Goal: Task Accomplishment & Management: Complete application form

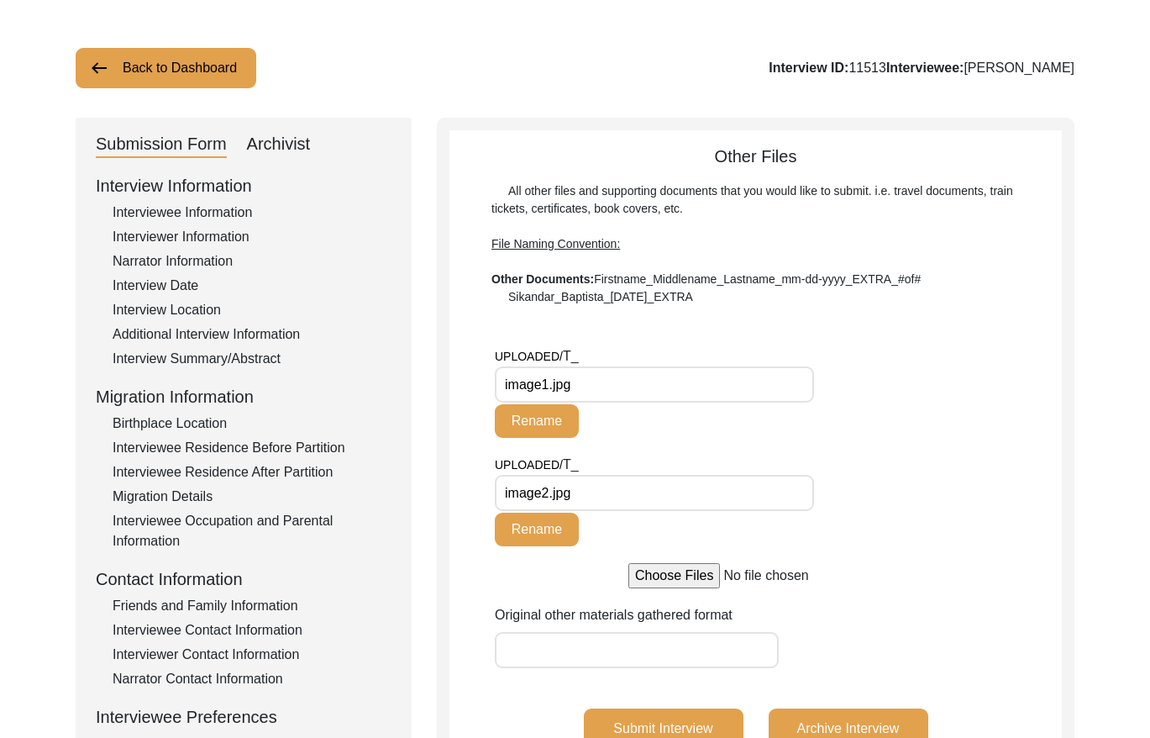
scroll to position [50, 0]
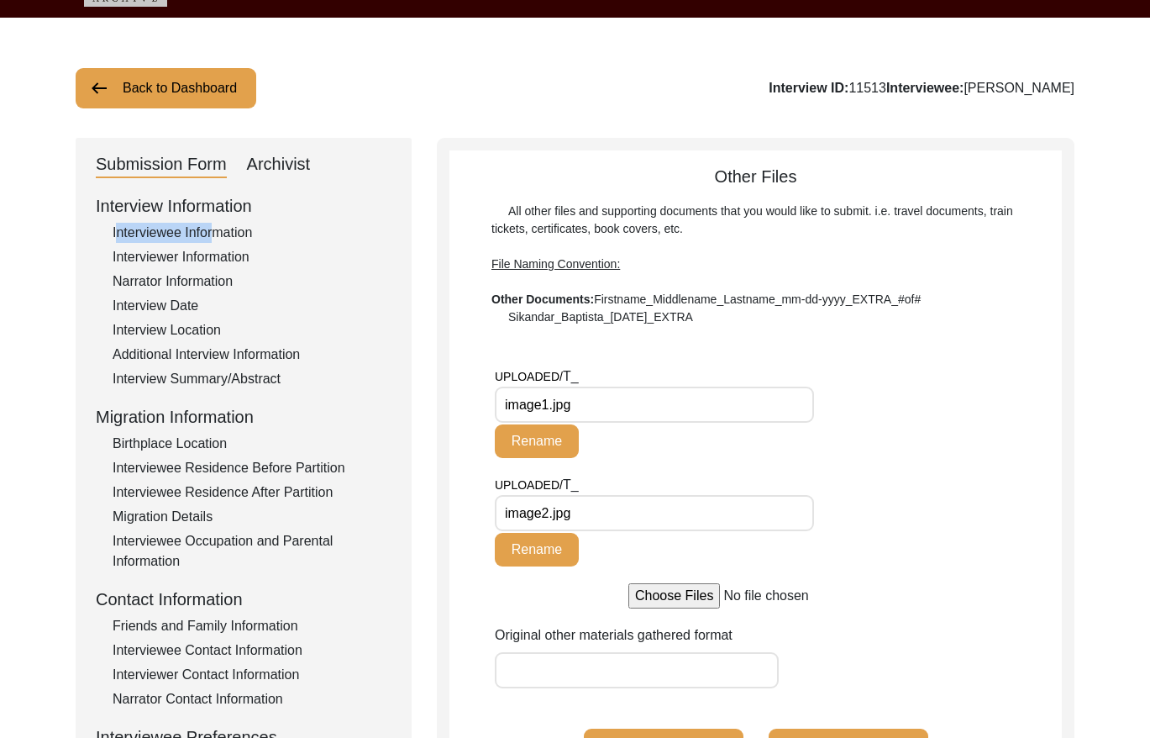
drag, startPoint x: 208, startPoint y: 222, endPoint x: 213, endPoint y: 234, distance: 13.6
click at [212, 234] on div "Interview Information Interviewee Information Interviewer Information Narrator …" at bounding box center [244, 552] width 296 height 718
click at [213, 234] on div "Interviewee Information" at bounding box center [252, 233] width 279 height 20
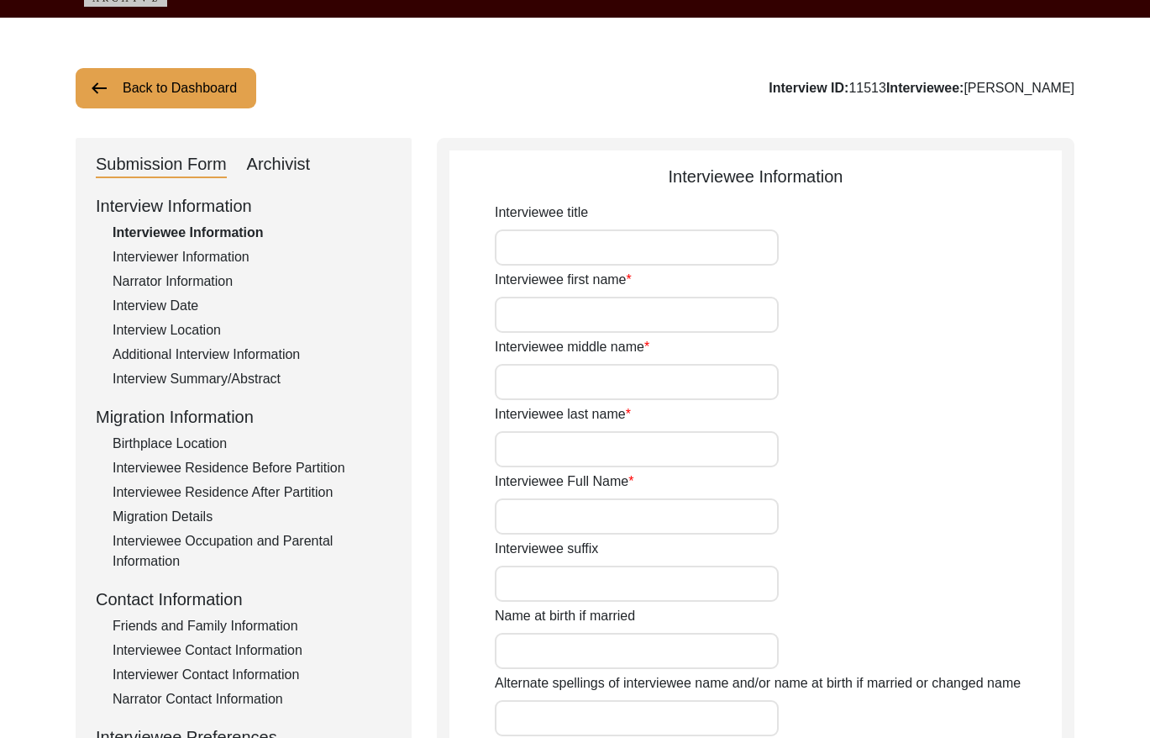
type input "Mrs."
type input "Bhag"
type input "-"
type input "[PERSON_NAME]"
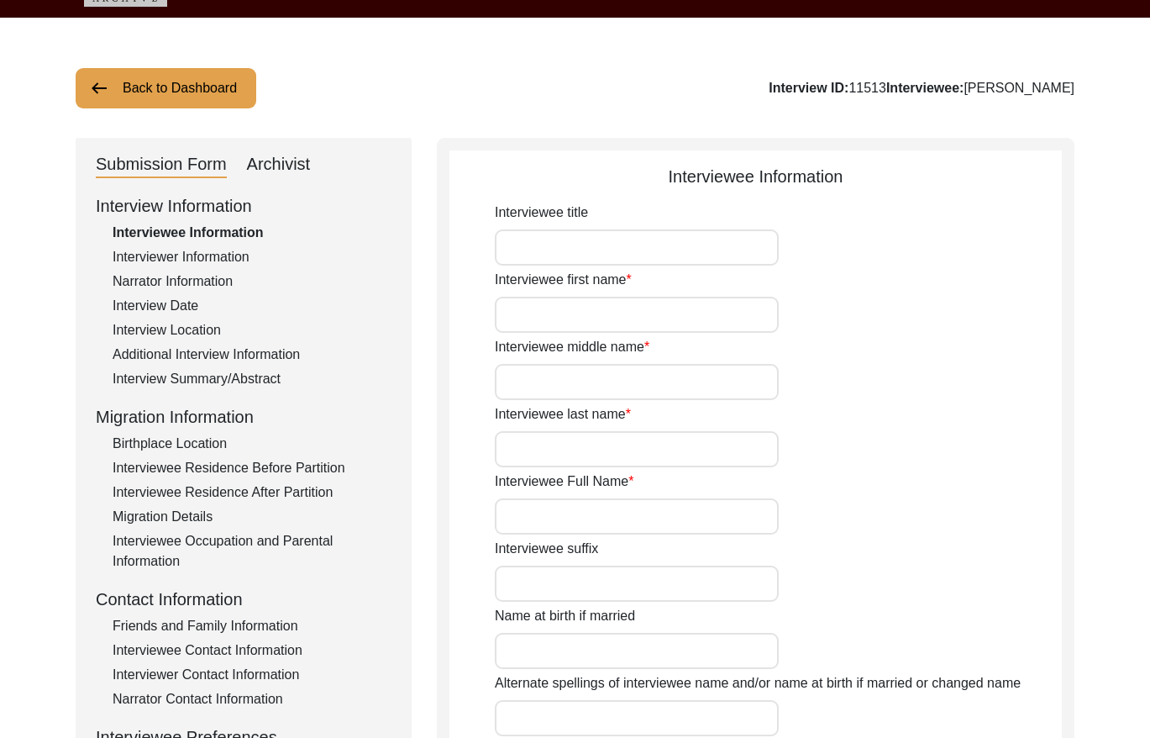
type input "[PERSON_NAME]"
type input "She carries her birth name after marriage."
type input "[DATE]"
type input "She mentioned that her birth year is [DEMOGRAPHIC_DATA], but her father had set…"
type input "82"
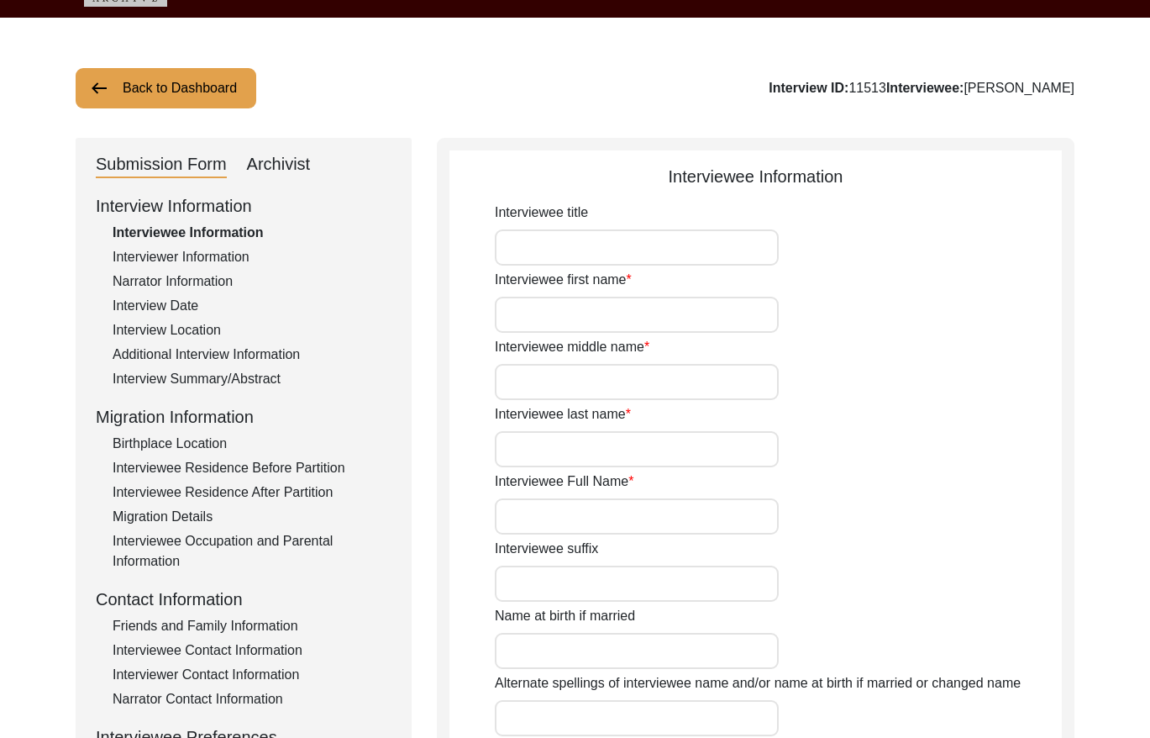
type input "[DEMOGRAPHIC_DATA]"
type input "Multani"
type input "Derawali"
type input "[DEMOGRAPHIC_DATA]"
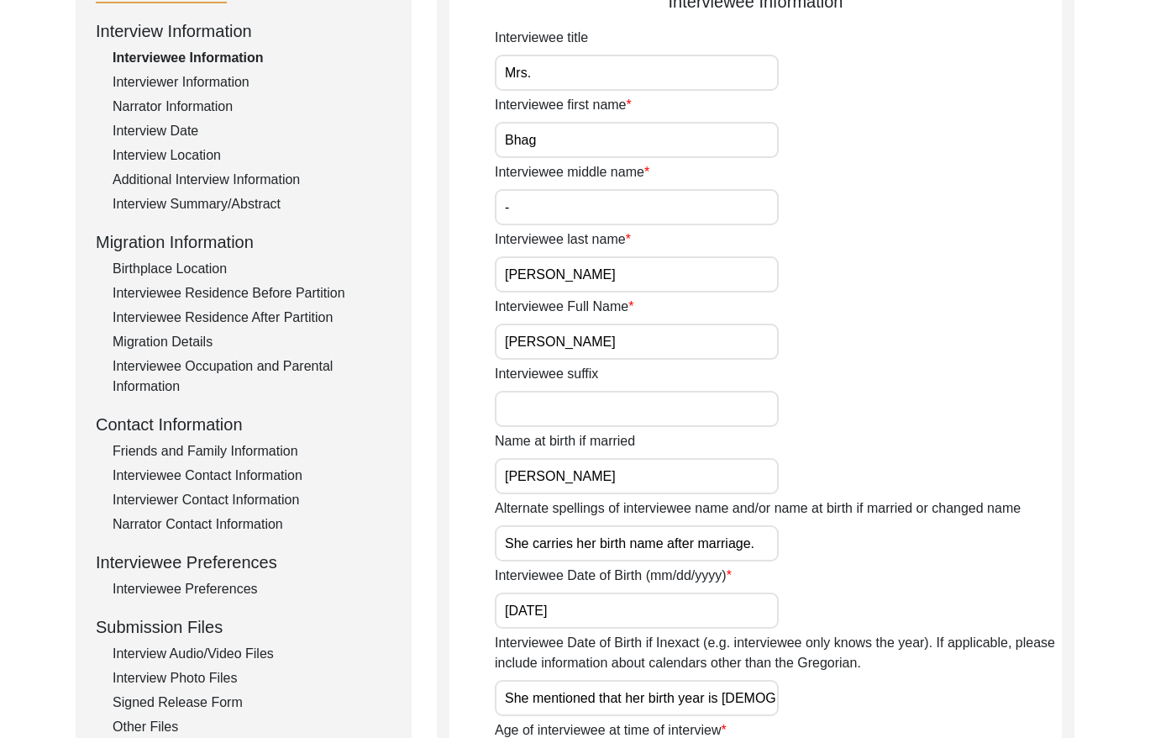
scroll to position [239, 0]
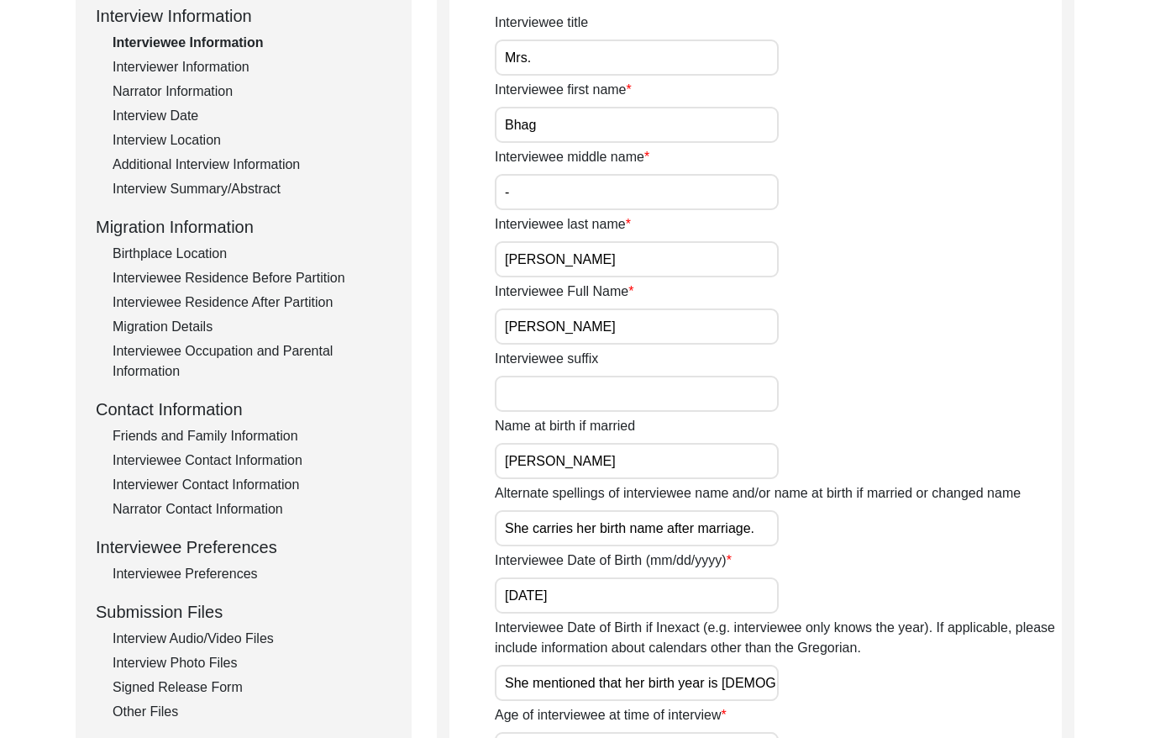
click at [626, 331] on input "[PERSON_NAME]" at bounding box center [637, 326] width 284 height 36
click at [627, 330] on input "[PERSON_NAME]" at bounding box center [637, 326] width 284 height 36
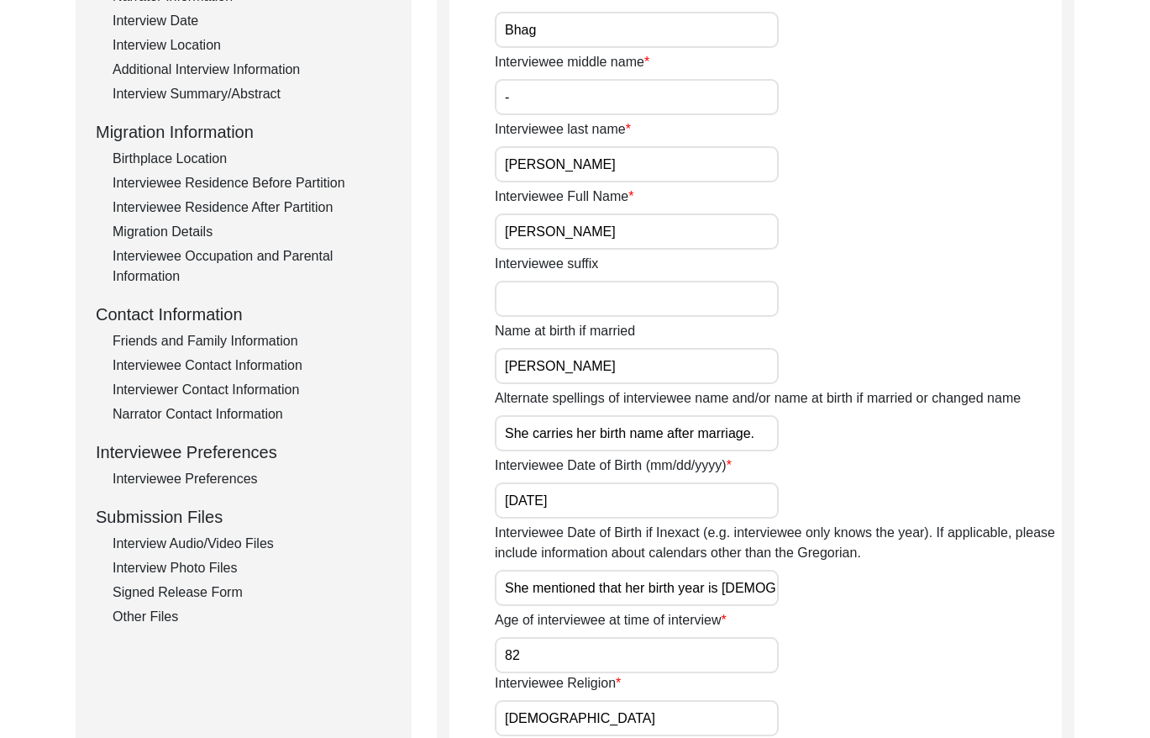
scroll to position [368, 0]
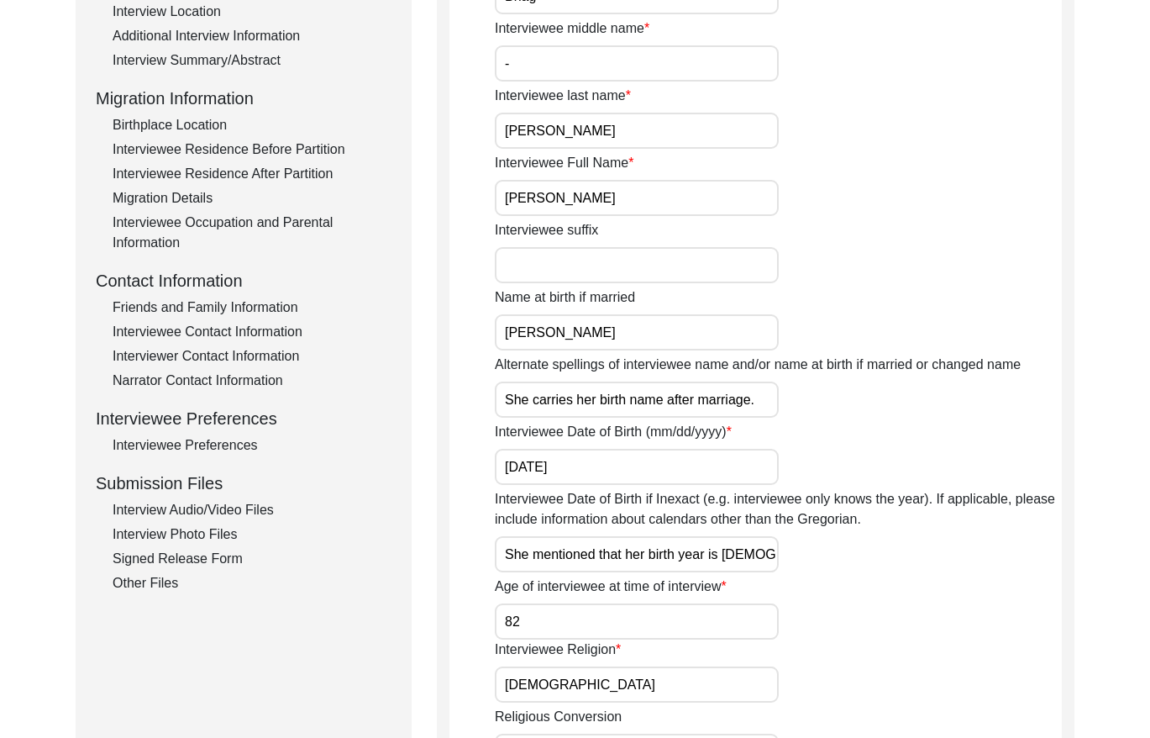
drag, startPoint x: 150, startPoint y: 578, endPoint x: 365, endPoint y: 499, distance: 228.3
click at [159, 575] on div "Other Files" at bounding box center [252, 583] width 279 height 20
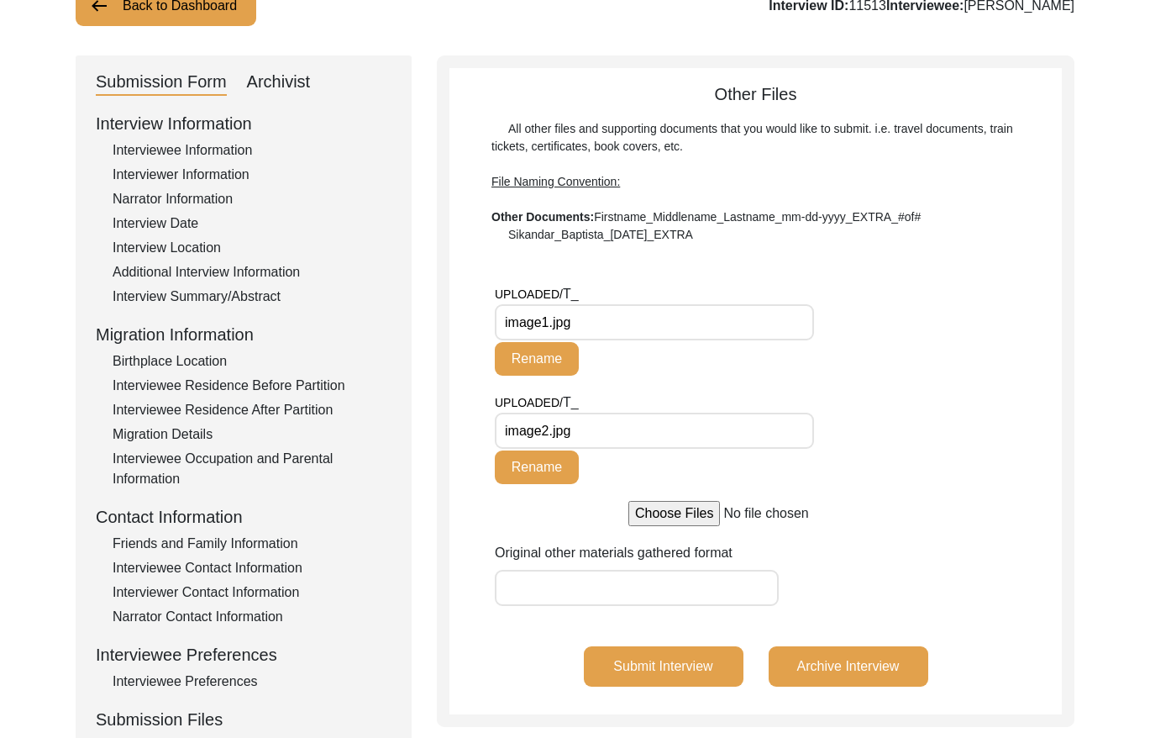
scroll to position [93, 0]
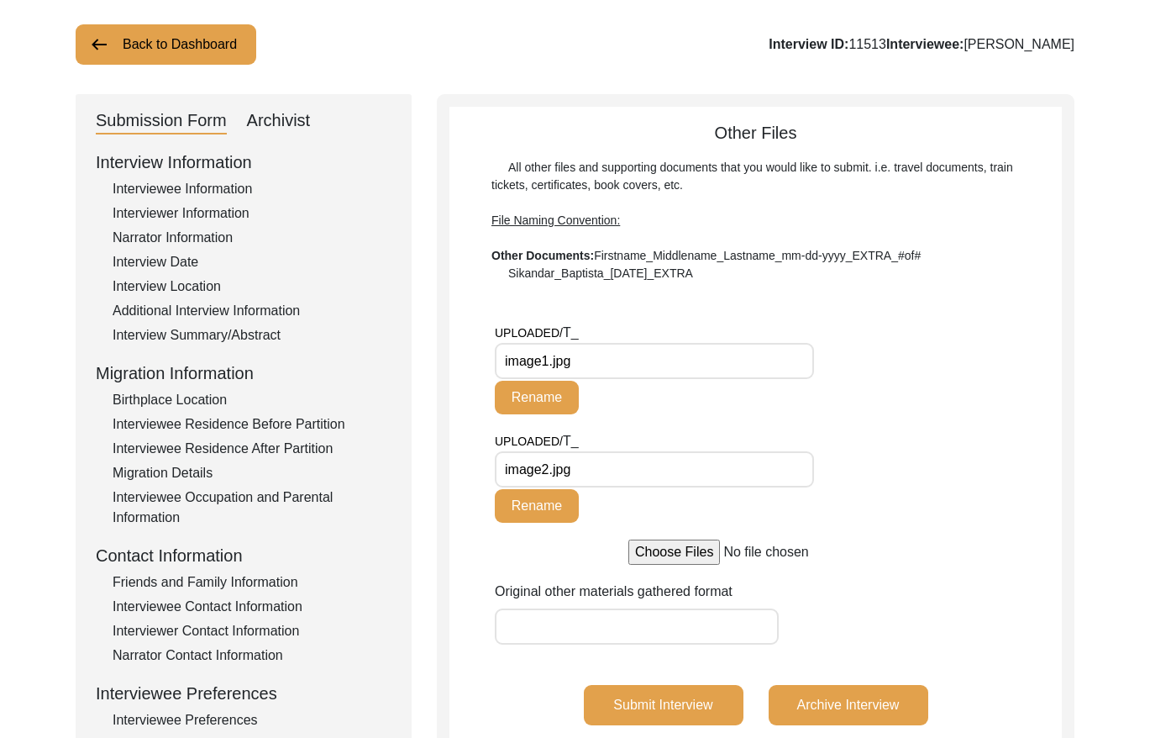
click at [610, 354] on input "image1.jpg" at bounding box center [654, 361] width 319 height 36
click at [611, 353] on input "image1.jpg" at bounding box center [654, 361] width 319 height 36
click at [610, 354] on input "image1.jpg" at bounding box center [654, 361] width 319 height 36
click at [683, 42] on div "Back to Dashboard Interview ID: 11513 Interviewee: [PERSON_NAME]" at bounding box center [575, 44] width 999 height 40
click at [181, 47] on button "Back to Dashboard" at bounding box center [166, 44] width 181 height 40
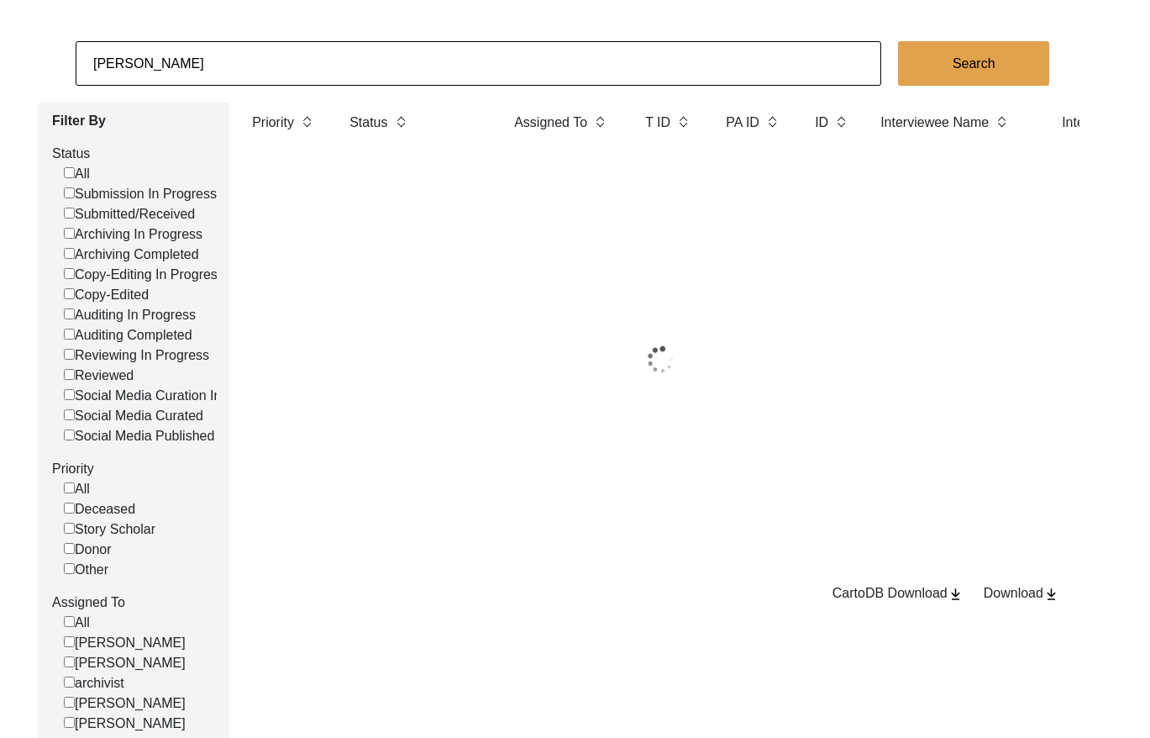
click at [336, 71] on input "[PERSON_NAME]" at bounding box center [479, 63] width 806 height 45
click at [337, 70] on input "[PERSON_NAME]" at bounding box center [479, 63] width 806 height 45
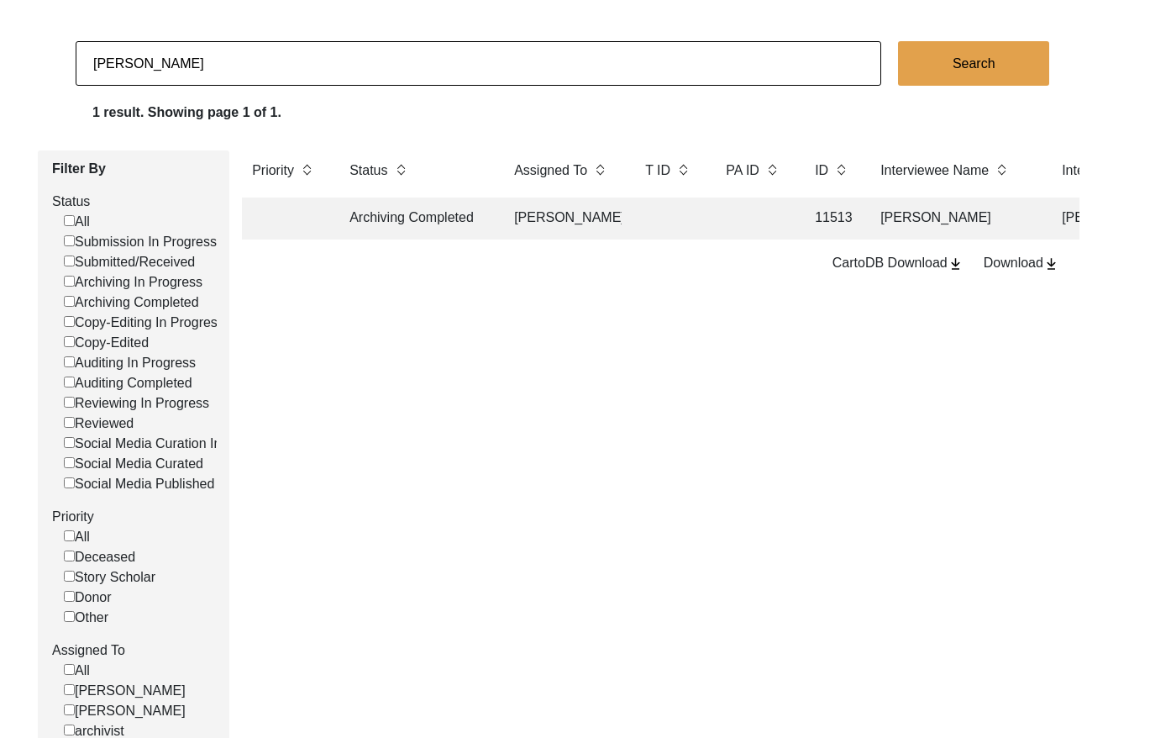
click at [337, 69] on input "[PERSON_NAME]" at bounding box center [479, 63] width 806 height 45
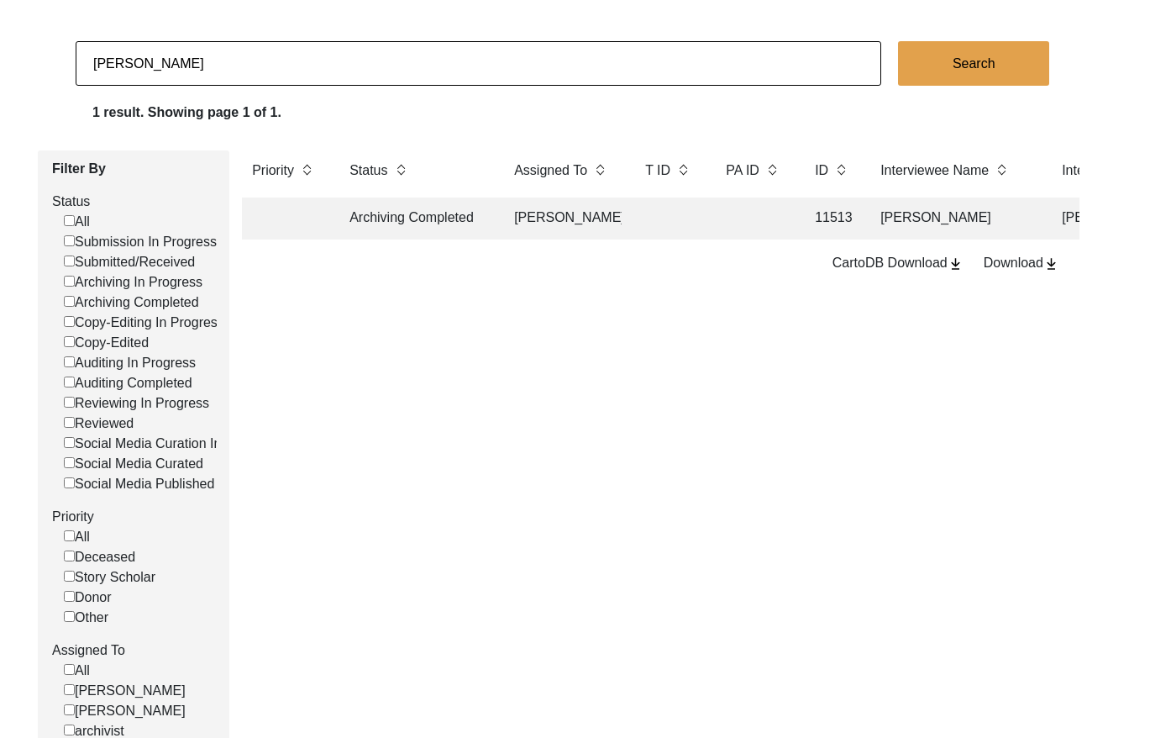
paste input "[PERSON_NAME],"
type input "[PERSON_NAME]"
checkbox input "false"
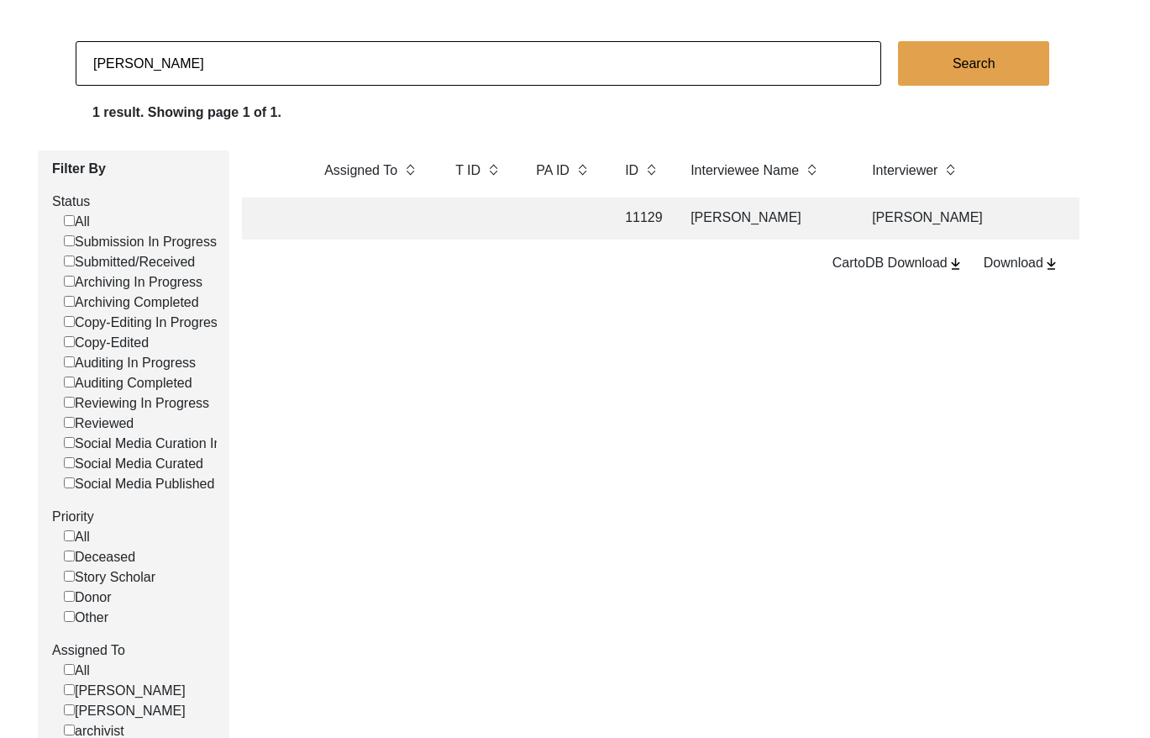
scroll to position [0, 316]
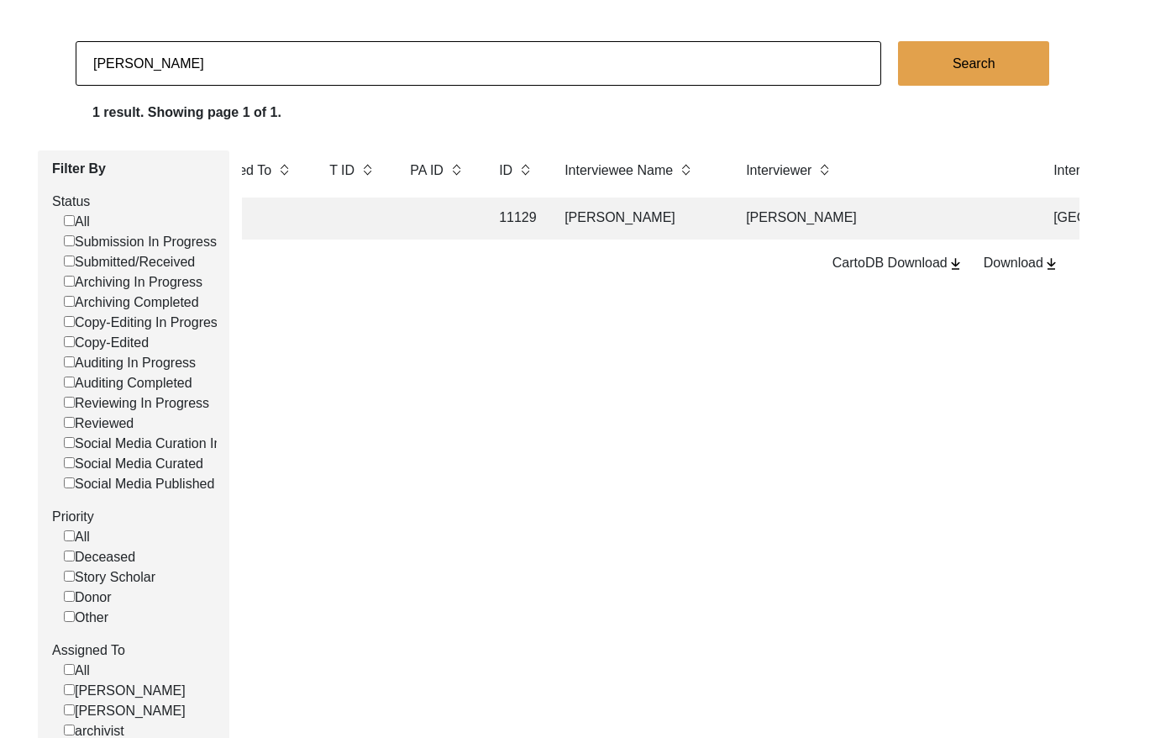
click at [767, 220] on td "[PERSON_NAME]" at bounding box center [883, 218] width 294 height 42
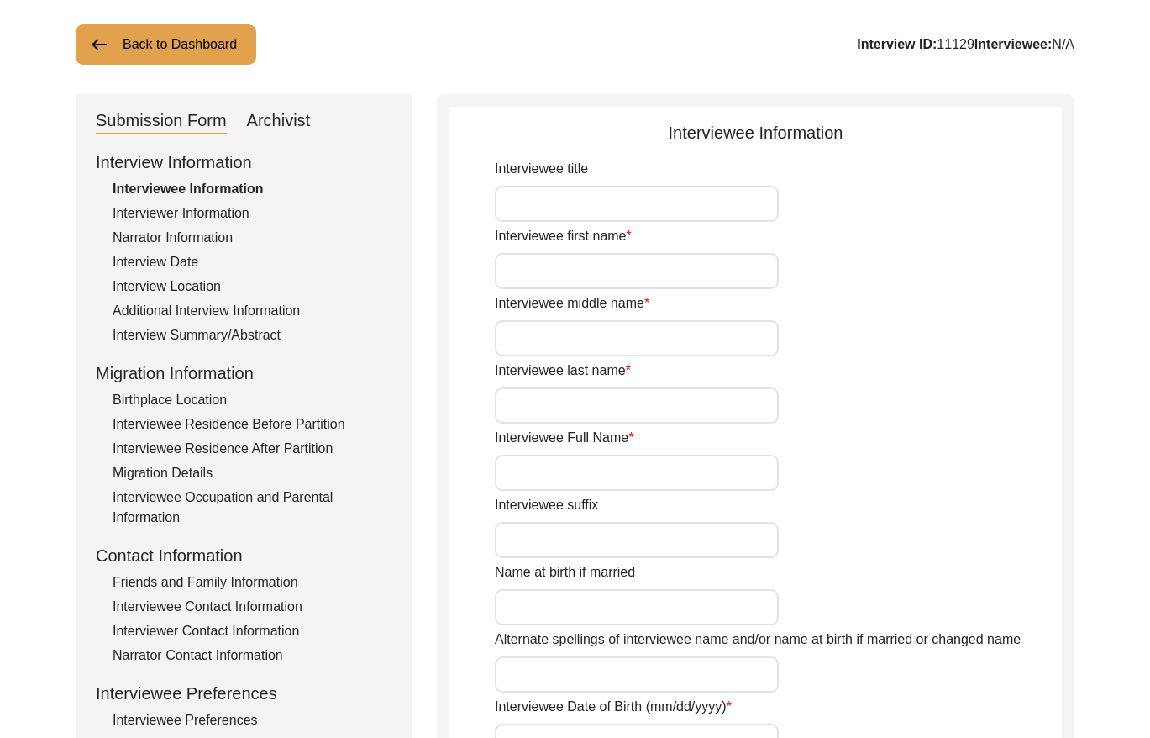
type input "Mr."
type input "[PERSON_NAME]"
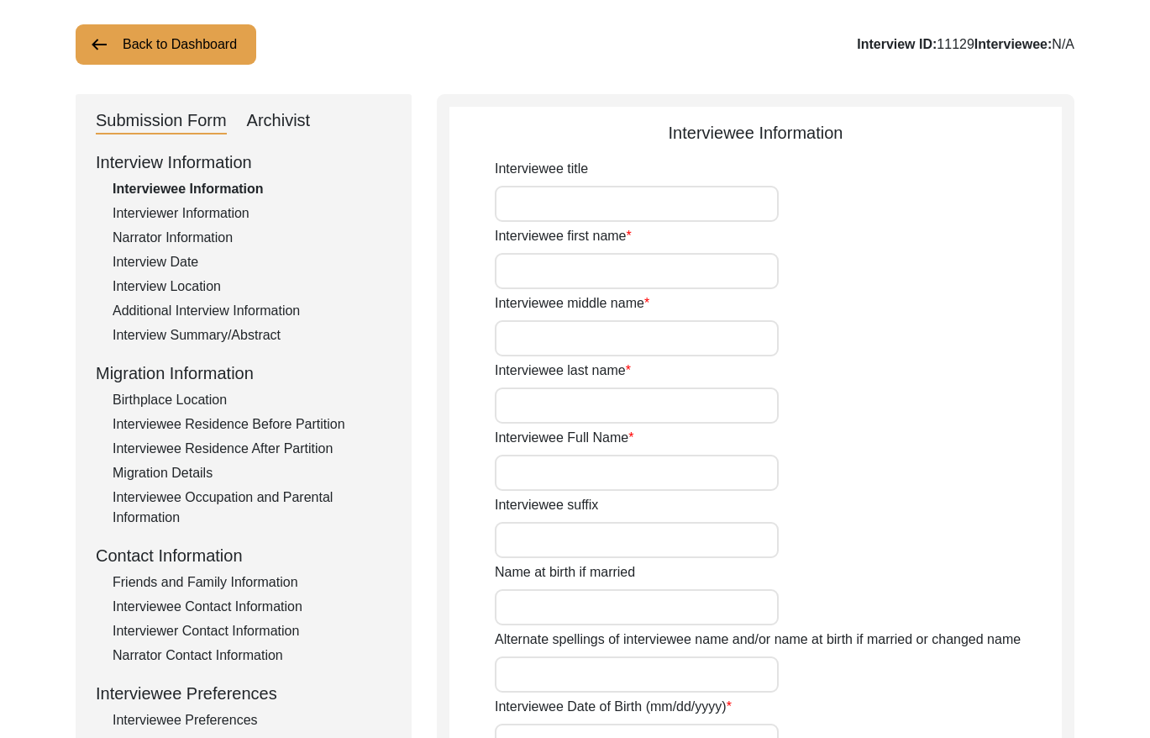
type input "[DATE]"
type input "87"
type input "[DEMOGRAPHIC_DATA]"
type input "Punjabi"
type input "English"
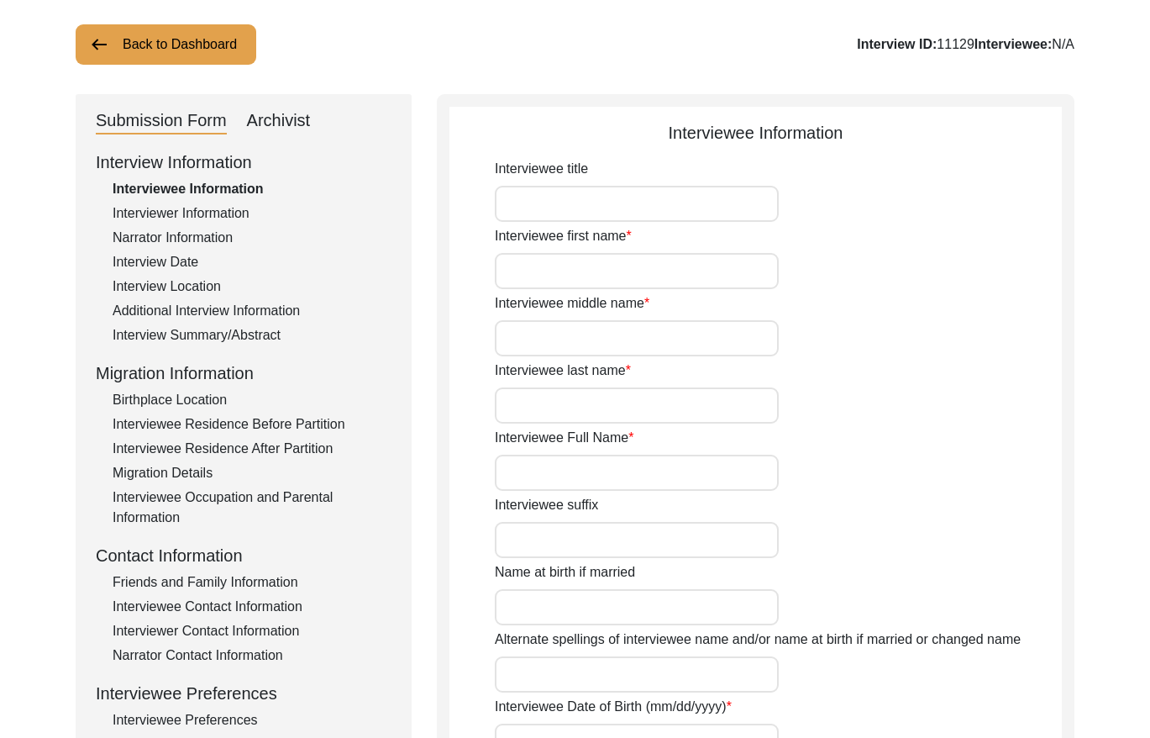
type input "[DEMOGRAPHIC_DATA]"
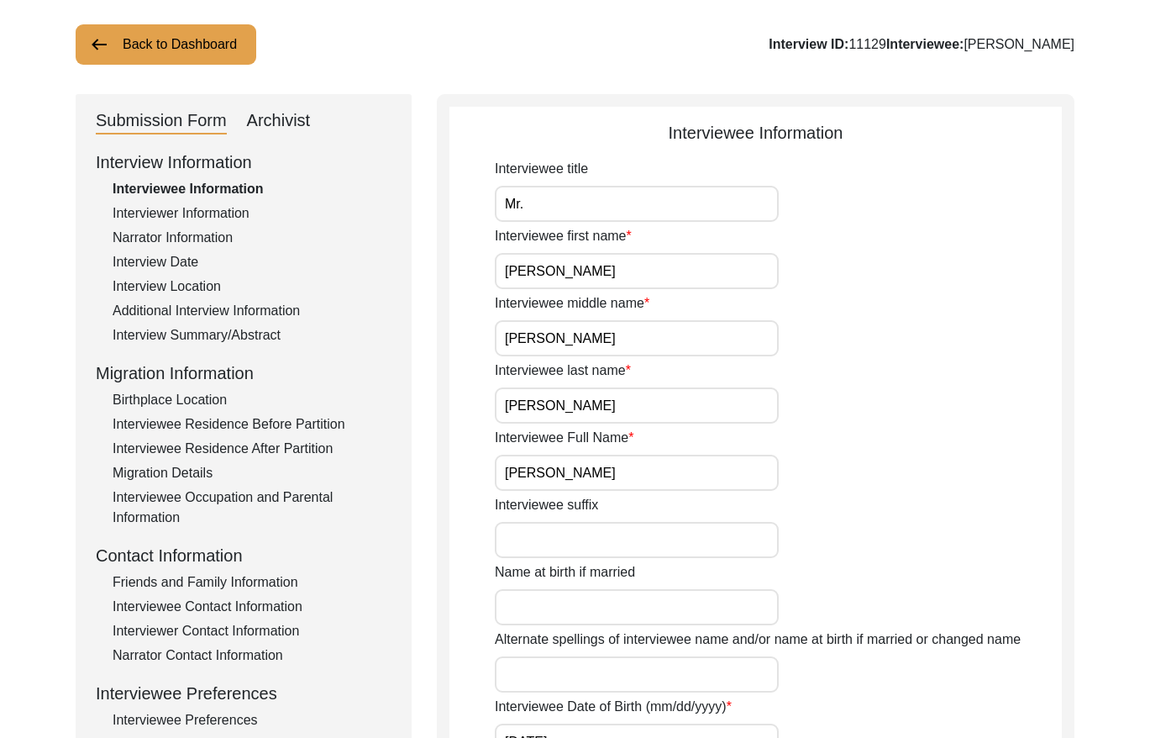
click at [277, 117] on div "Archivist" at bounding box center [279, 121] width 64 height 27
select select "Reviewed"
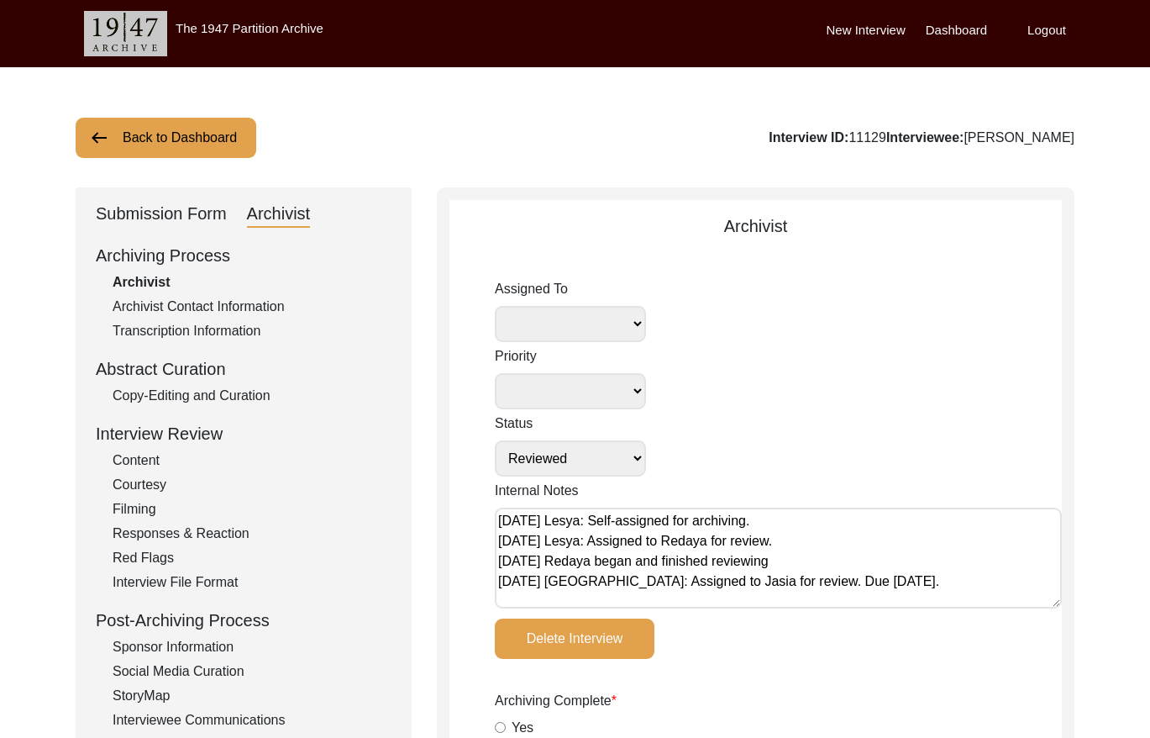
drag, startPoint x: 220, startPoint y: 131, endPoint x: 209, endPoint y: 133, distance: 11.1
click at [217, 130] on button "Back to Dashboard" at bounding box center [166, 138] width 181 height 40
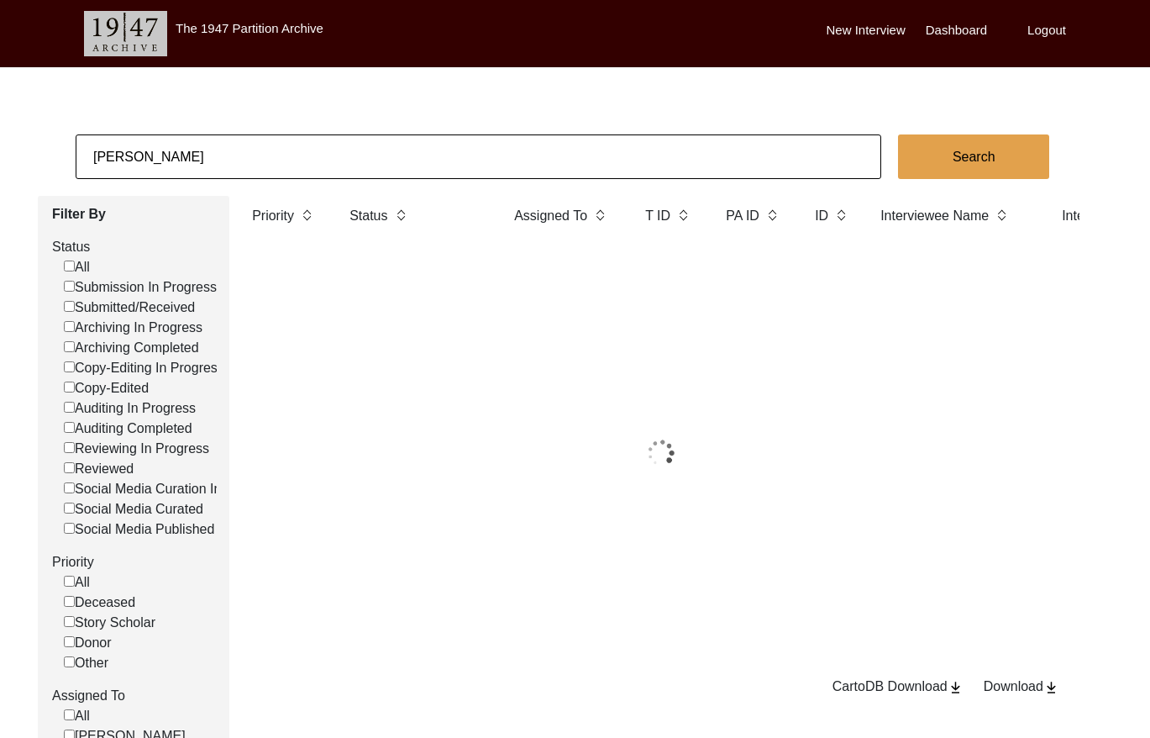
click at [286, 151] on input "[PERSON_NAME]" at bounding box center [479, 156] width 806 height 45
click at [286, 152] on input "[PERSON_NAME]" at bounding box center [479, 156] width 806 height 45
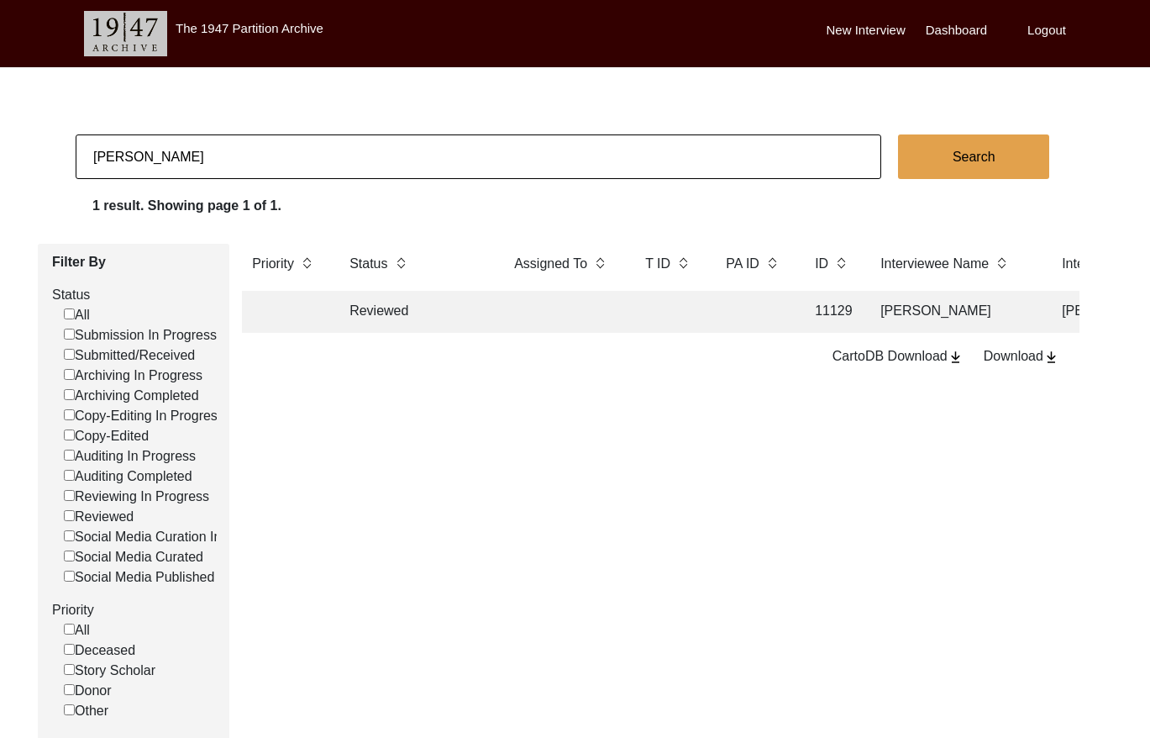
click at [286, 152] on input "[PERSON_NAME]" at bounding box center [479, 156] width 806 height 45
paste input "11116"
type input "11116"
checkbox input "false"
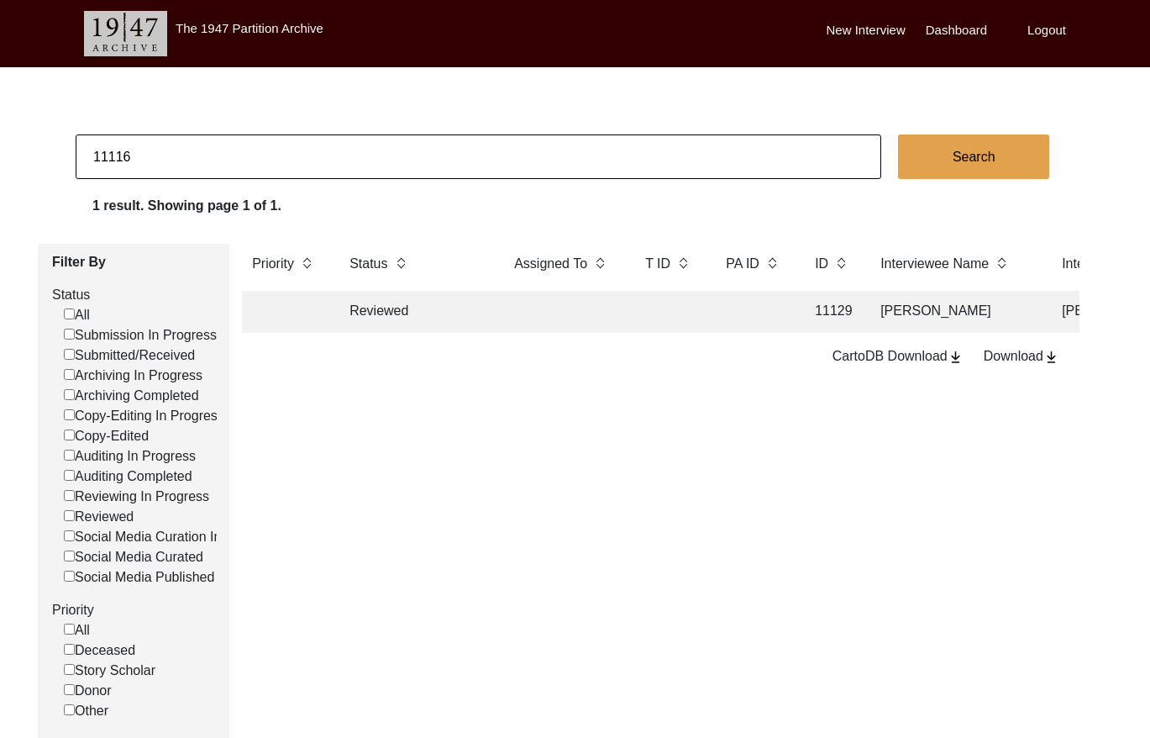
checkbox input "false"
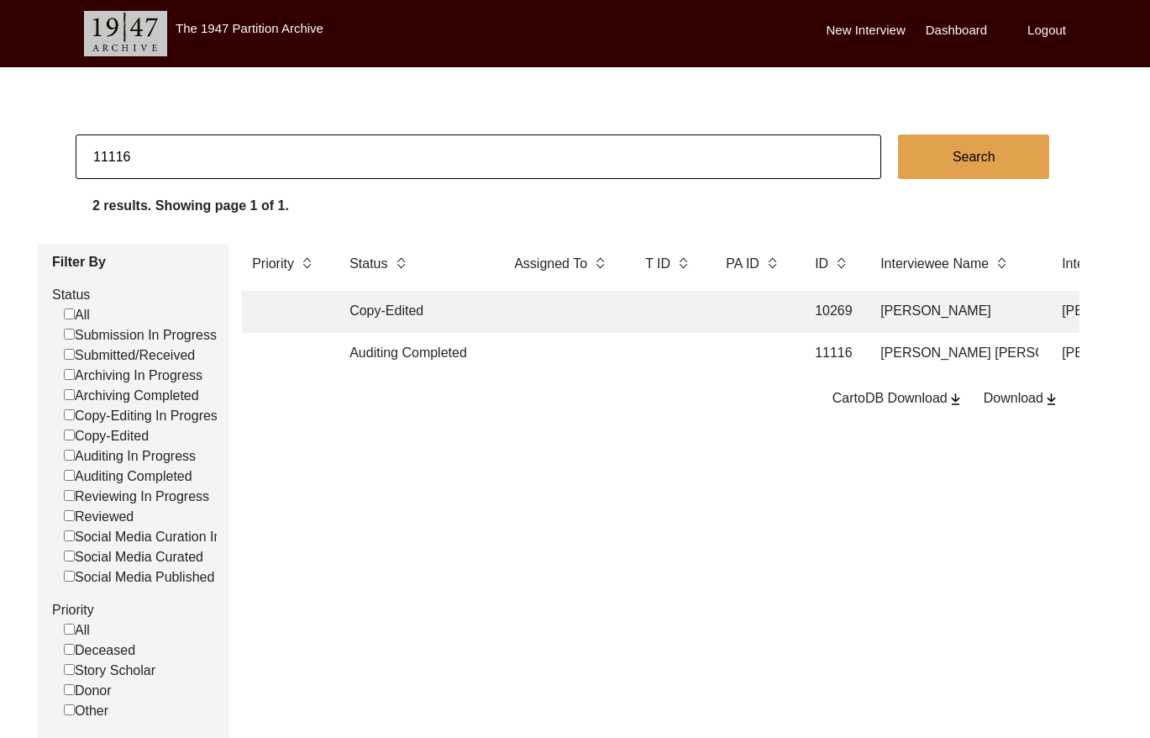
click at [599, 353] on td at bounding box center [563, 354] width 118 height 42
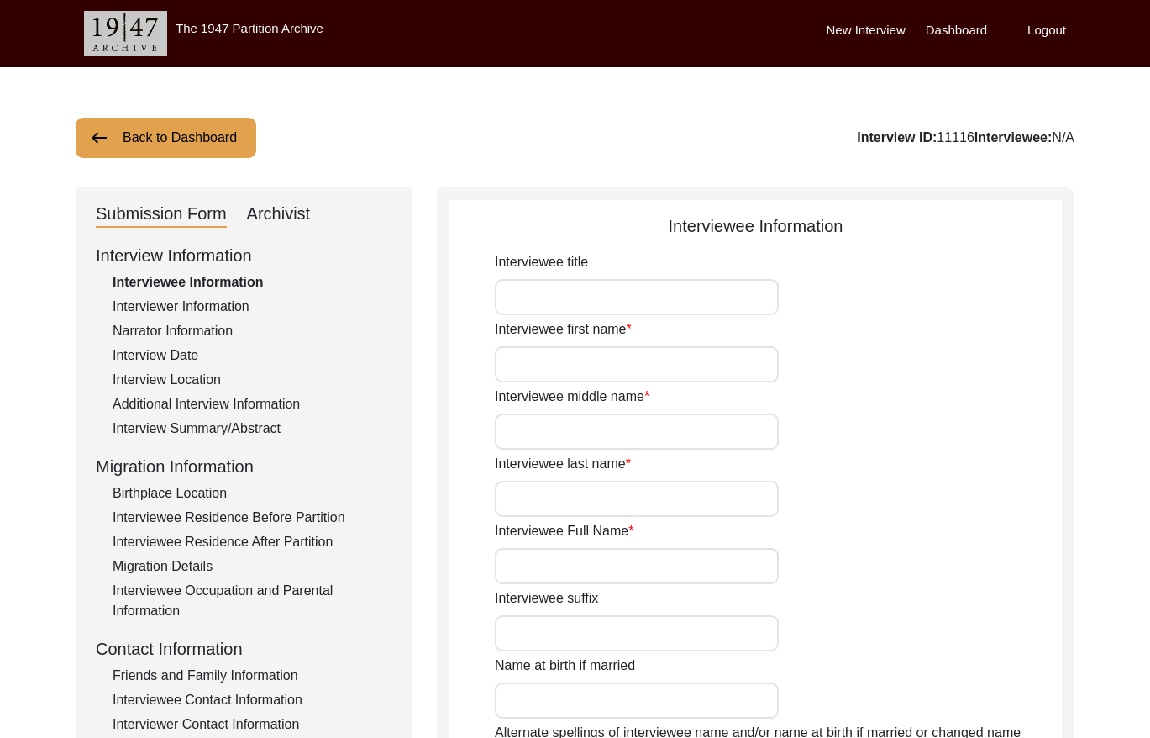
type input "Mrs."
type input "[PERSON_NAME]"
type input "[PERSON_NAME] [PERSON_NAME]"
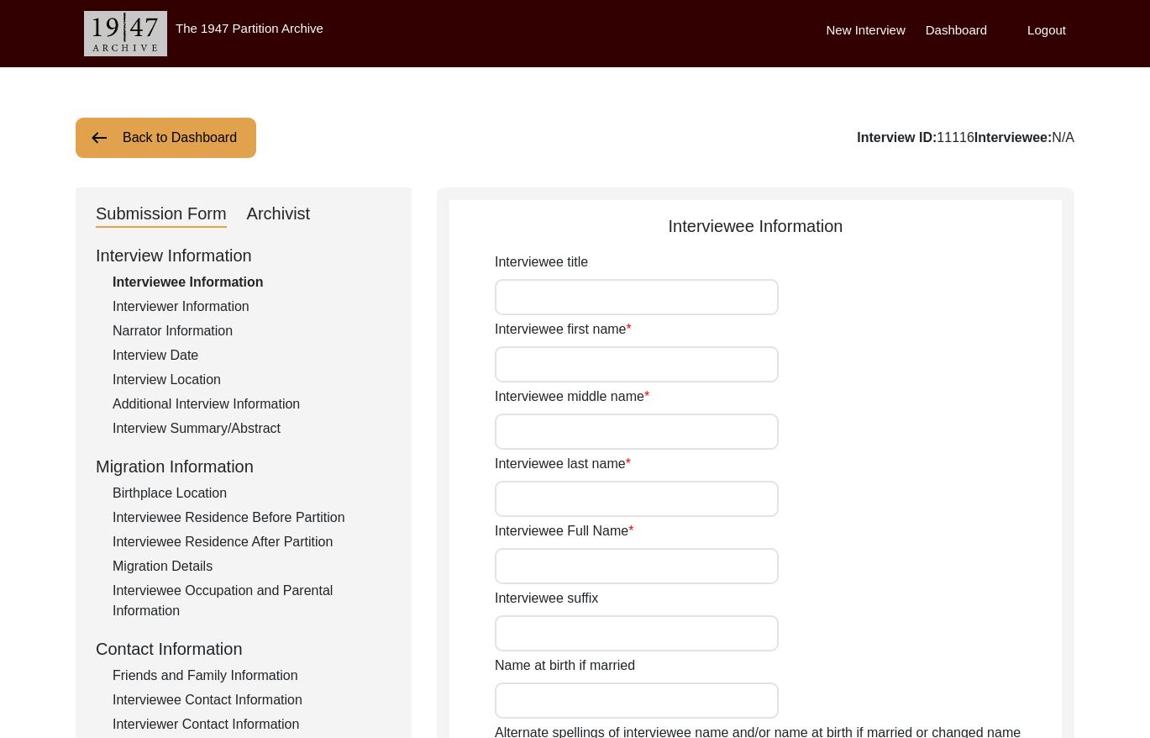
type input "[DATE]"
type input "85"
type input "[DEMOGRAPHIC_DATA]"
type input "English"
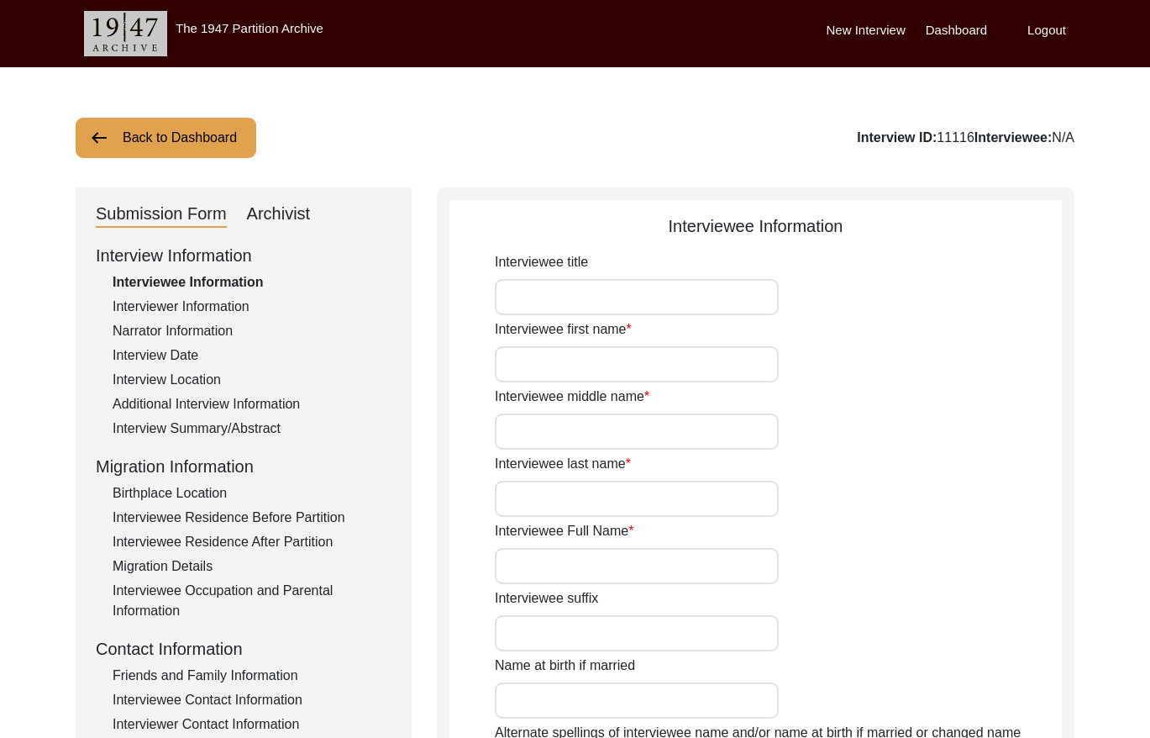
type input "[DEMOGRAPHIC_DATA]"
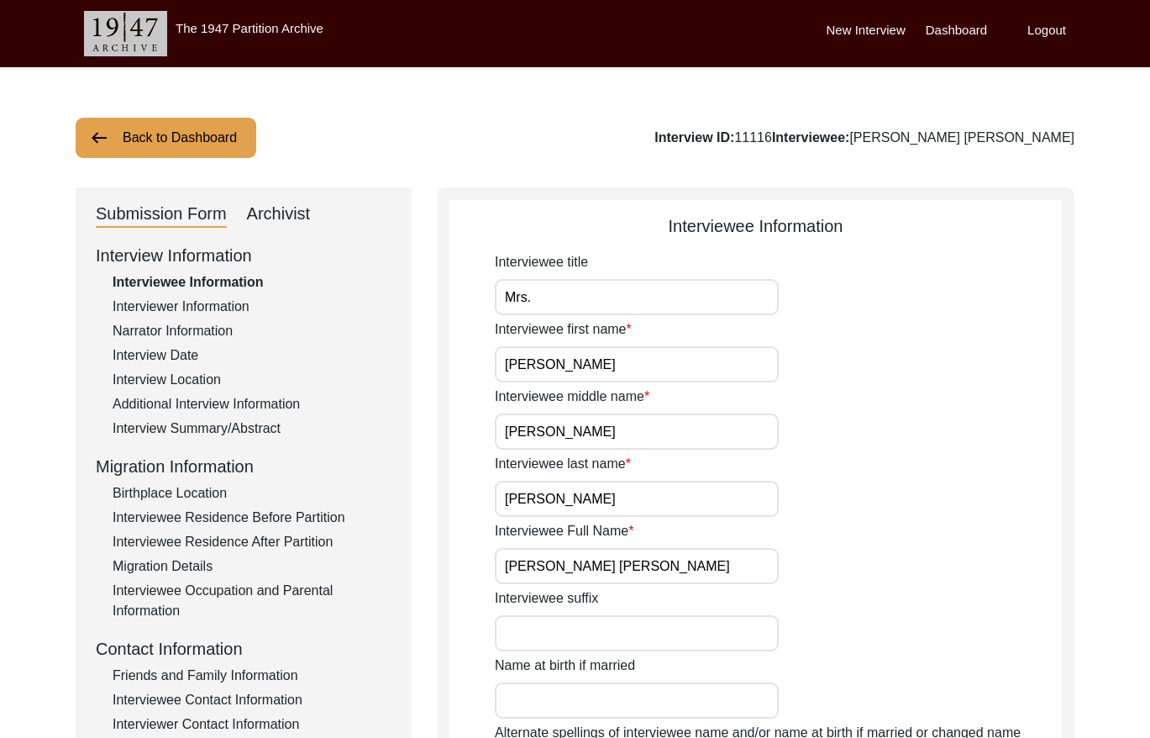
click at [665, 566] on input "[PERSON_NAME] [PERSON_NAME]" at bounding box center [637, 566] width 284 height 36
click at [539, 284] on input "Mrs." at bounding box center [637, 297] width 284 height 36
click at [540, 284] on input "Mrs." at bounding box center [637, 297] width 284 height 36
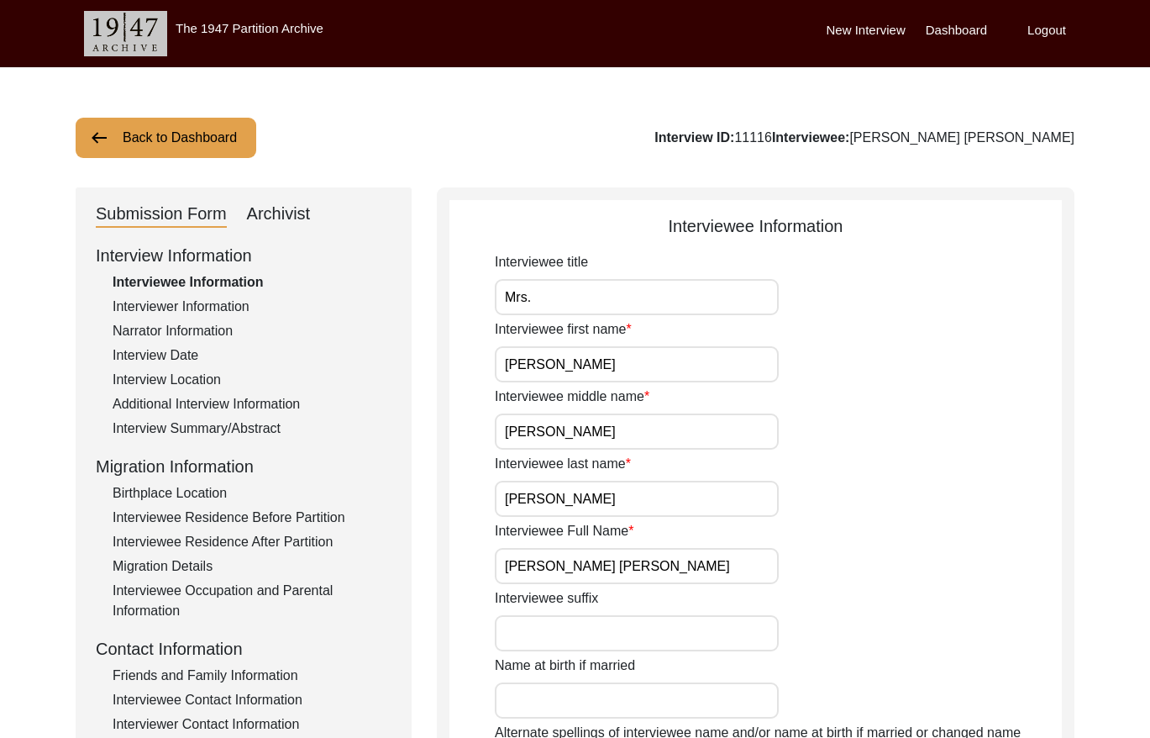
click at [540, 284] on input "Mrs." at bounding box center [637, 297] width 284 height 36
click at [166, 345] on div "Interview Date" at bounding box center [252, 355] width 279 height 20
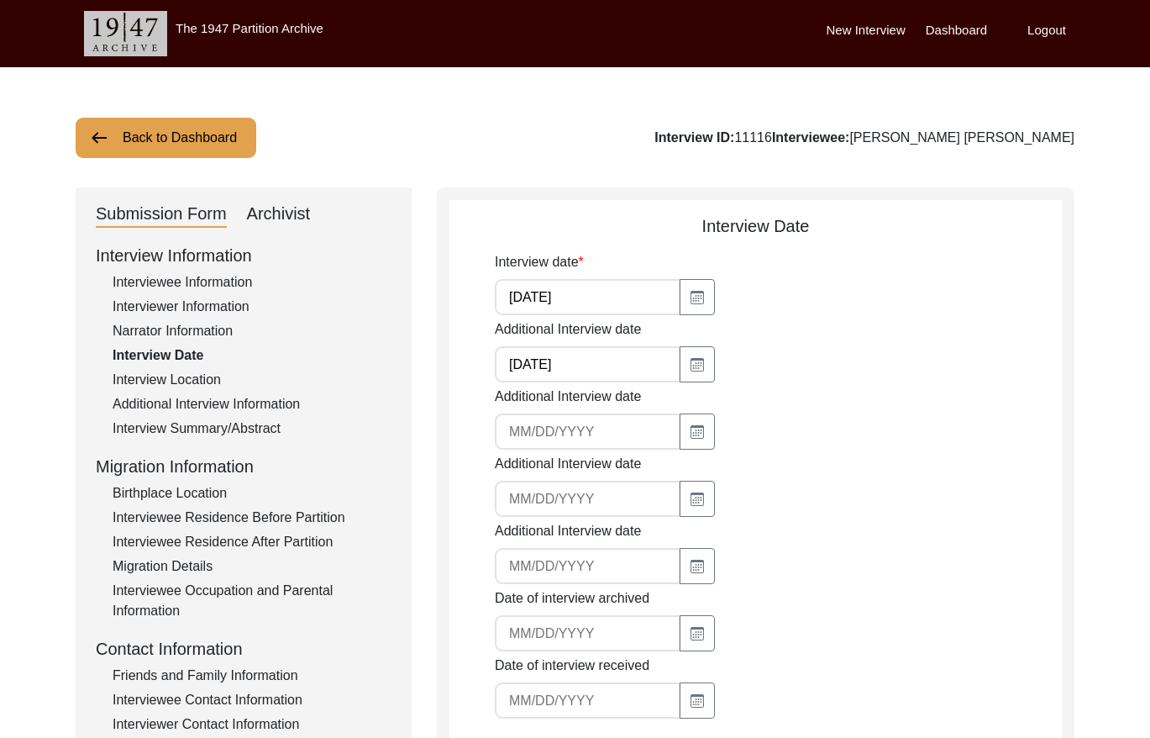
click at [616, 297] on input "[DATE]" at bounding box center [588, 297] width 186 height 36
click at [269, 429] on div "Interview Summary/Abstract" at bounding box center [252, 428] width 279 height 20
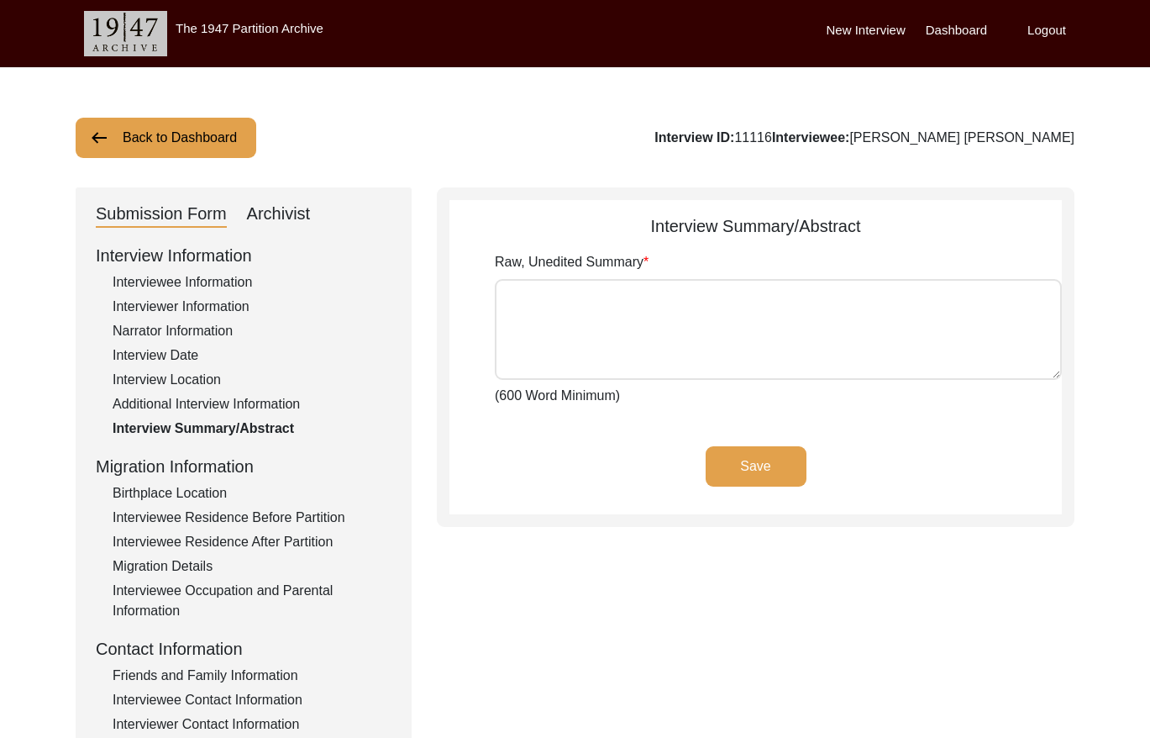
type textarea "Loremi Dolo Sitam con adip el Seddo ei Tempori 39ut, 5150, lab etdolore magna a…"
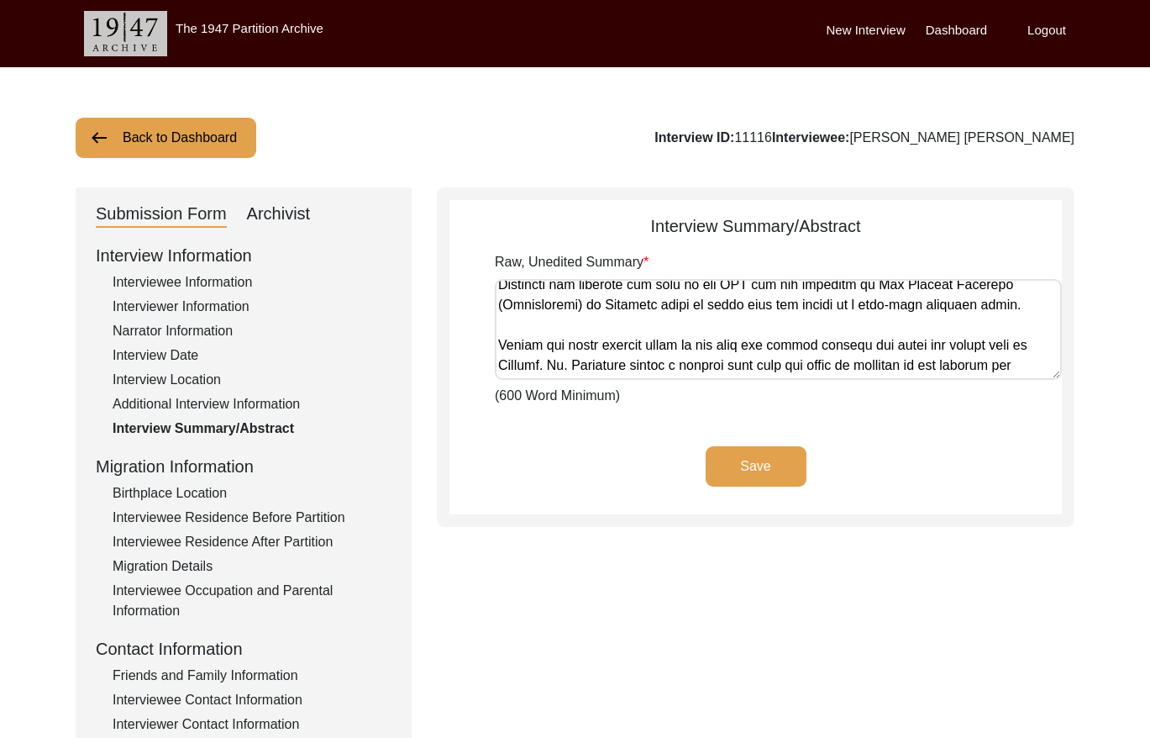
scroll to position [1055, 0]
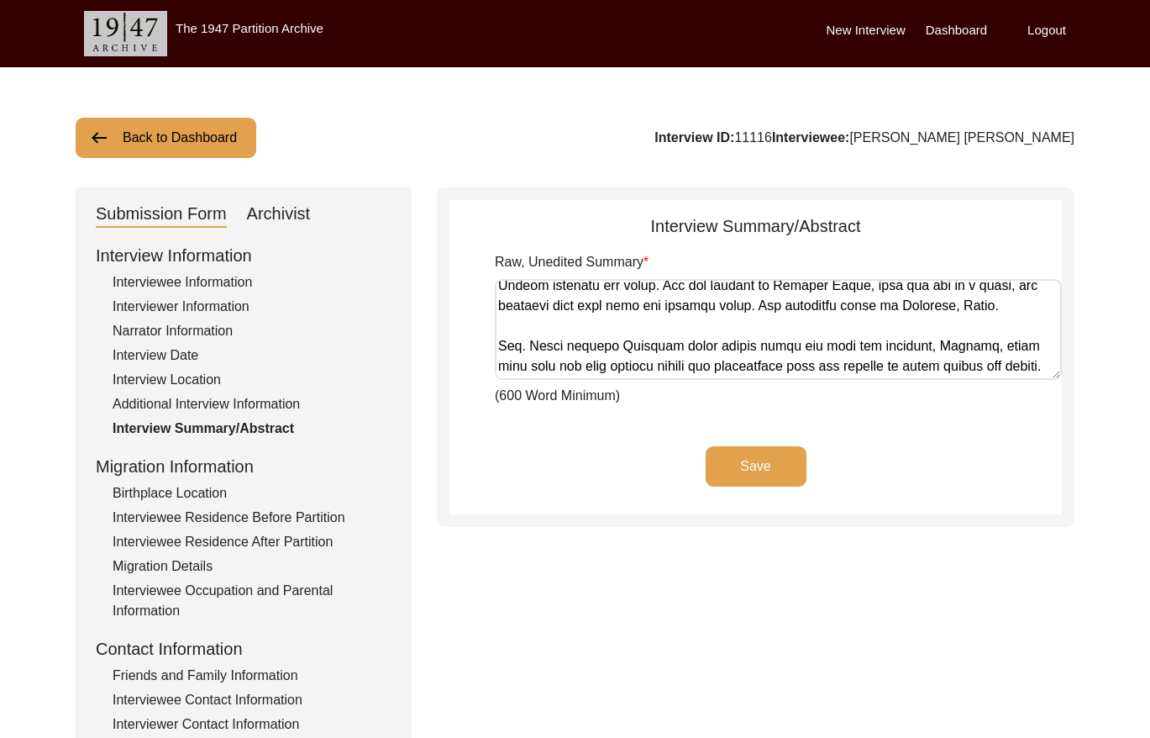
drag, startPoint x: 500, startPoint y: 292, endPoint x: 1114, endPoint y: 449, distance: 633.9
click at [1114, 449] on div "Back to Dashboard Interview ID: 11116 Interviewee: [PERSON_NAME] [PERSON_NAME] …" at bounding box center [575, 583] width 1150 height 1033
click at [283, 209] on div "Archivist" at bounding box center [279, 214] width 64 height 27
select select "Auditing Completed"
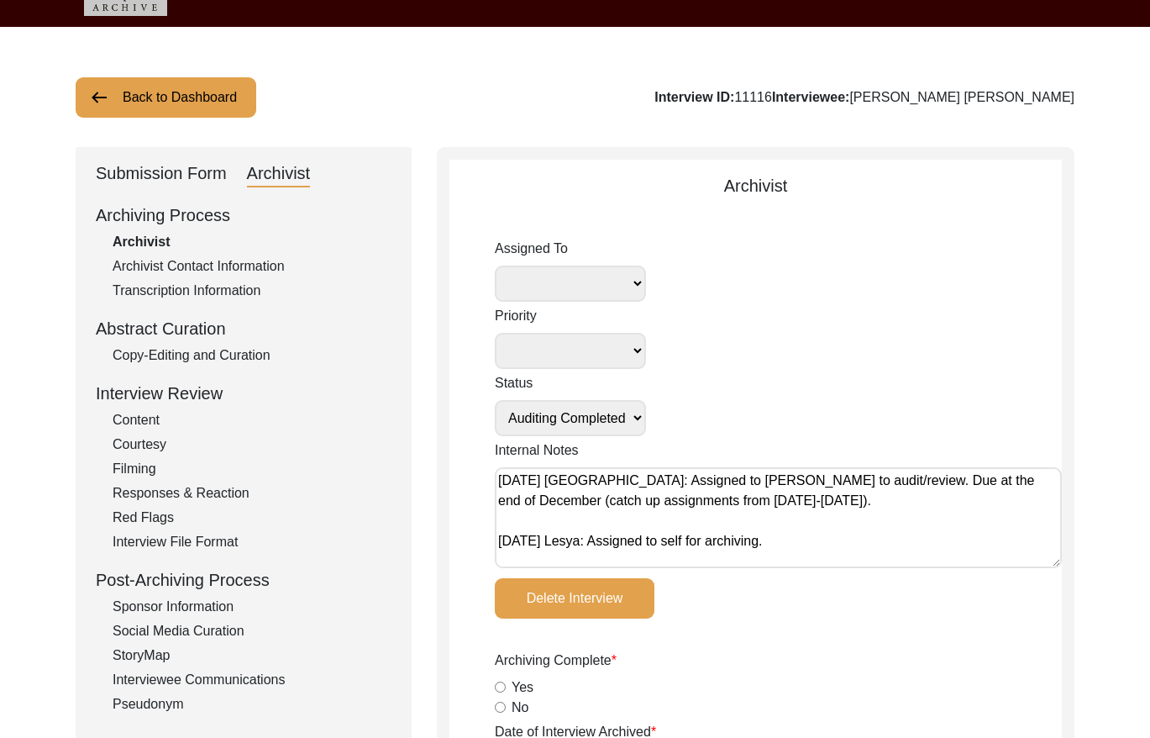
scroll to position [50, 0]
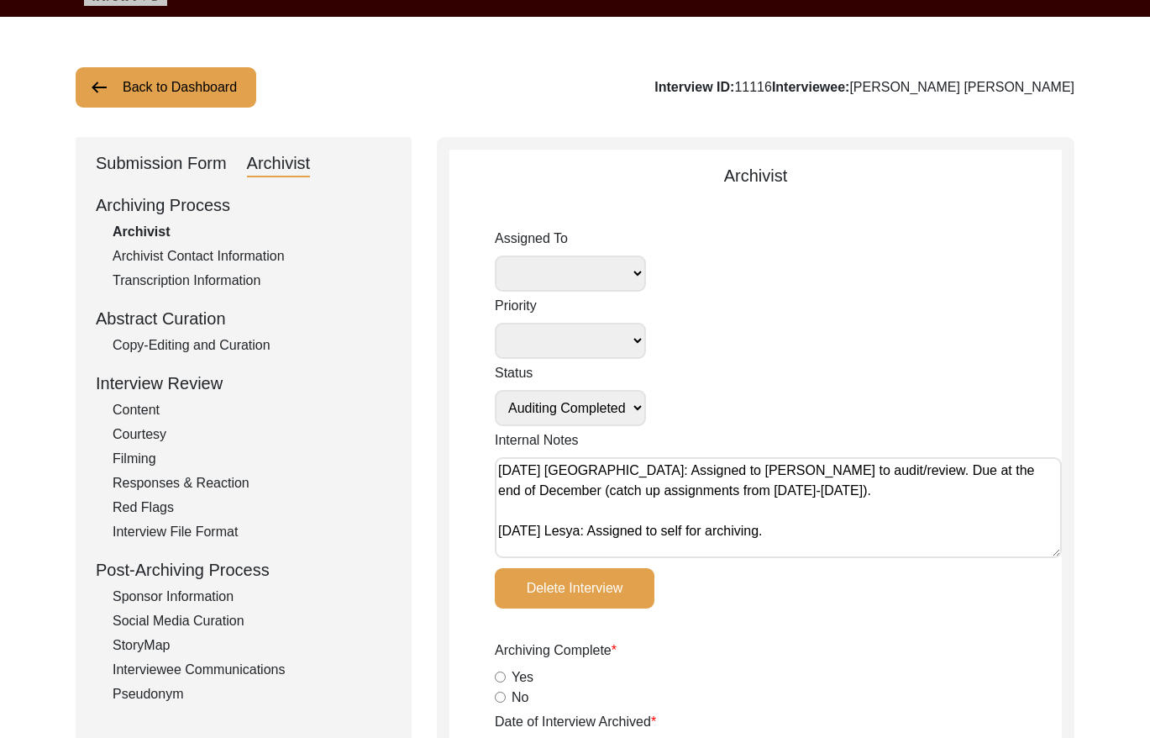
click at [249, 339] on div "Copy-Editing and Curation" at bounding box center [252, 345] width 279 height 20
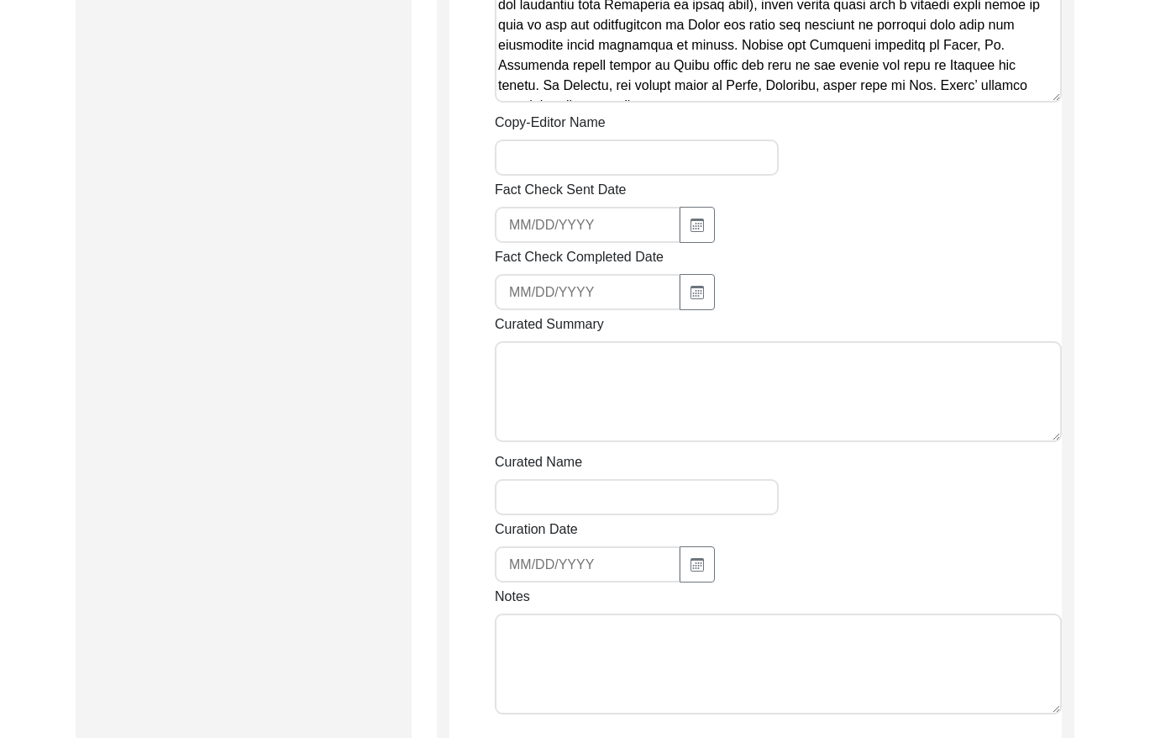
scroll to position [2678, 0]
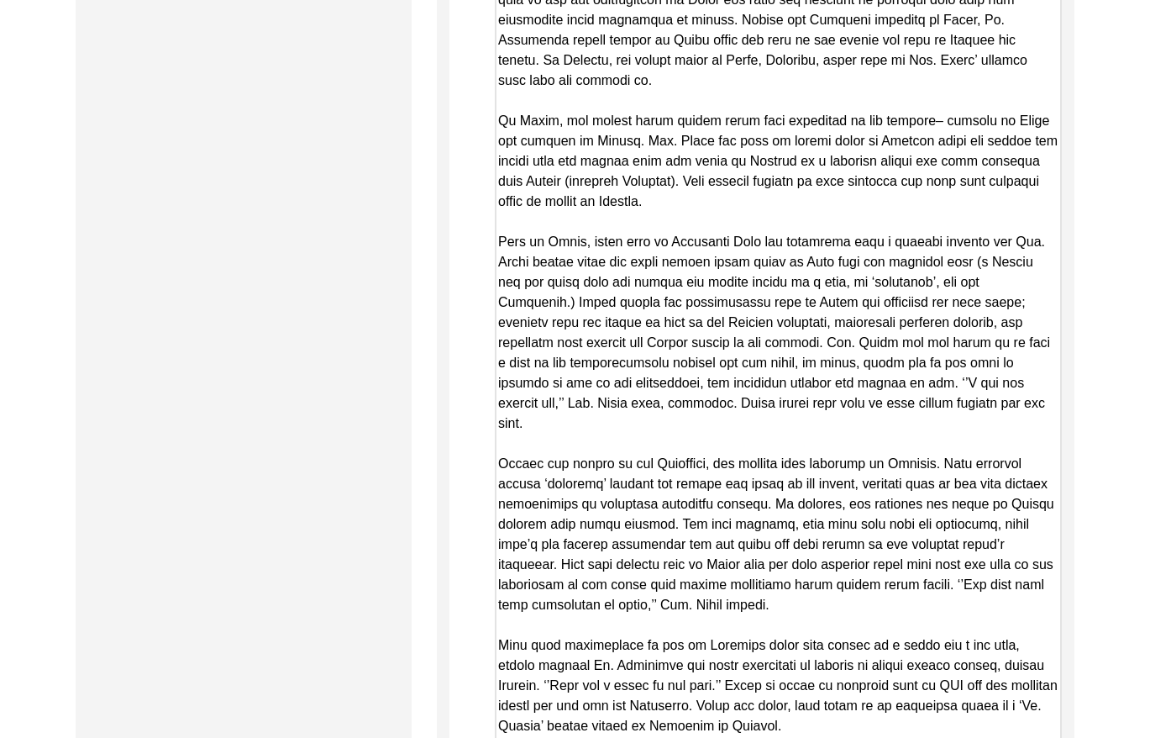
drag, startPoint x: 1054, startPoint y: 72, endPoint x: 812, endPoint y: 730, distance: 700.9
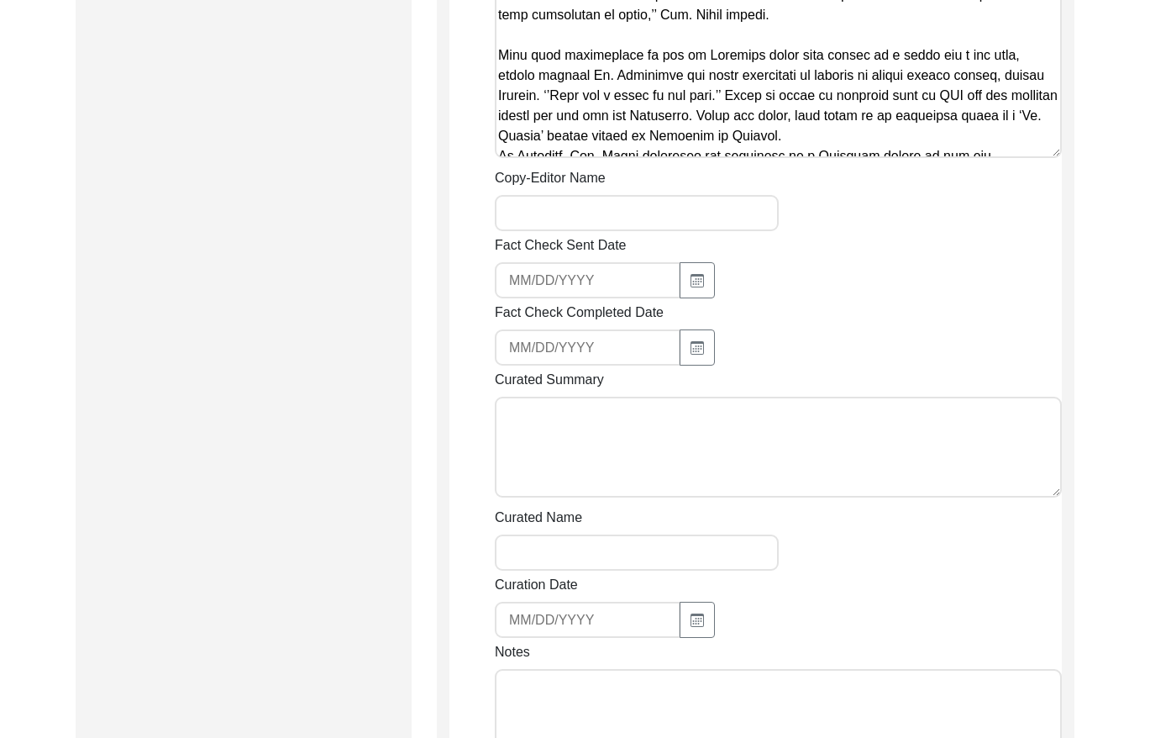
scroll to position [3279, 0]
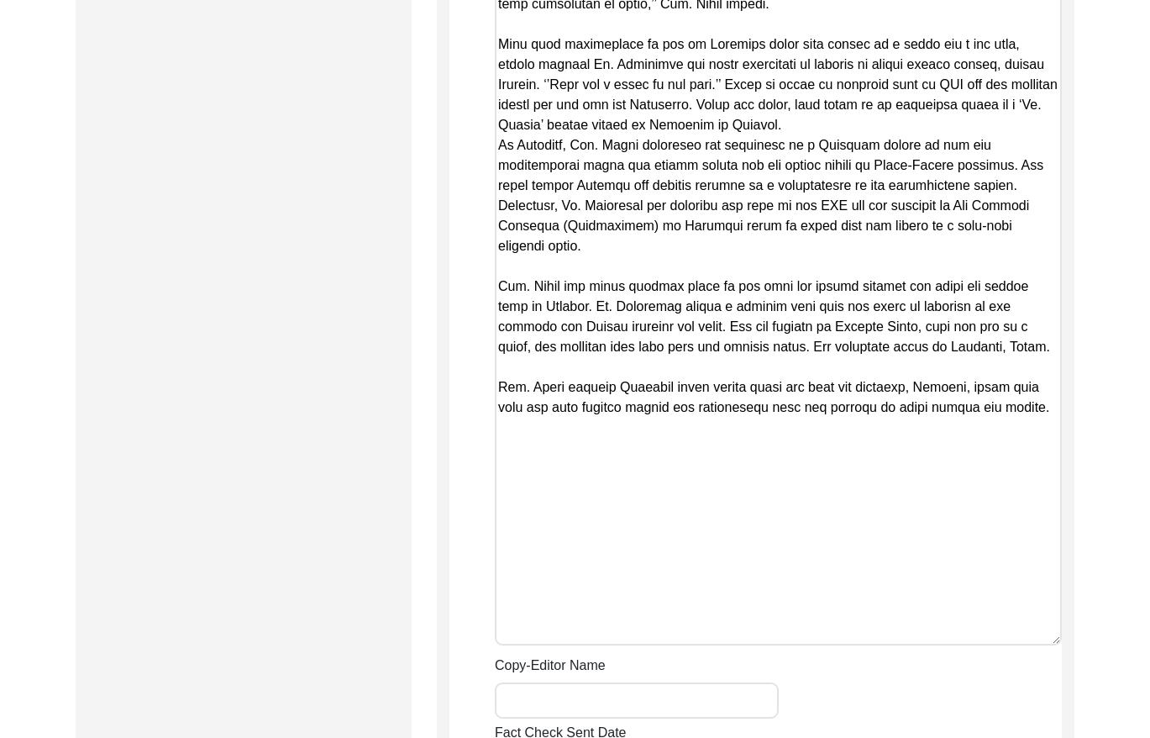
drag, startPoint x: 1055, startPoint y: 142, endPoint x: 860, endPoint y: 638, distance: 532.6
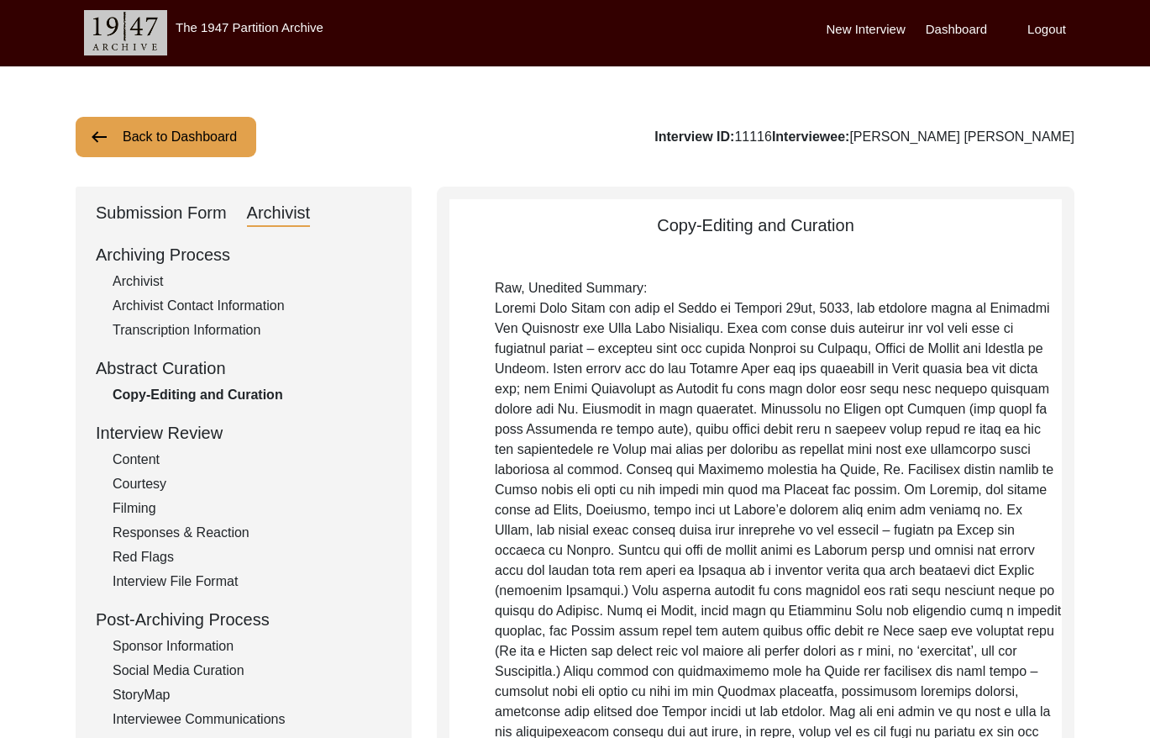
scroll to position [0, 0]
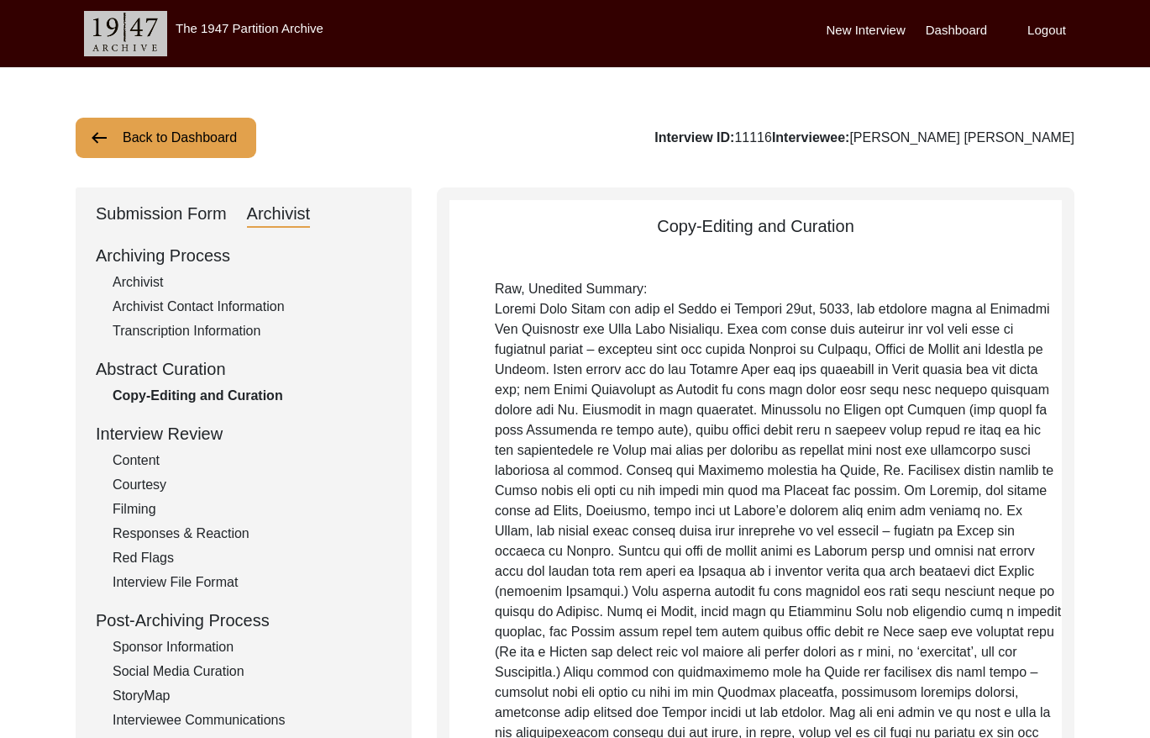
click at [231, 306] on div "Archivist Contact Information" at bounding box center [252, 307] width 279 height 20
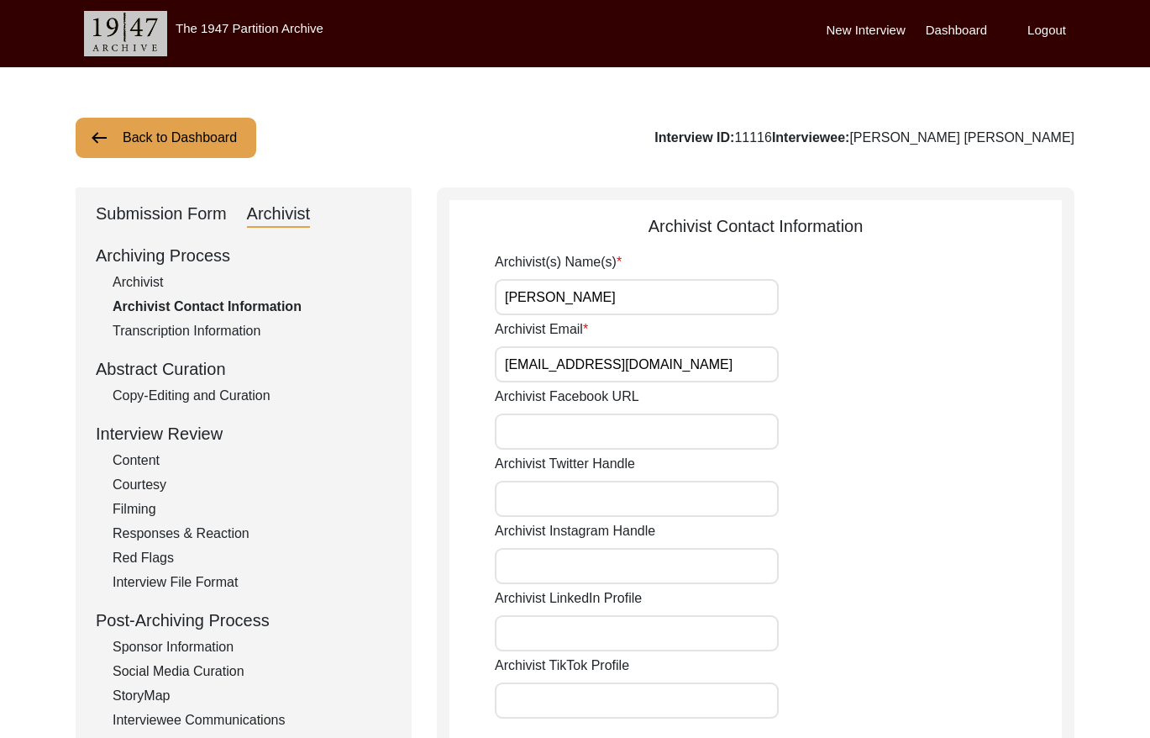
click at [142, 278] on div "Archivist" at bounding box center [252, 282] width 279 height 20
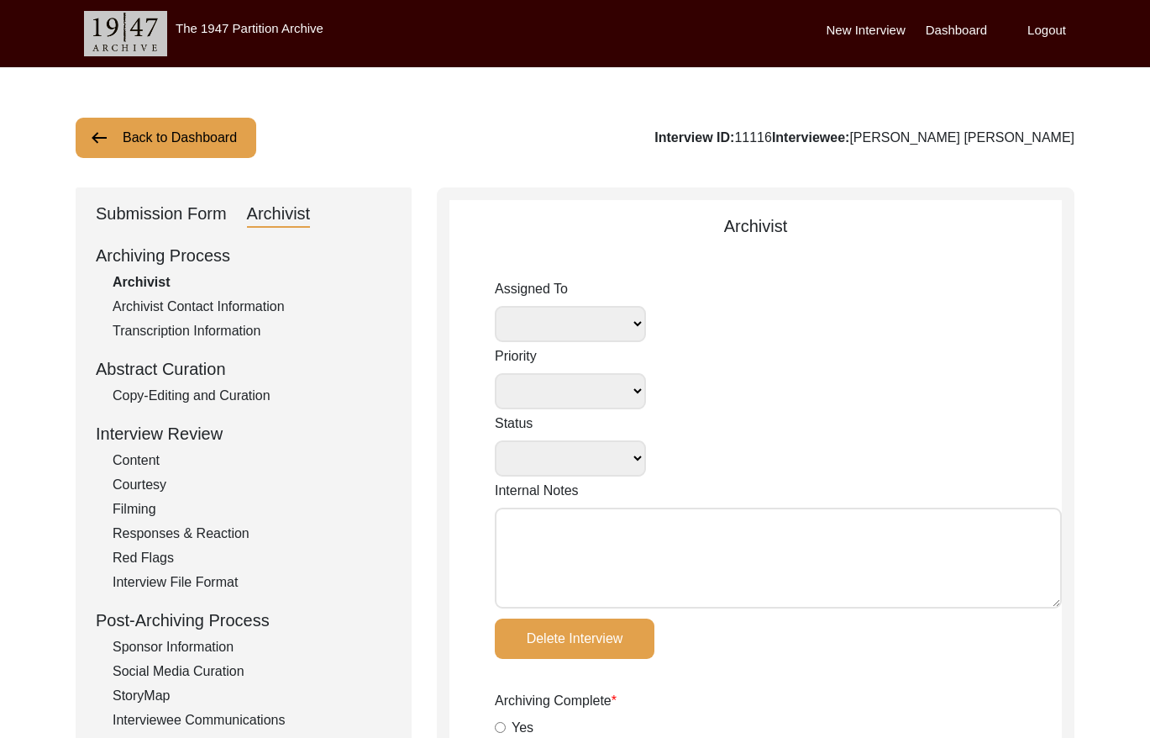
select select
select select "Auditing Completed"
type textarea "[DATE] [GEOGRAPHIC_DATA]: Assigned to [PERSON_NAME] to audit/review. Due at the…"
type textarea "Lore 64, 2075 Ipsum: Dolor sitametco adipisci el sed Doeiusmo Temp; inc 'Utlabo…"
type input "-"
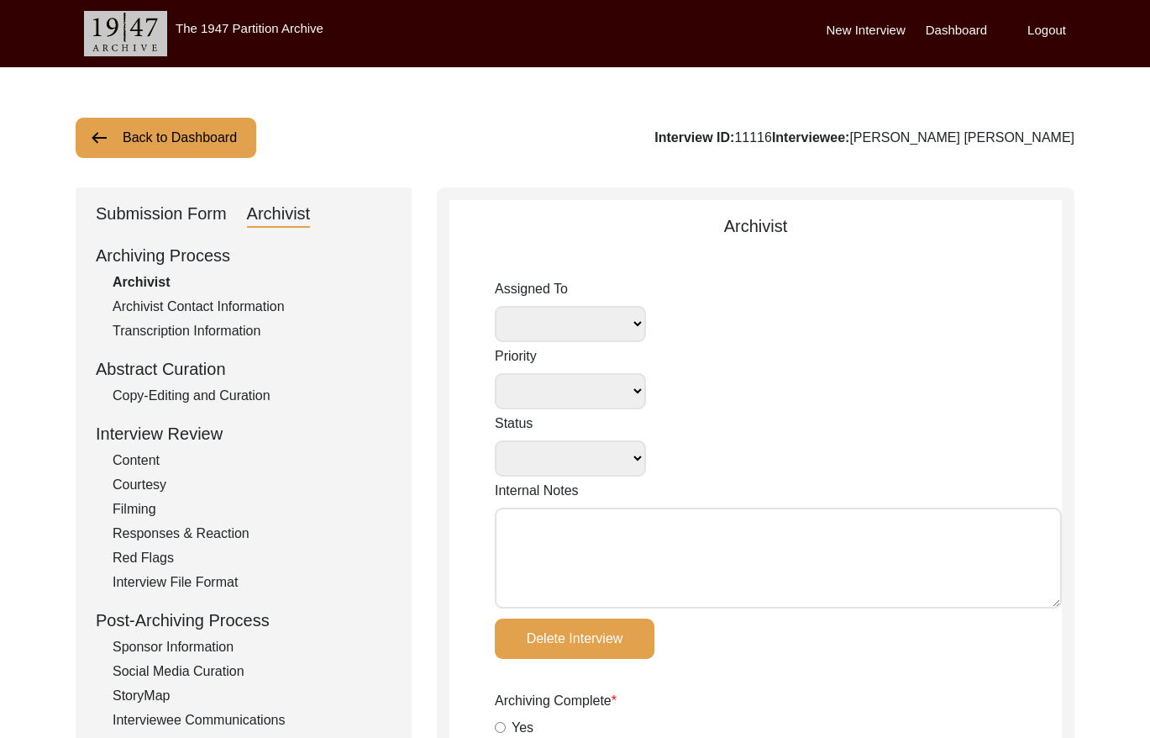
type input "-"
radio input "true"
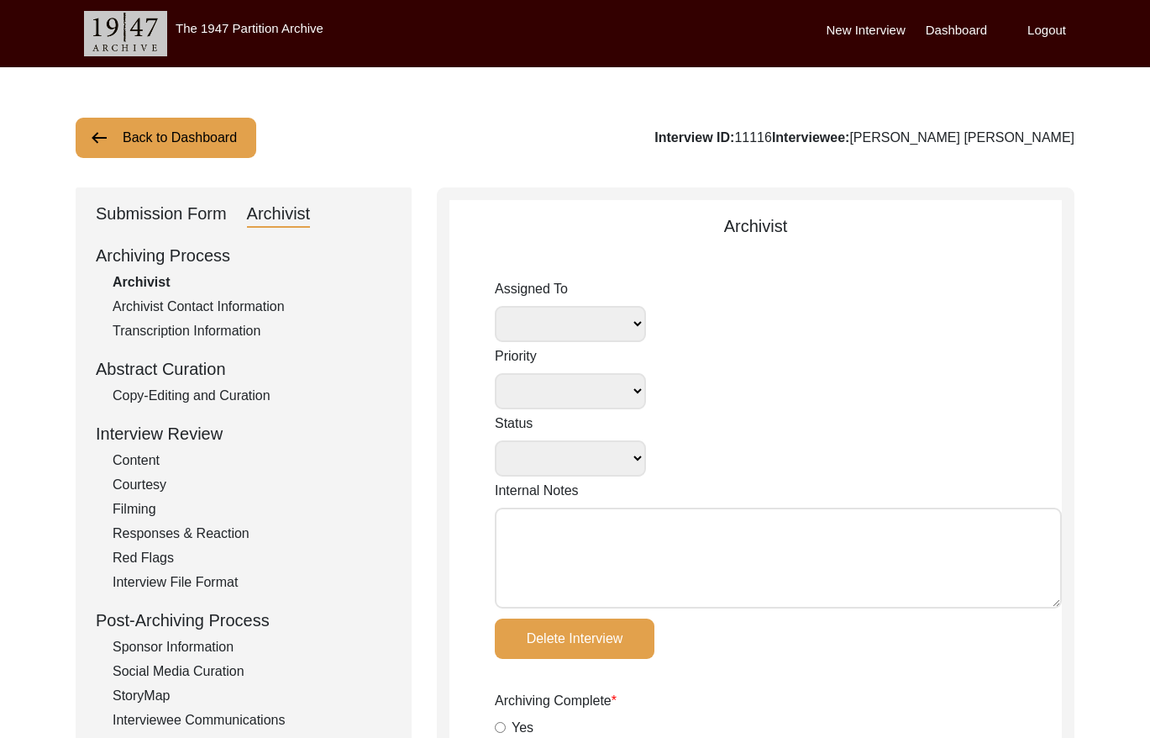
radio input "true"
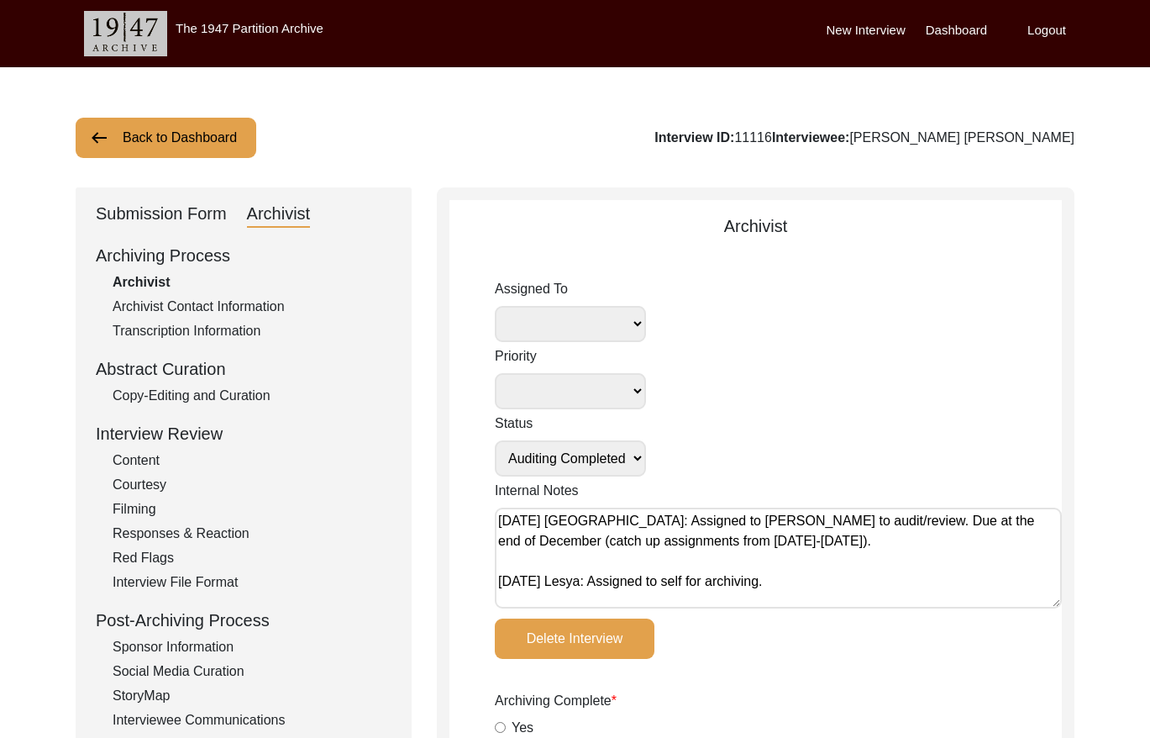
select select
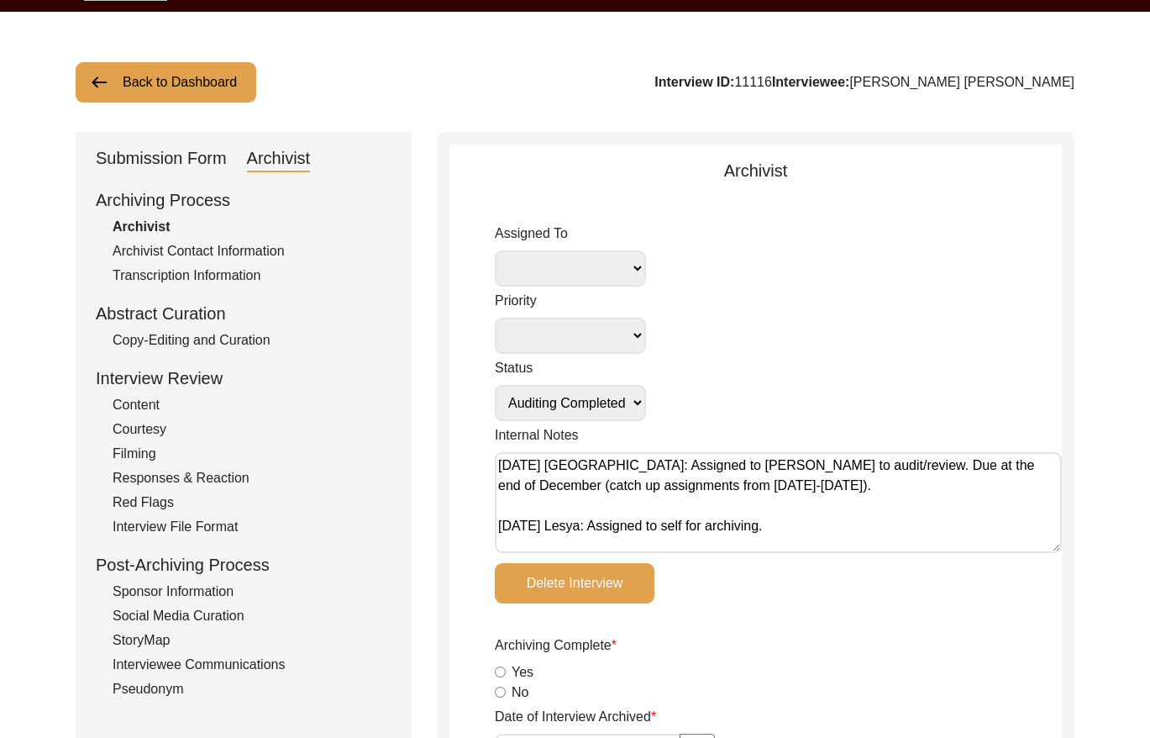
scroll to position [70, 0]
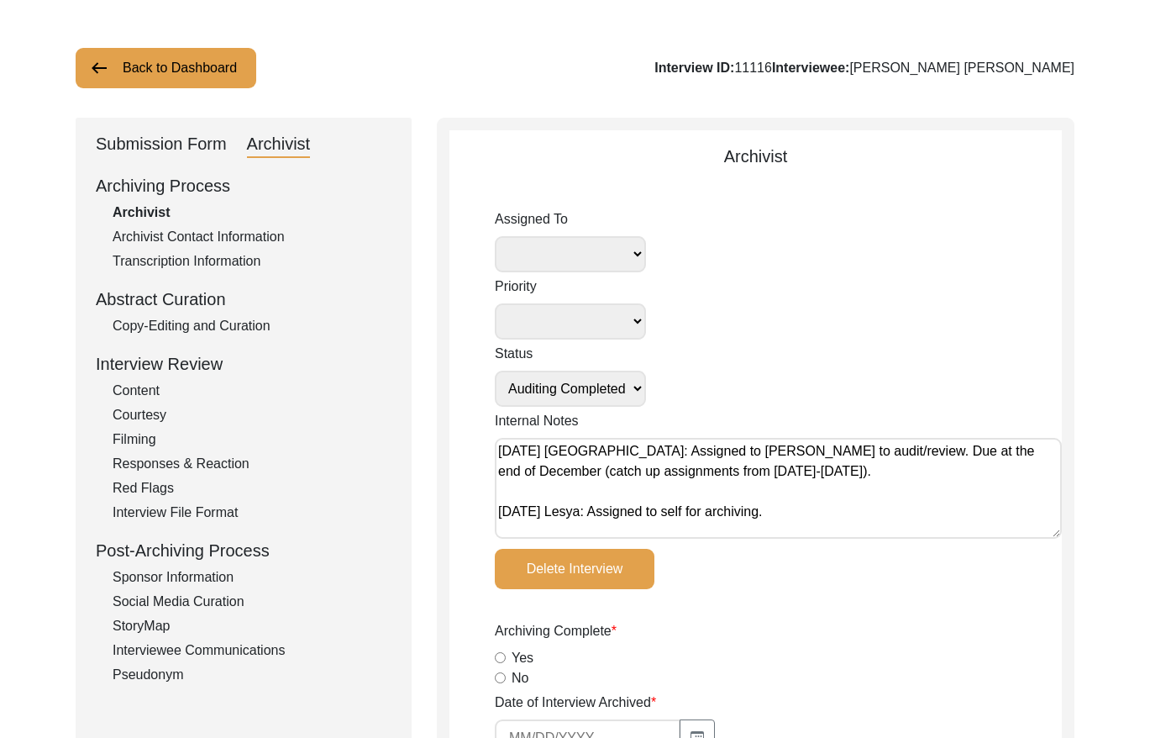
click at [222, 321] on div "Copy-Editing and Curation" at bounding box center [252, 326] width 279 height 20
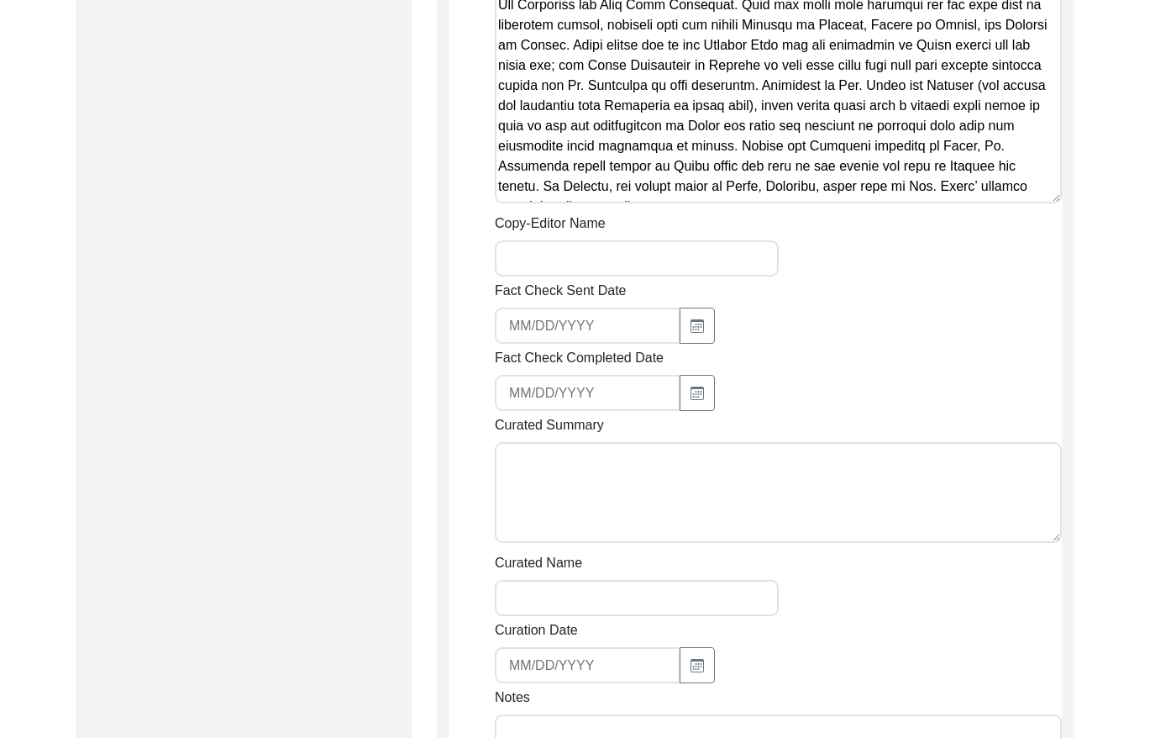
scroll to position [2573, 0]
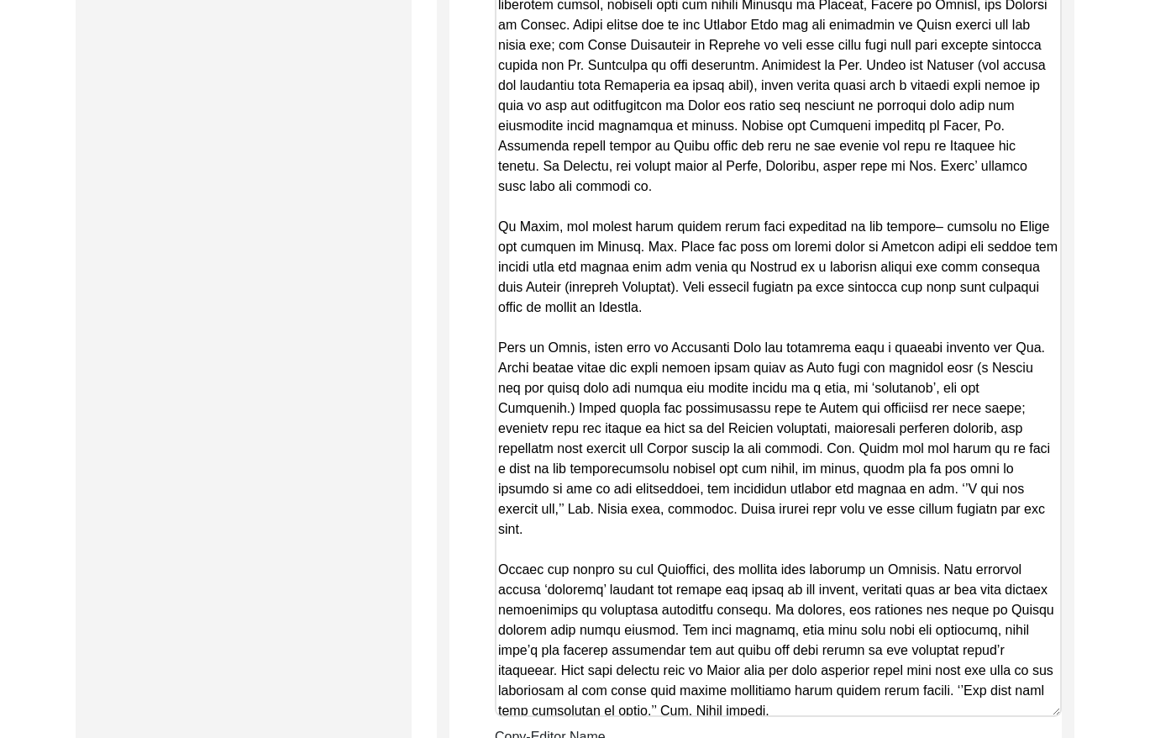
drag, startPoint x: 1056, startPoint y: 180, endPoint x: 1022, endPoint y: 708, distance: 529.5
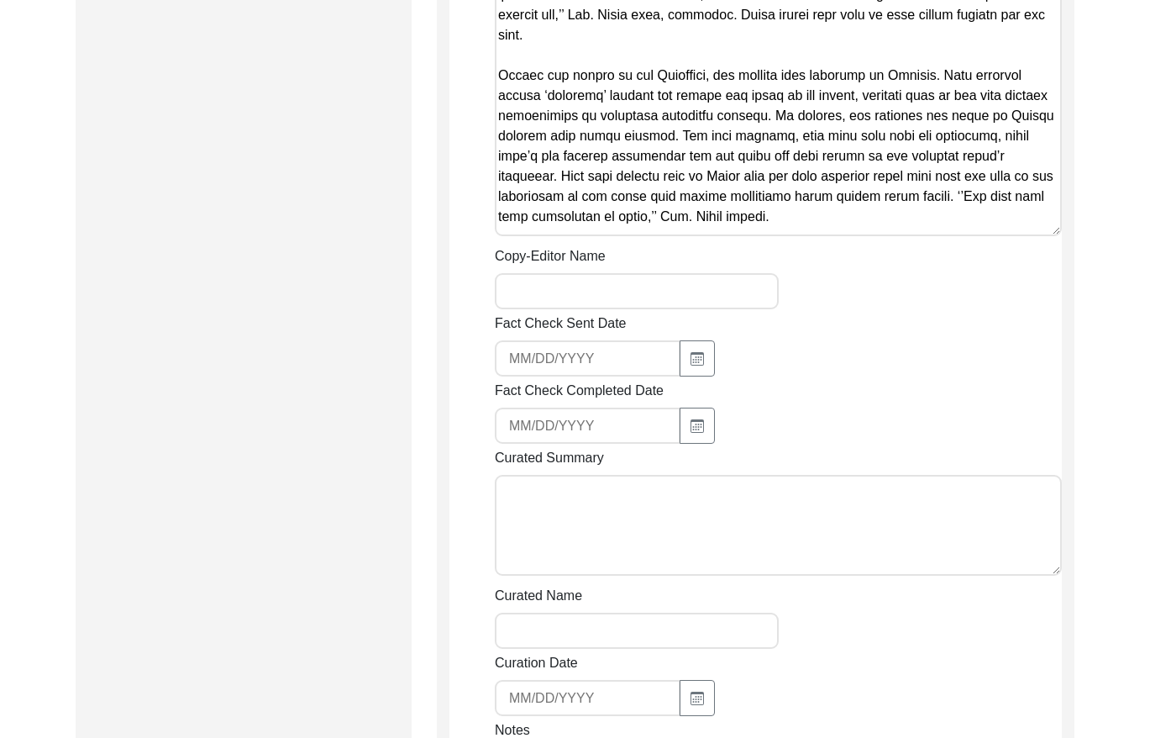
scroll to position [3069, 0]
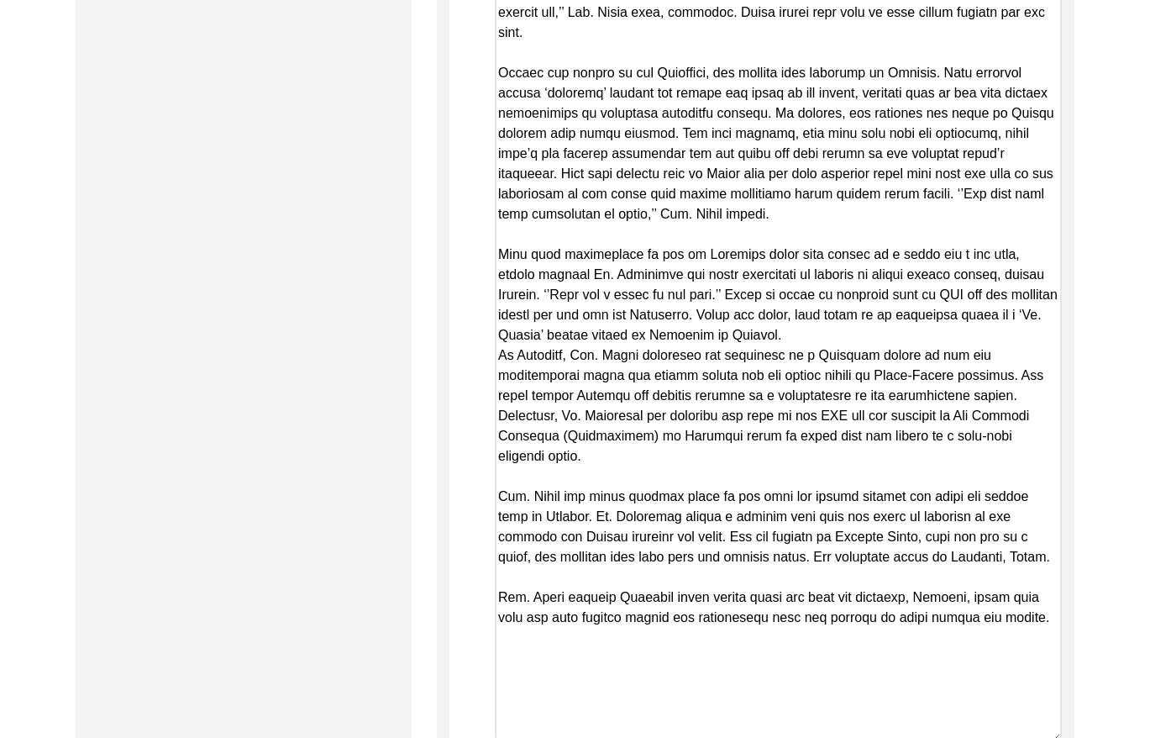
drag, startPoint x: 1055, startPoint y: 226, endPoint x: 1037, endPoint y: 718, distance: 491.8
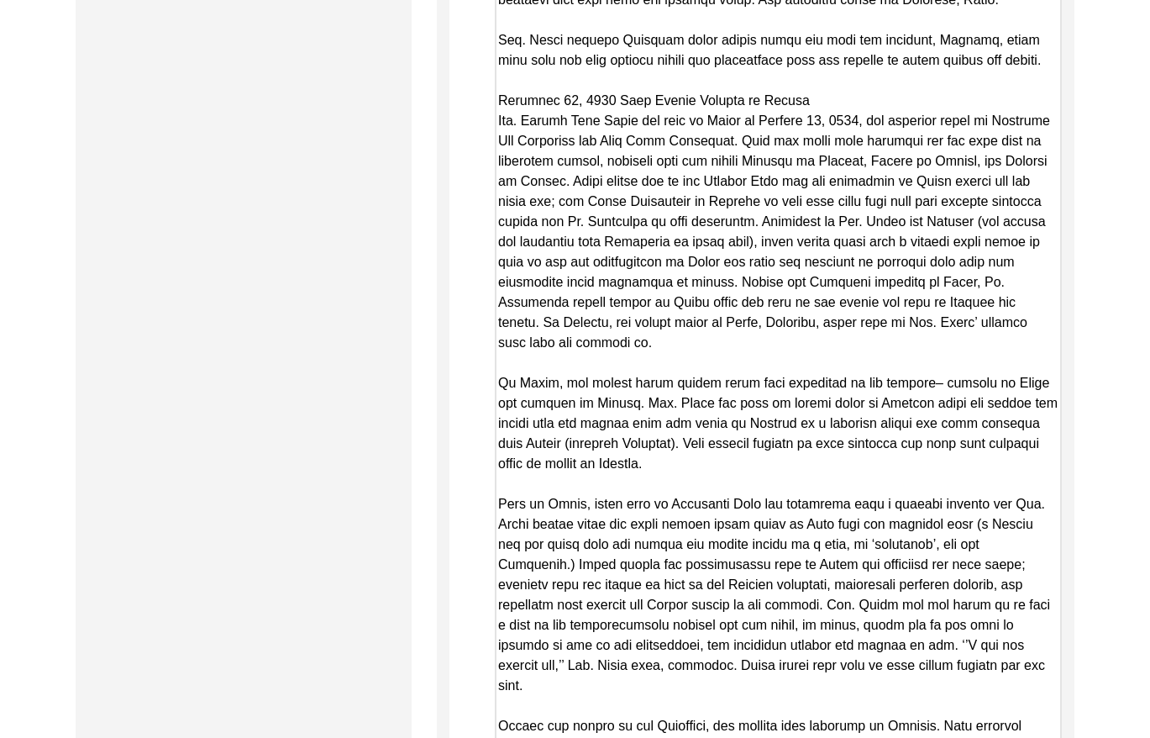
scroll to position [2370, 0]
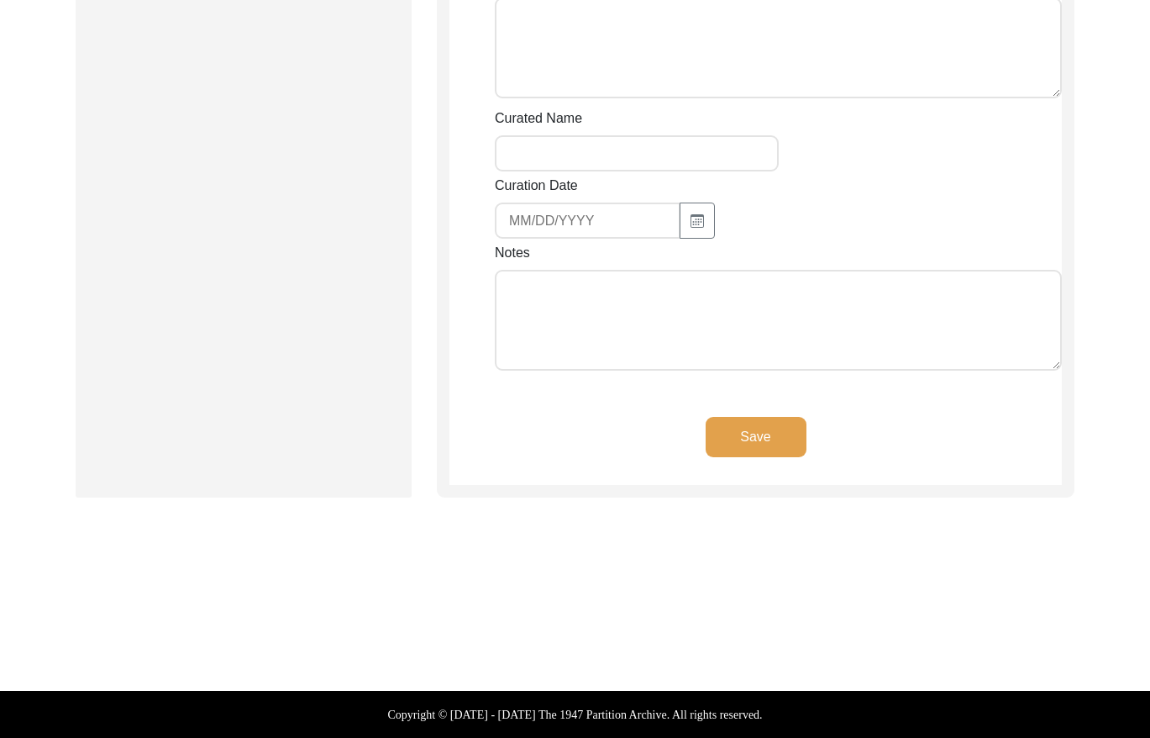
drag, startPoint x: 500, startPoint y: 145, endPoint x: 1133, endPoint y: 774, distance: 891.7
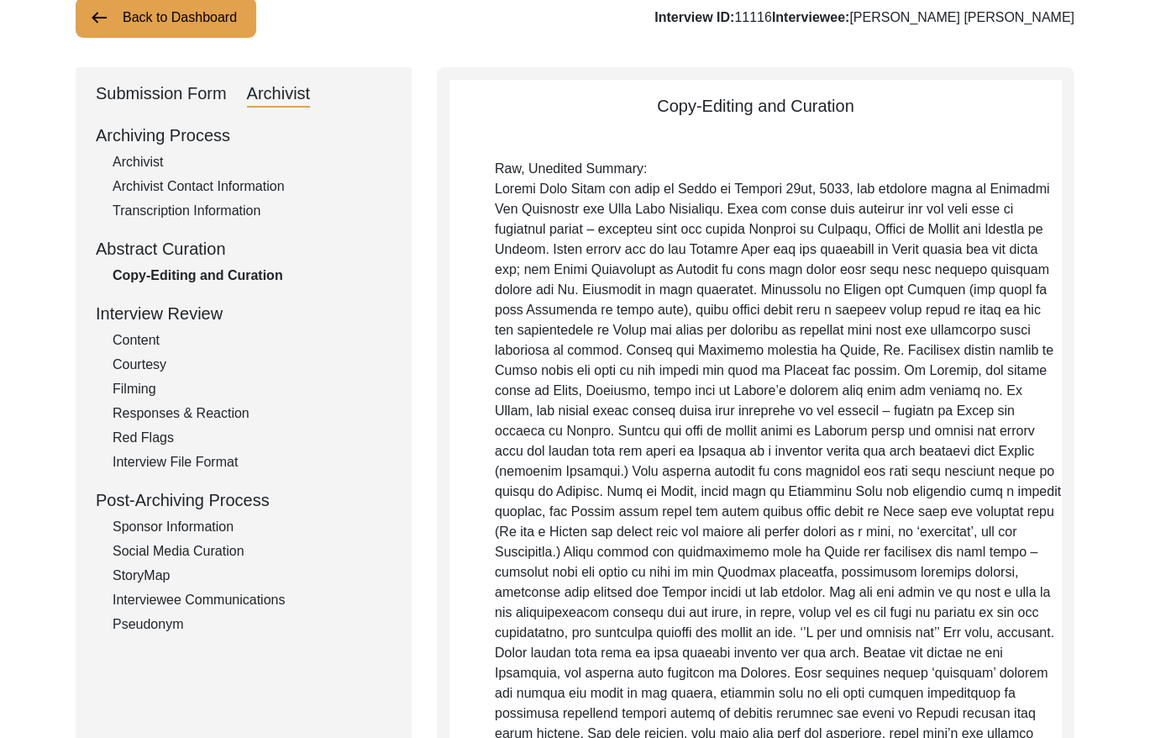
scroll to position [0, 0]
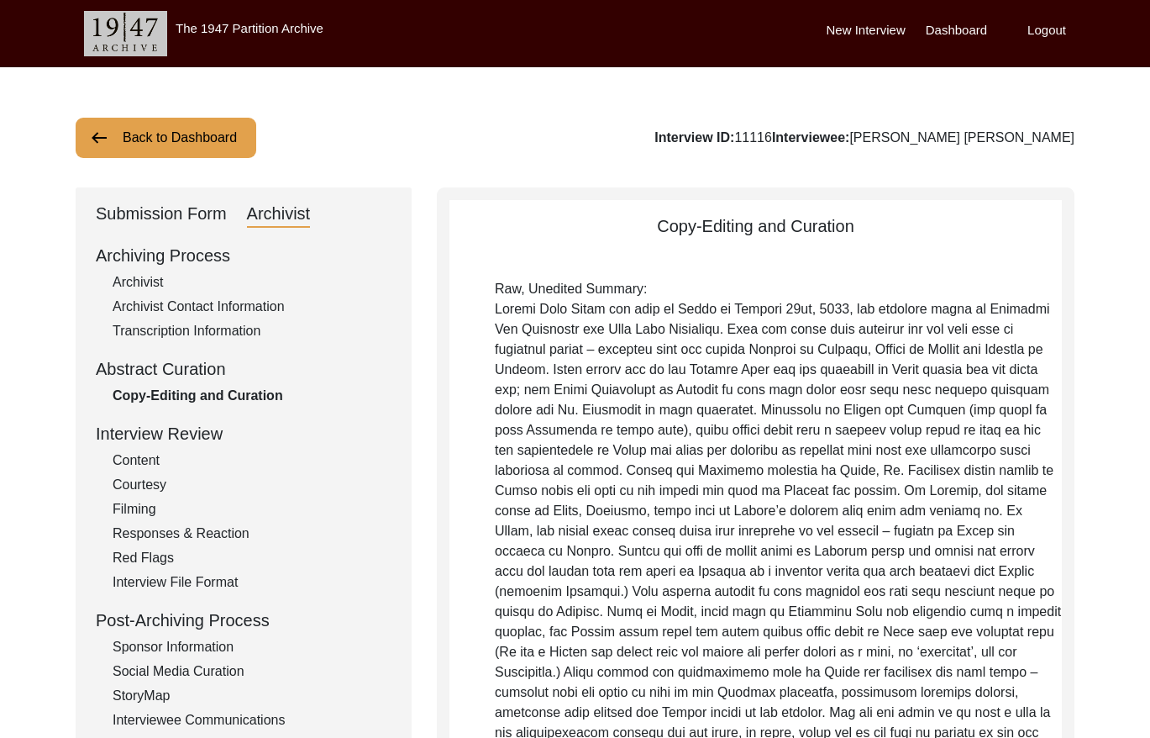
click at [181, 213] on div "Submission Form" at bounding box center [161, 214] width 131 height 27
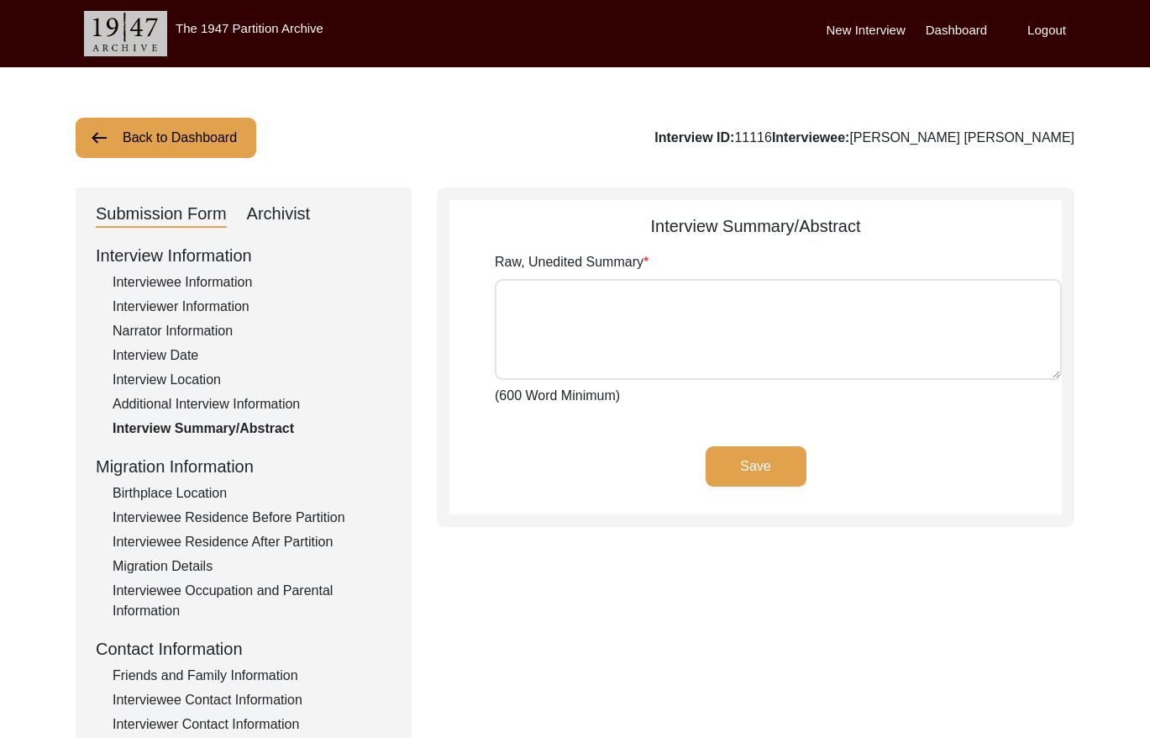
type textarea "Loremi Dolo Sitam con adip el Seddo ei Tempori 39ut, 5150, lab etdolore magna a…"
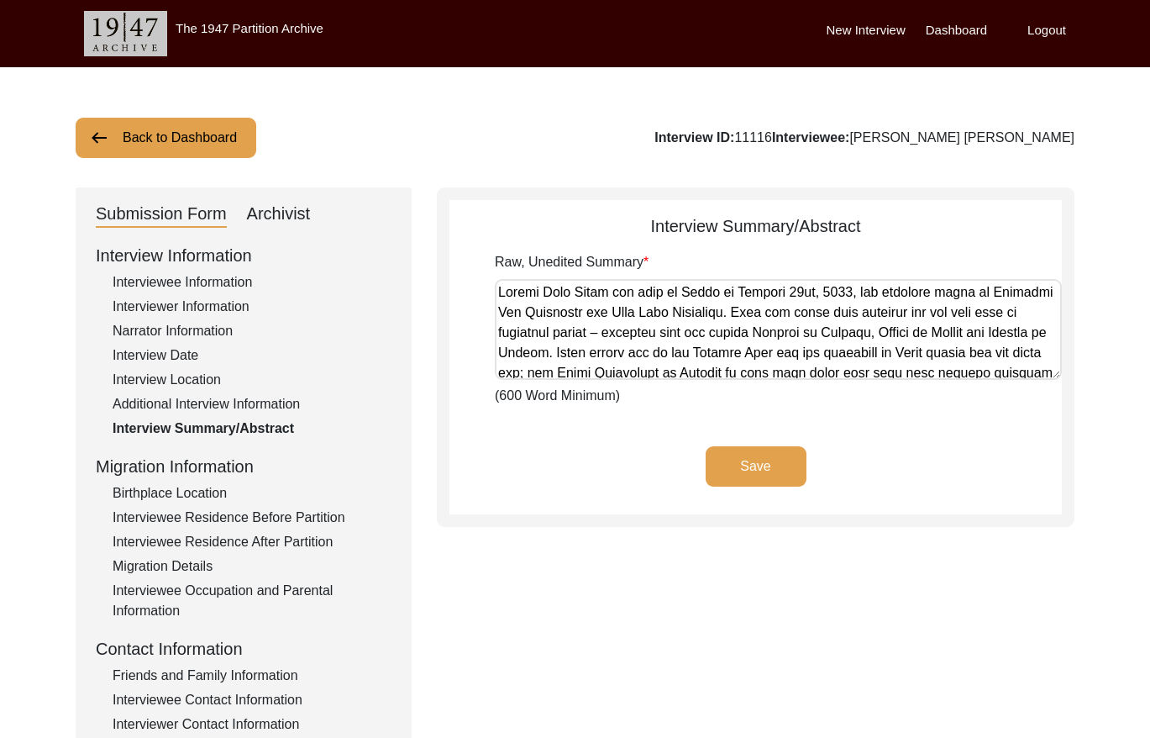
click at [263, 513] on div "Interviewee Residence Before Partition" at bounding box center [252, 517] width 279 height 20
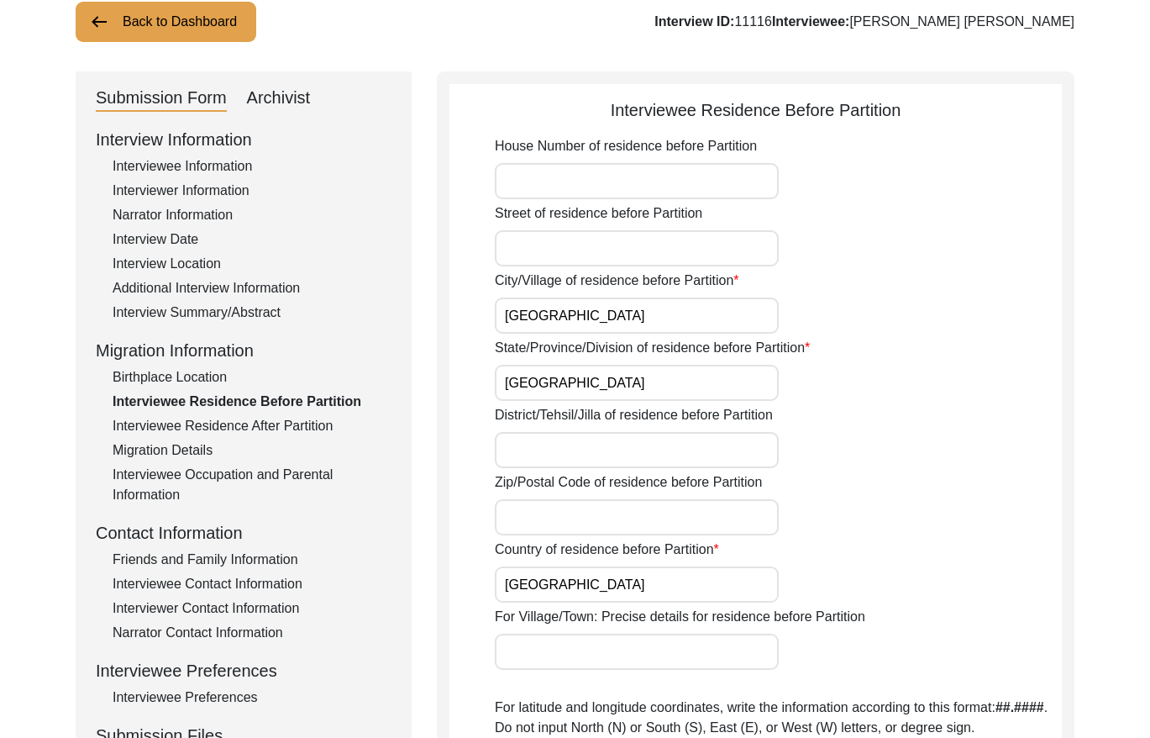
click at [276, 418] on div "Interviewee Residence After Partition" at bounding box center [252, 426] width 279 height 20
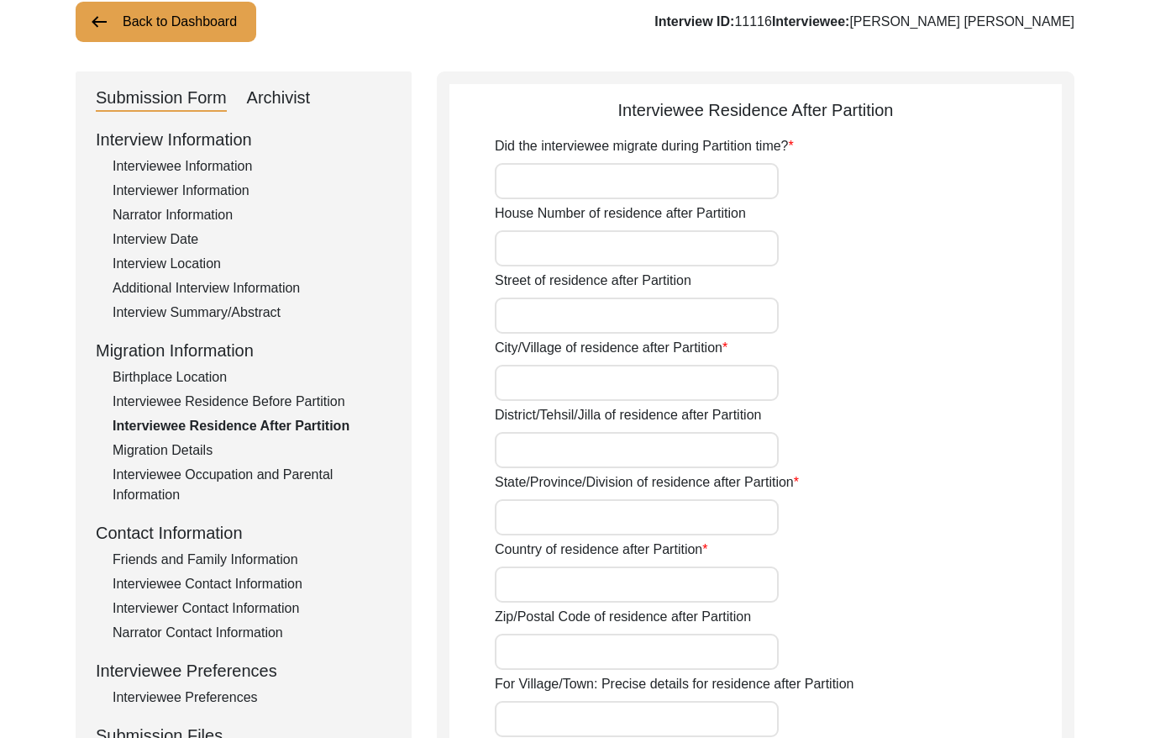
type input "Yes"
type input "Mauripur"
type input "Keamari"
type input "Sindh"
type input "[GEOGRAPHIC_DATA]"
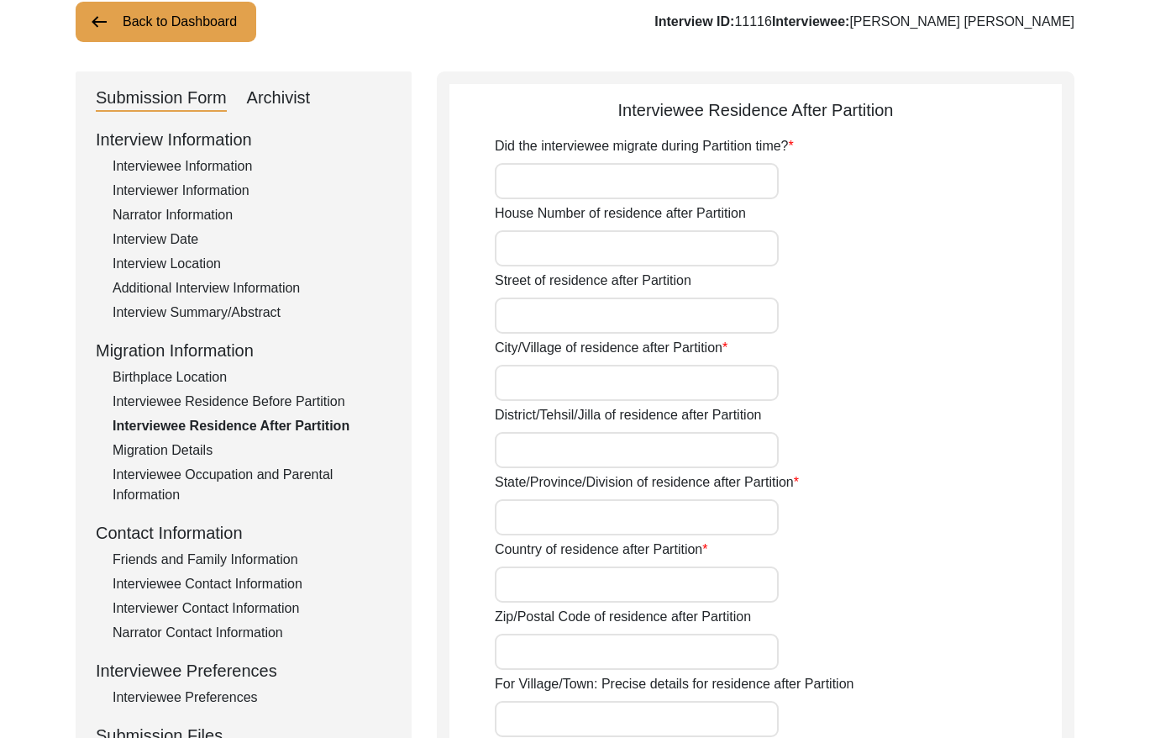
type input "Mauripur, [GEOGRAPHIC_DATA], [GEOGRAPHIC_DATA]"
type input "24.8684"
type input "66.9183"
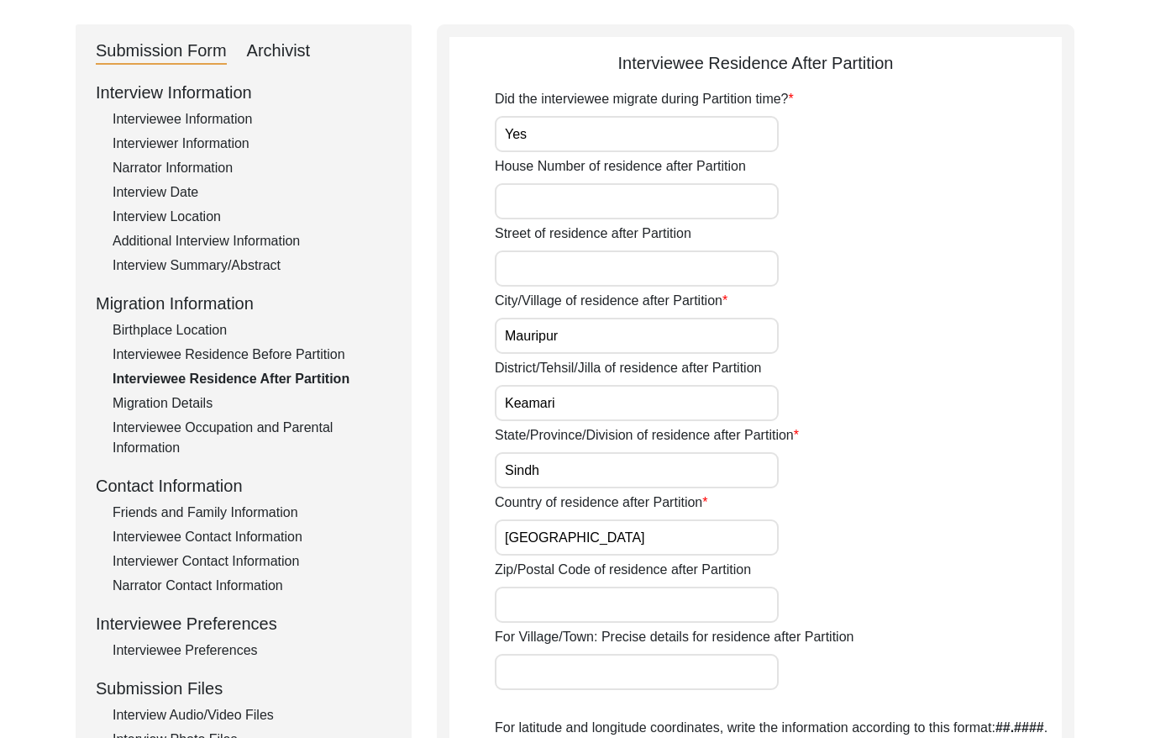
scroll to position [109, 0]
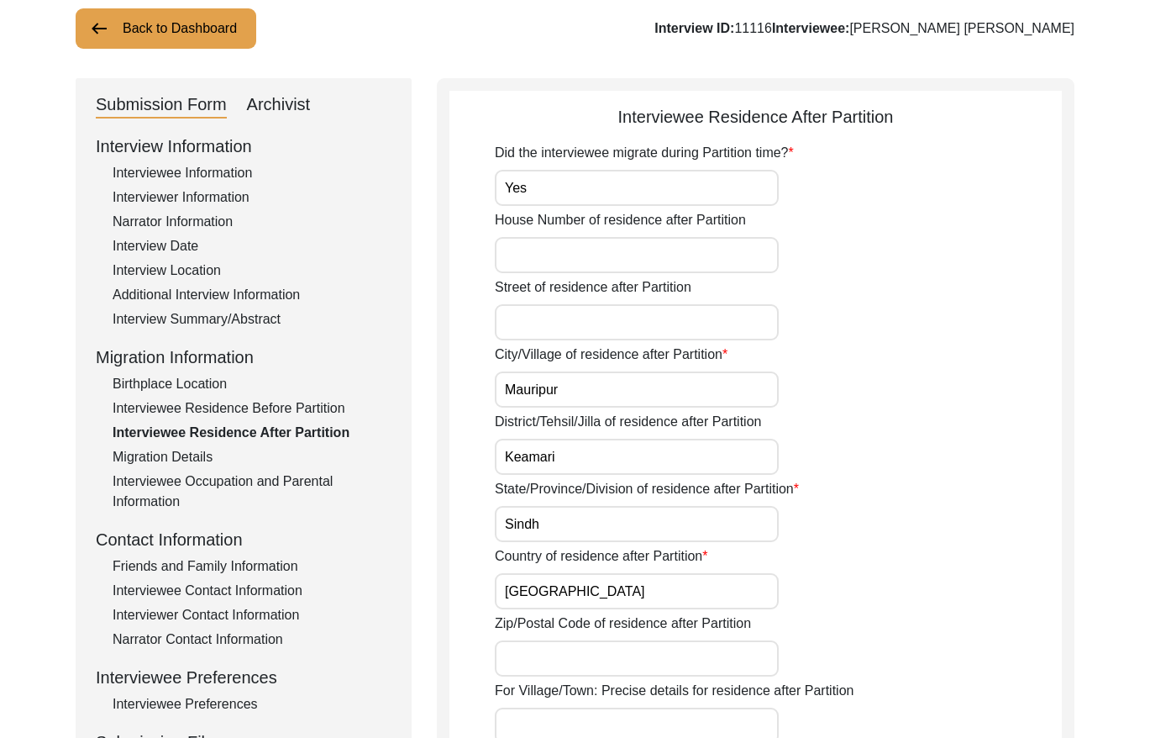
drag, startPoint x: 302, startPoint y: 404, endPoint x: 347, endPoint y: 407, distance: 45.5
click at [305, 404] on div "Interviewee Residence Before Partition" at bounding box center [252, 408] width 279 height 20
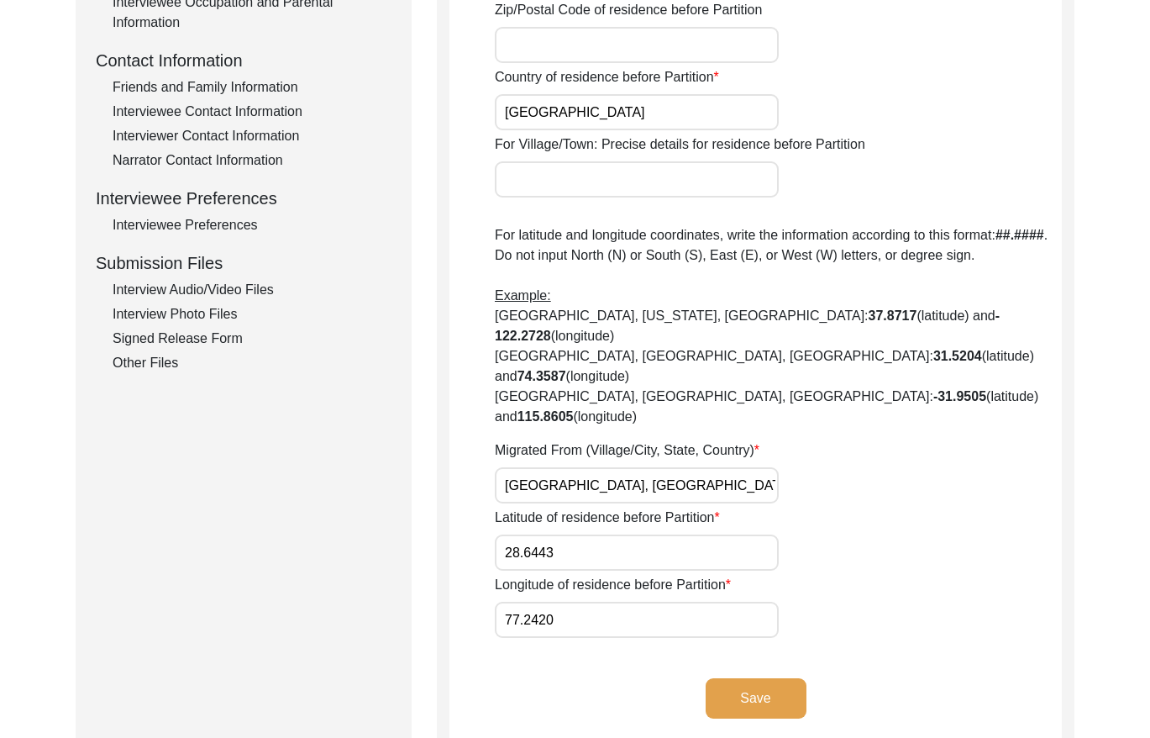
scroll to position [590, 0]
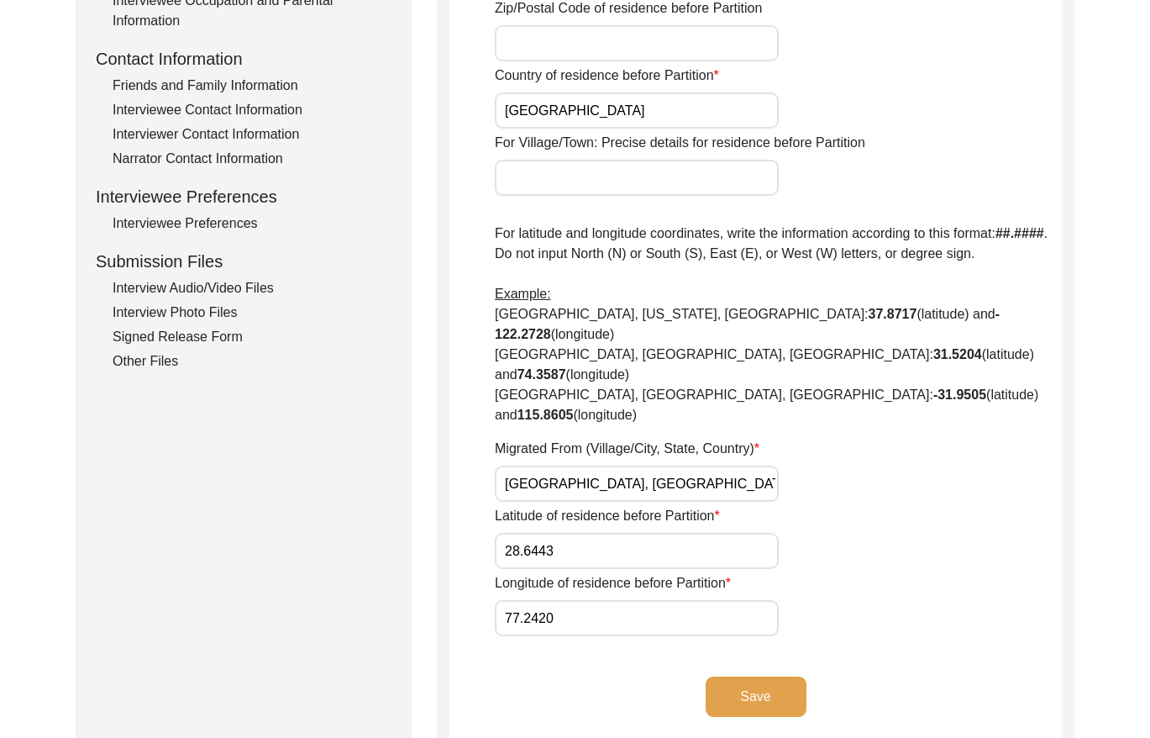
drag, startPoint x: 623, startPoint y: 441, endPoint x: 622, endPoint y: 433, distance: 8.4
click at [623, 441] on div "House Number of residence before Partition Street of residence before Partition…" at bounding box center [778, 149] width 567 height 974
click at [618, 465] on input "[GEOGRAPHIC_DATA], [GEOGRAPHIC_DATA]" at bounding box center [637, 483] width 284 height 36
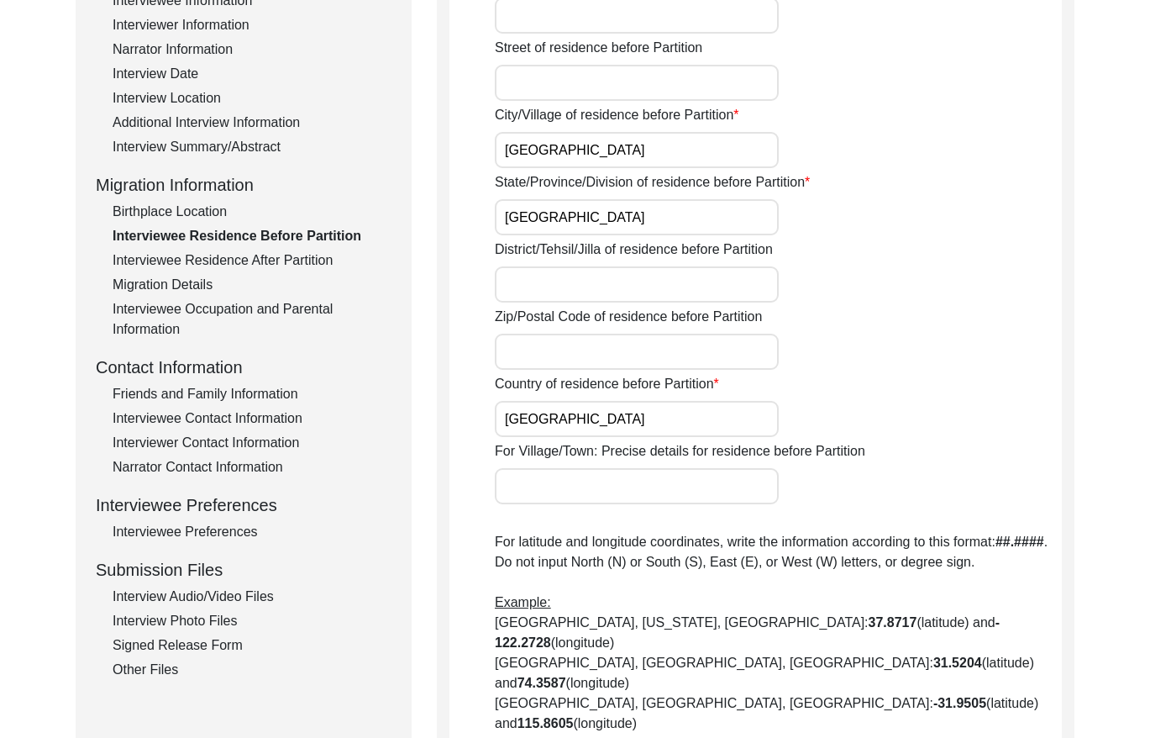
scroll to position [113, 0]
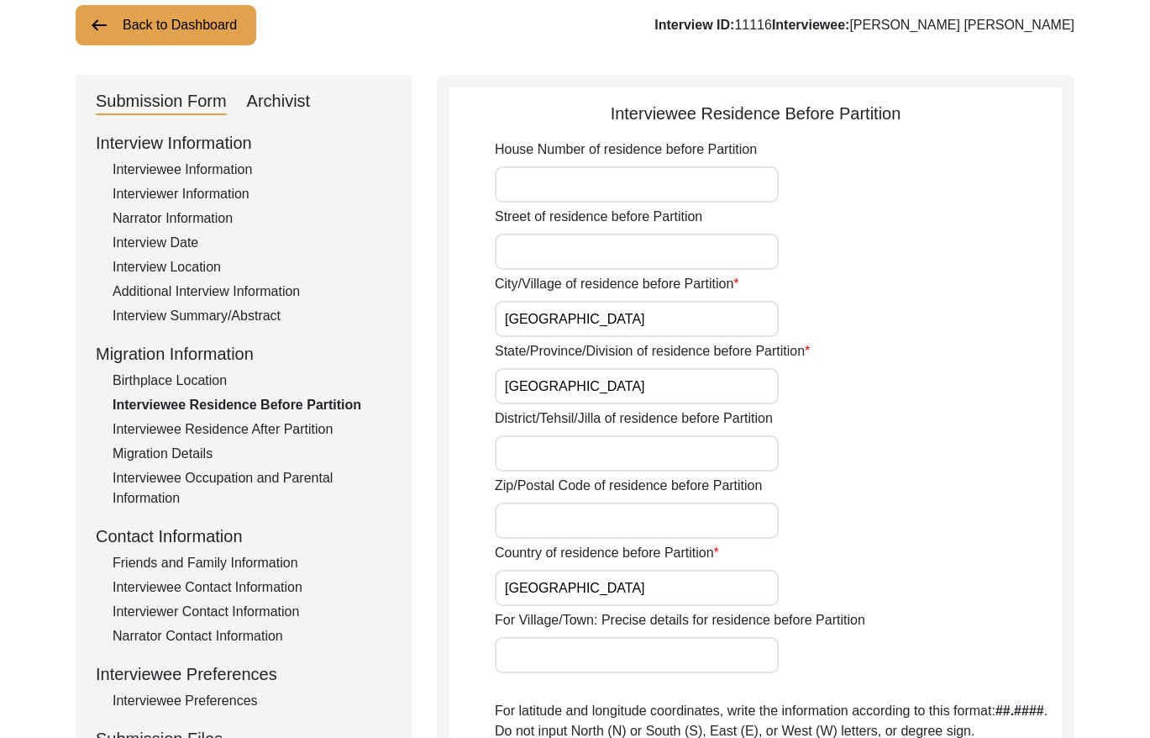
click at [276, 433] on div "Interviewee Residence After Partition" at bounding box center [252, 429] width 279 height 20
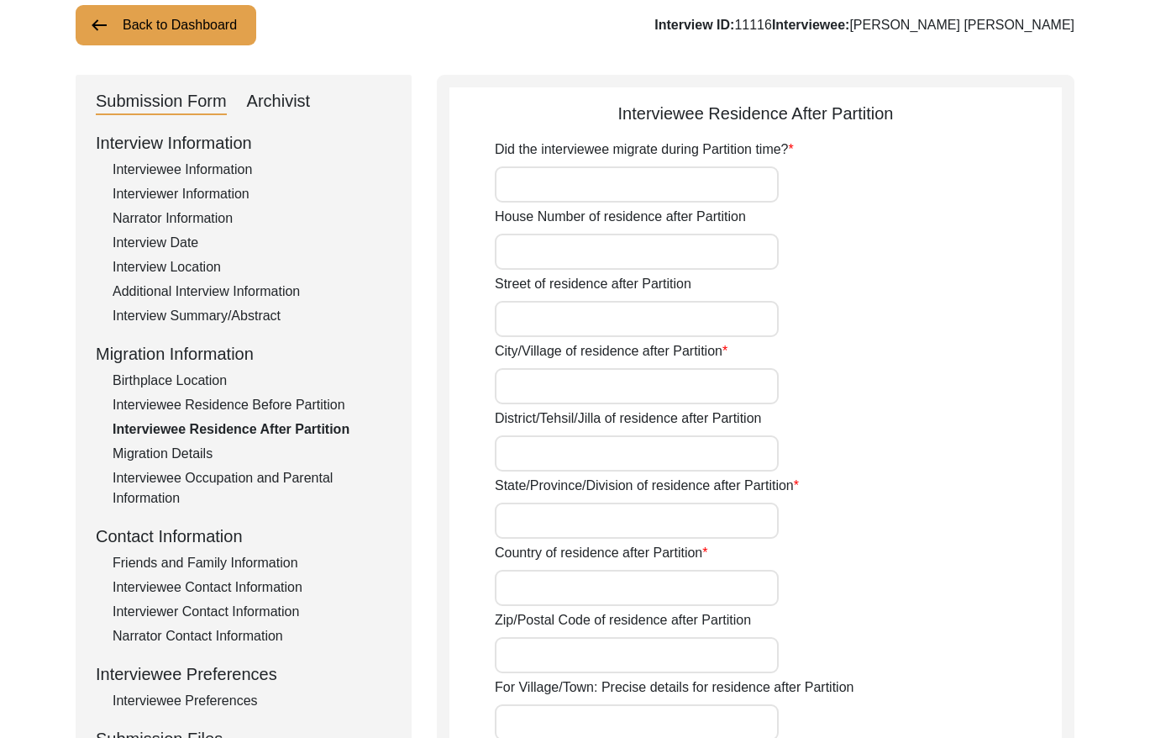
type input "Yes"
type input "Mauripur"
type input "Keamari"
type input "Sindh"
type input "[GEOGRAPHIC_DATA]"
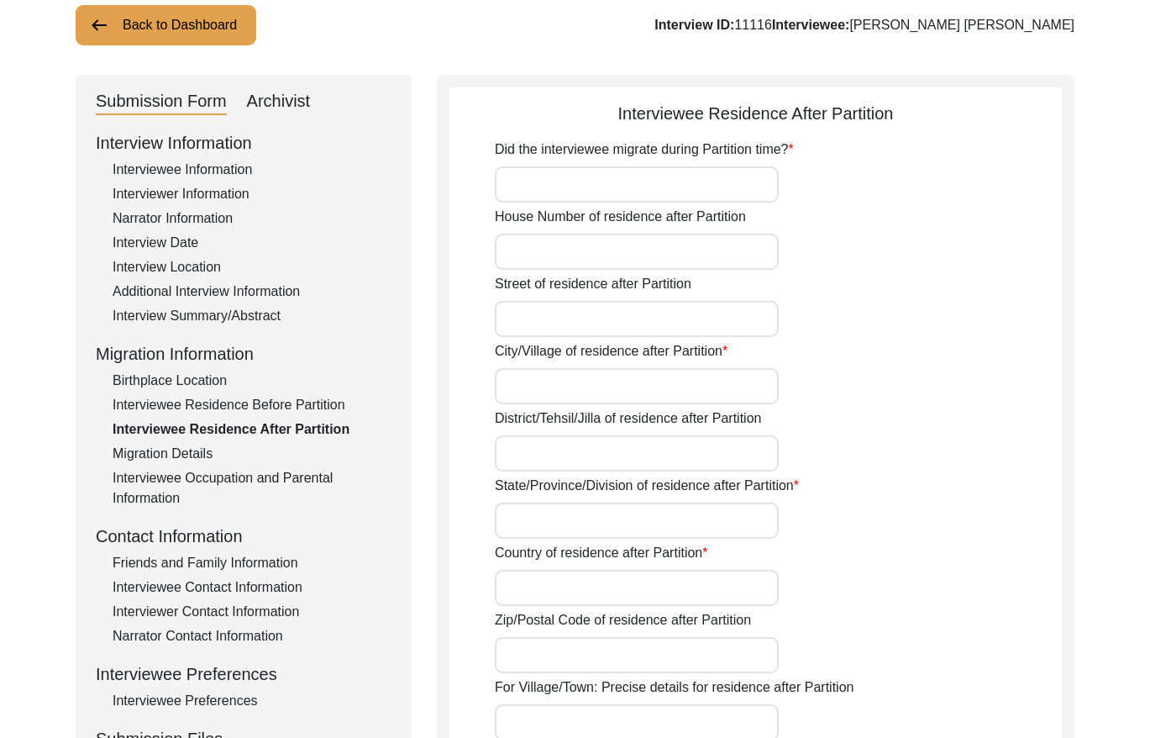
type input "Mauripur, [GEOGRAPHIC_DATA], [GEOGRAPHIC_DATA]"
type input "24.8684"
type input "66.9183"
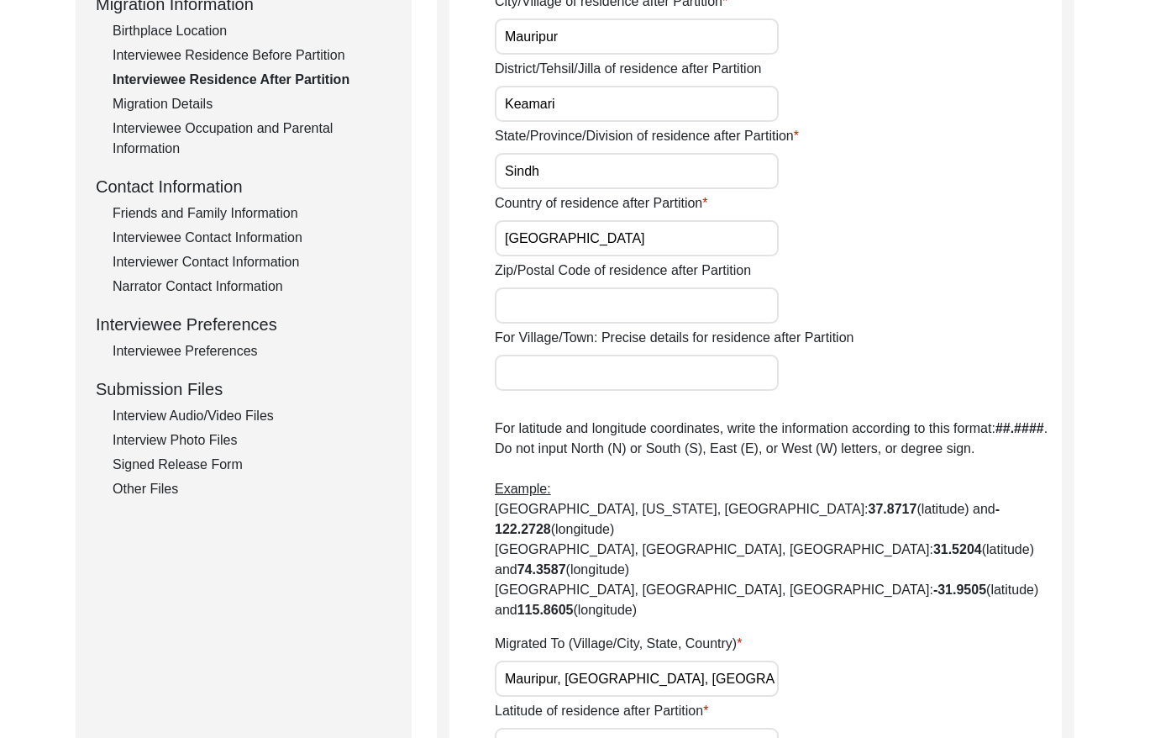
scroll to position [736, 0]
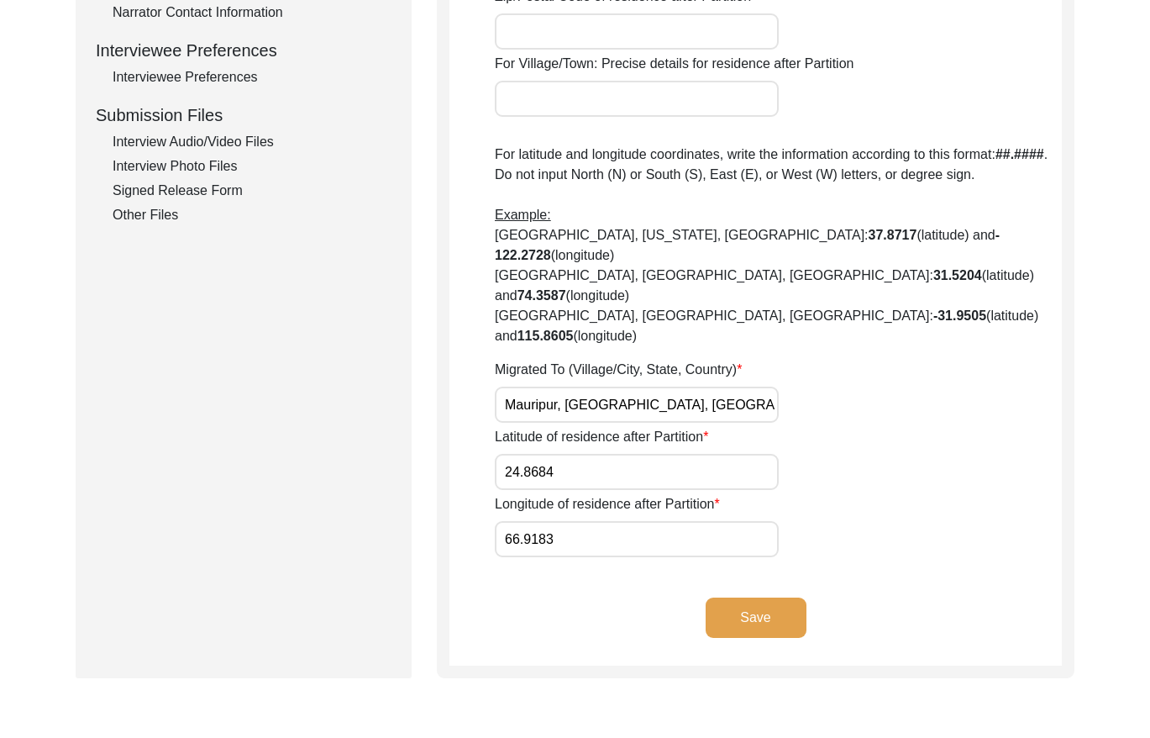
click at [618, 386] on input "Mauripur, [GEOGRAPHIC_DATA], [GEOGRAPHIC_DATA]" at bounding box center [637, 404] width 284 height 36
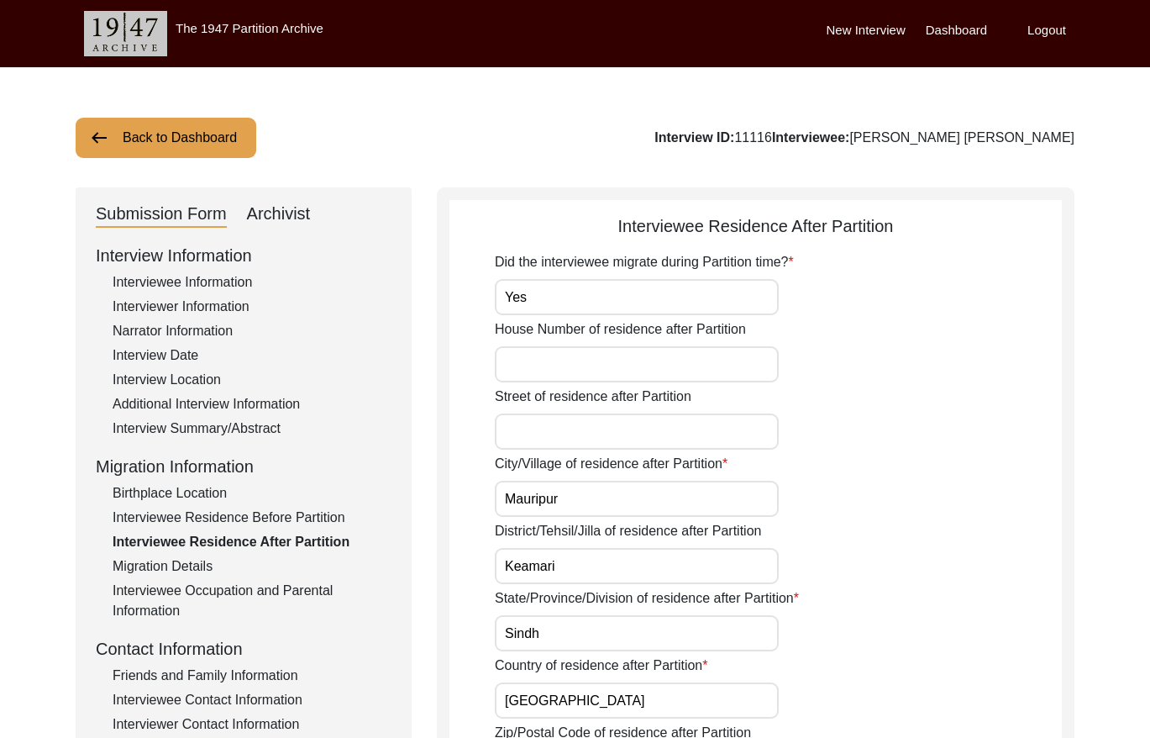
scroll to position [1, 0]
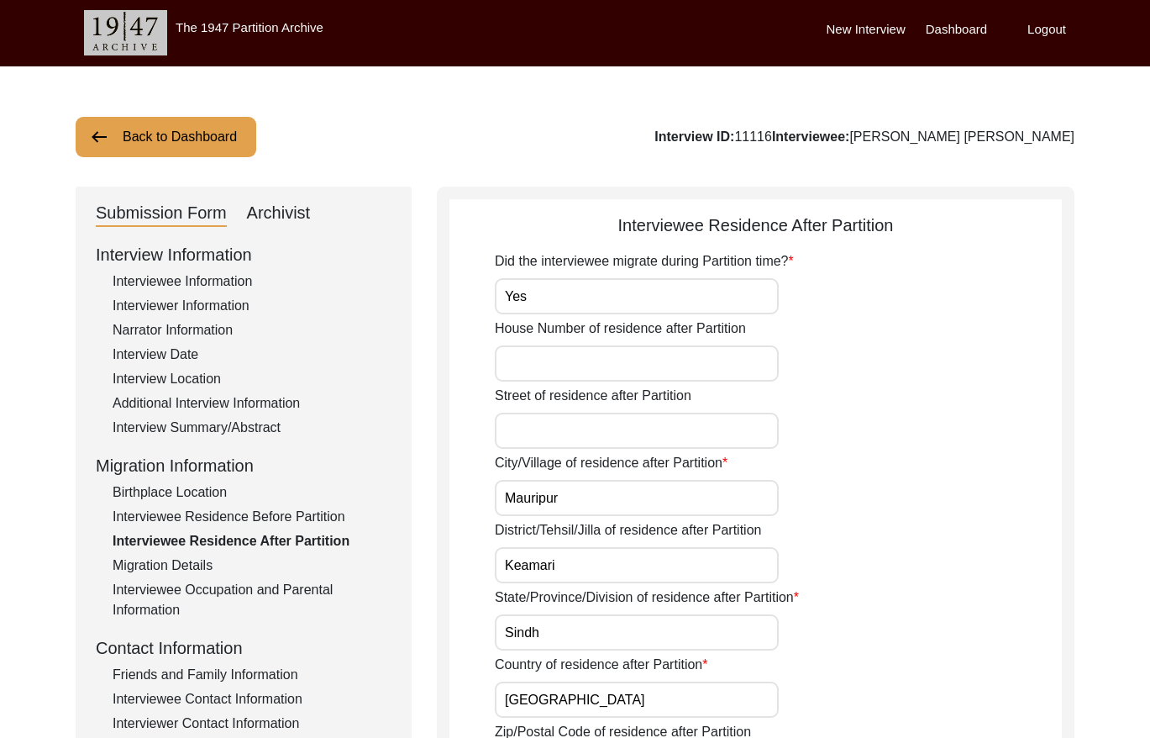
click at [229, 129] on button "Back to Dashboard" at bounding box center [166, 137] width 181 height 40
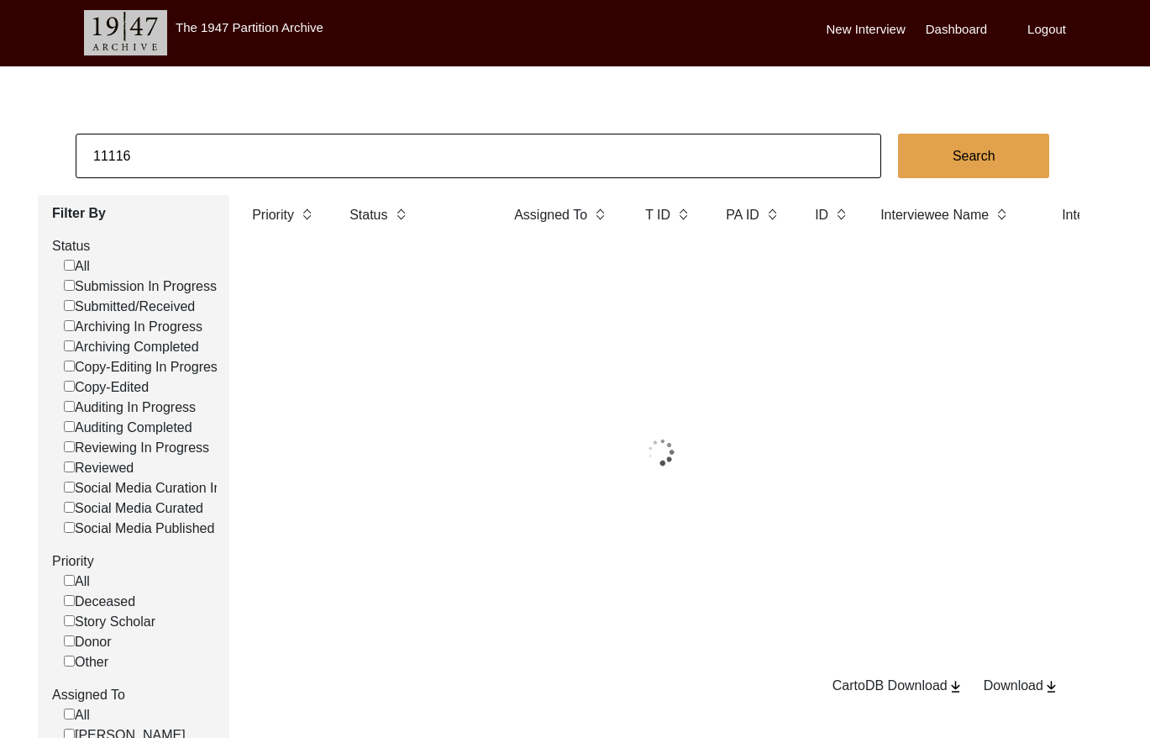
click at [352, 145] on input "11116" at bounding box center [479, 156] width 806 height 45
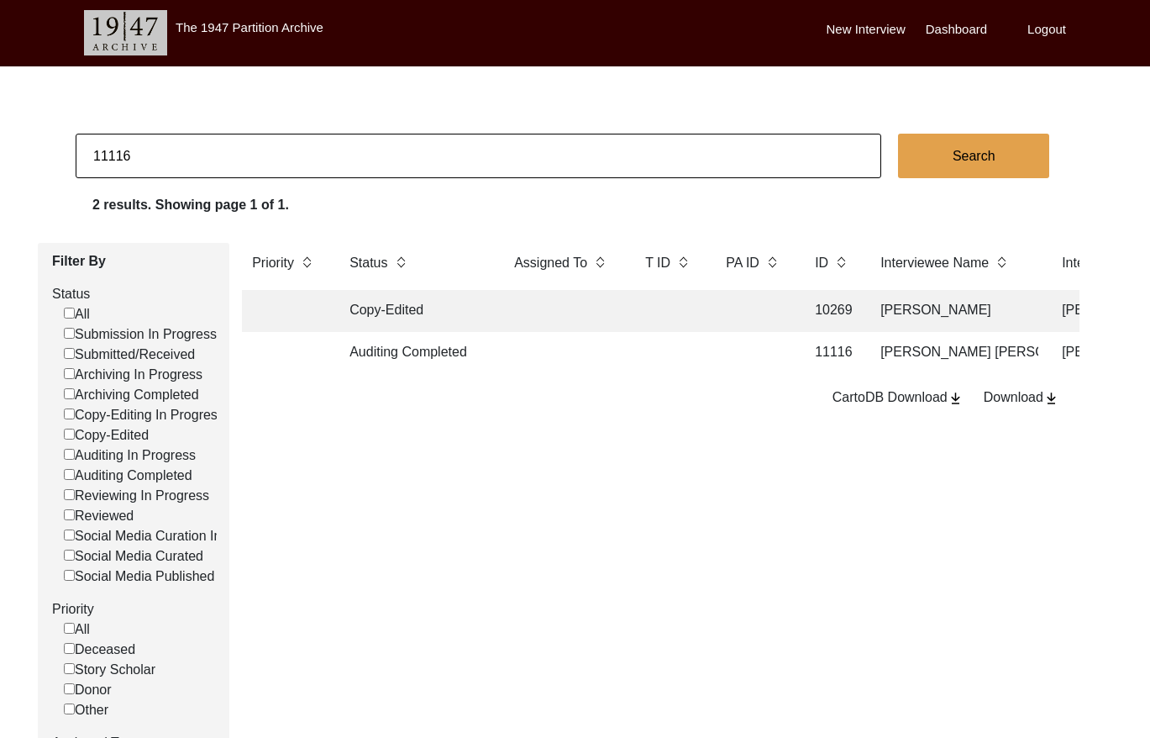
click at [352, 145] on input "11116" at bounding box center [479, 156] width 806 height 45
paste input "[PERSON_NAME]"
type input "[PERSON_NAME]"
checkbox input "false"
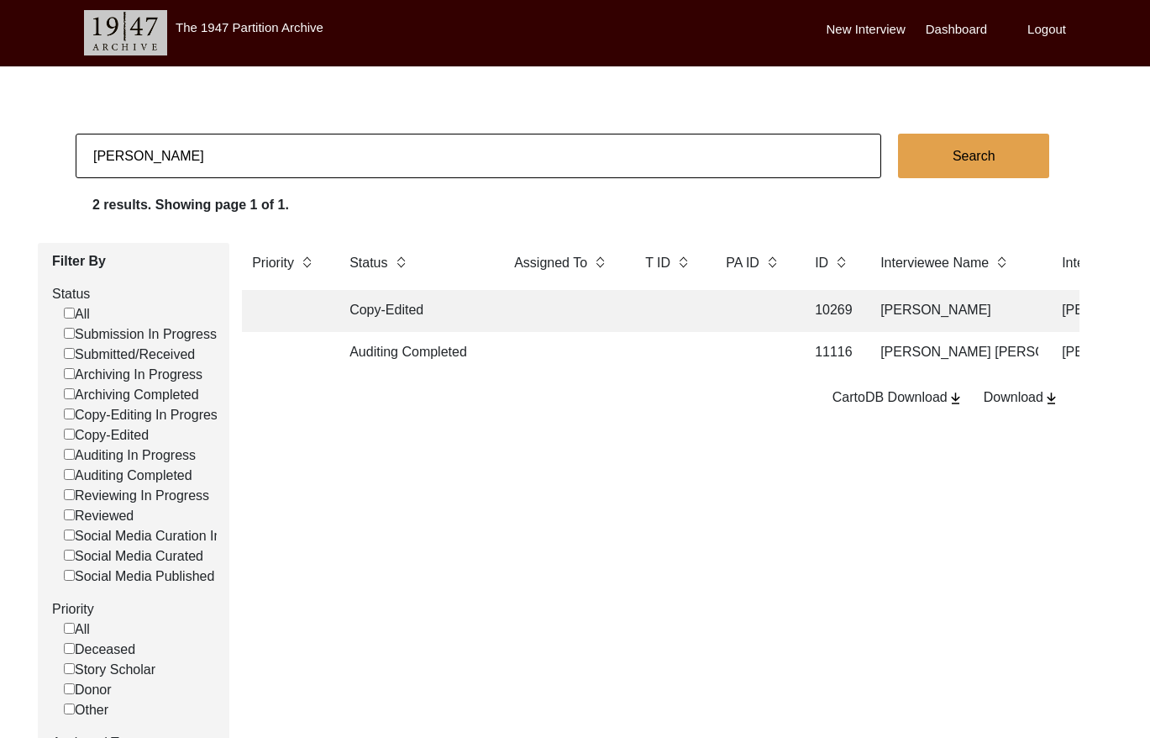
checkbox input "false"
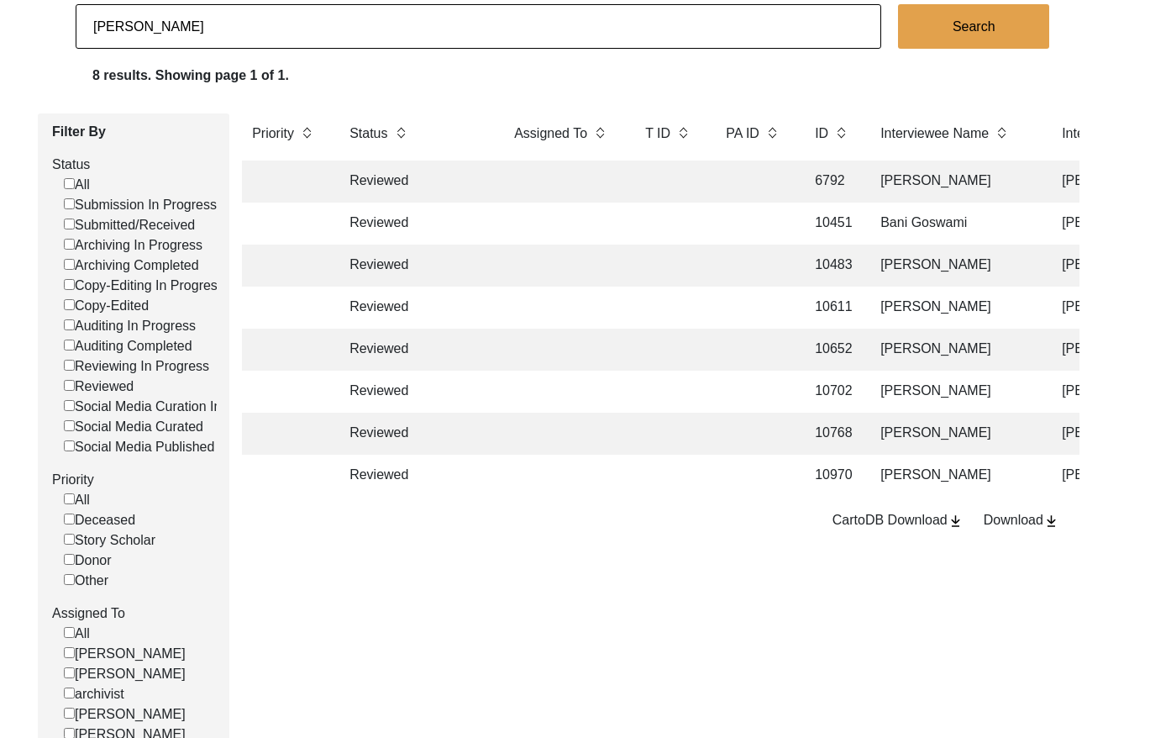
scroll to position [136, 0]
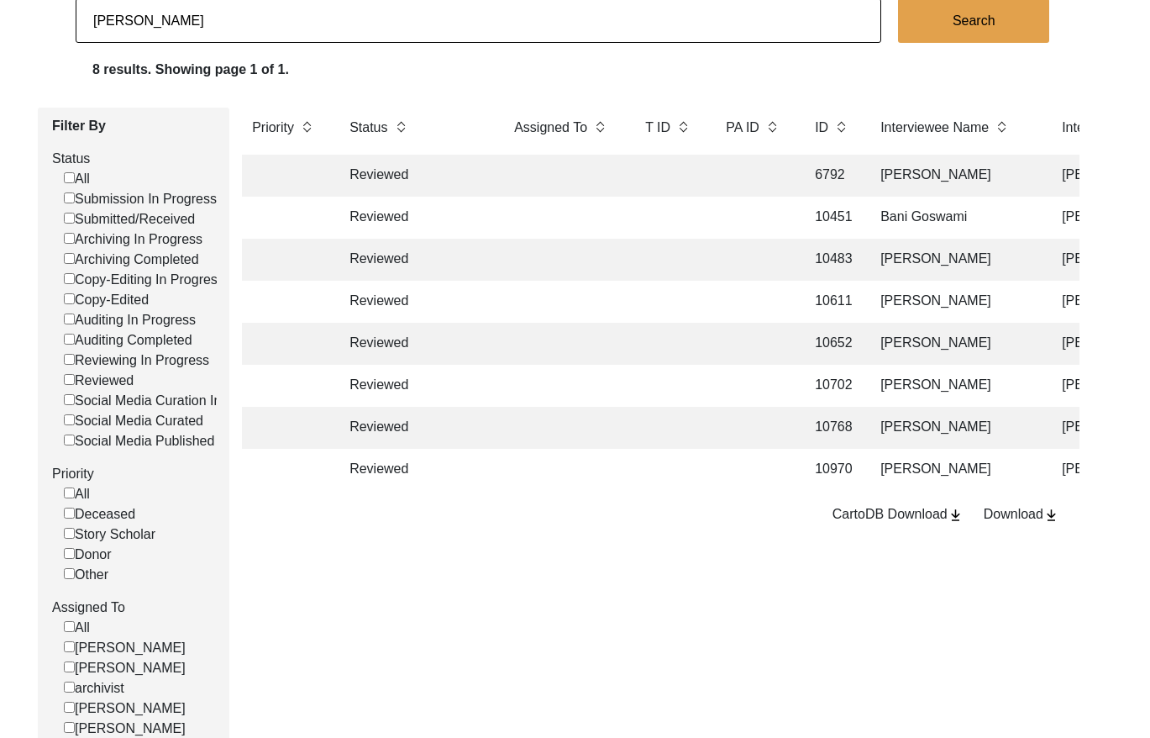
click at [725, 416] on td at bounding box center [754, 428] width 76 height 42
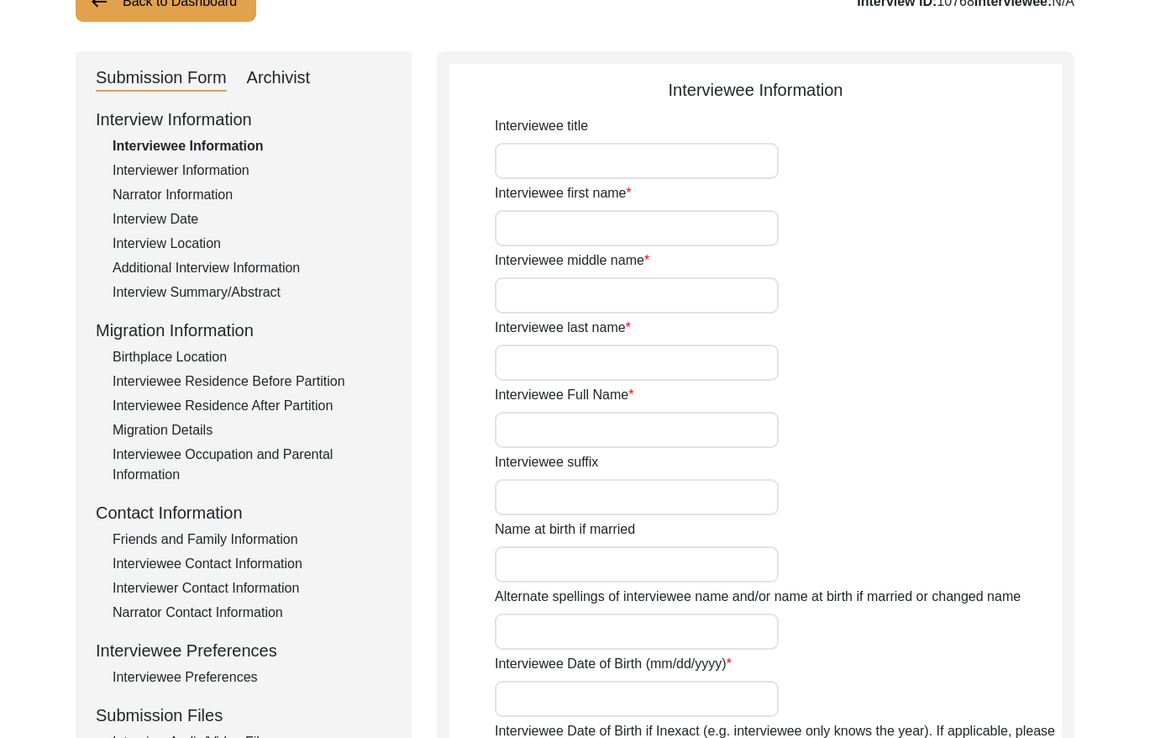
type input "Mr."
type input "[PERSON_NAME]"
type input "N/A"
type input "Chakraborty"
type input "[PERSON_NAME]"
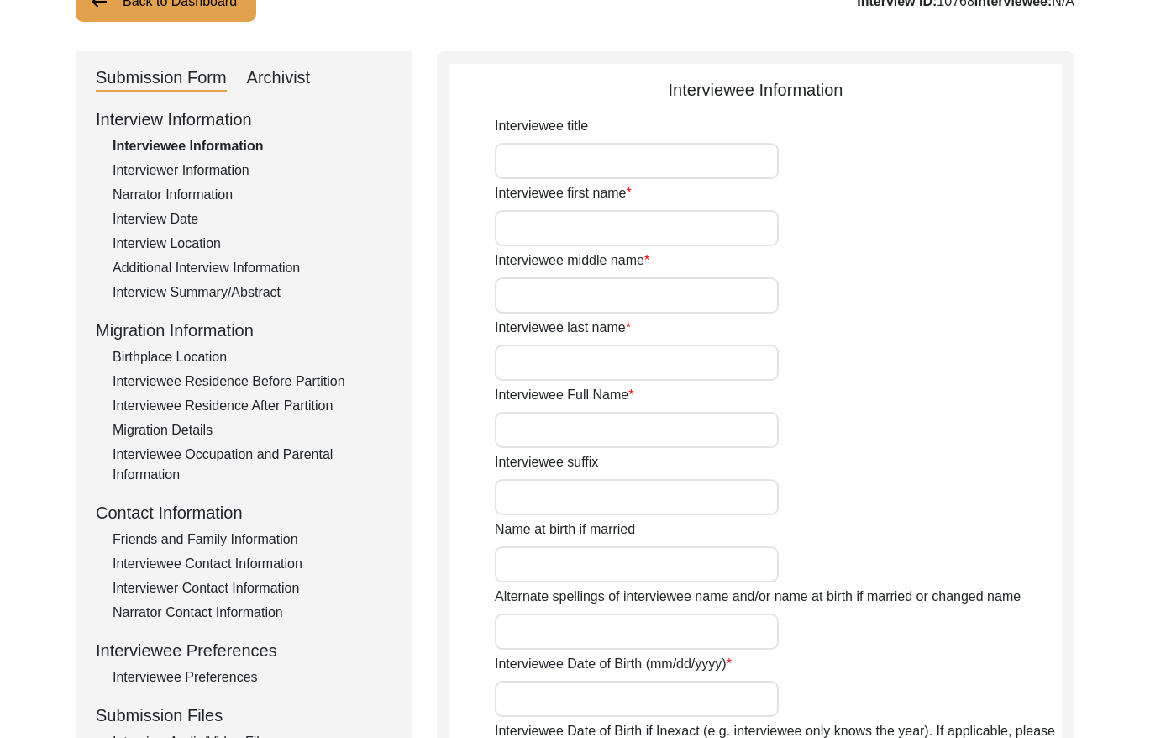
type input "N/A"
type input "[DATE]"
type input "N/A"
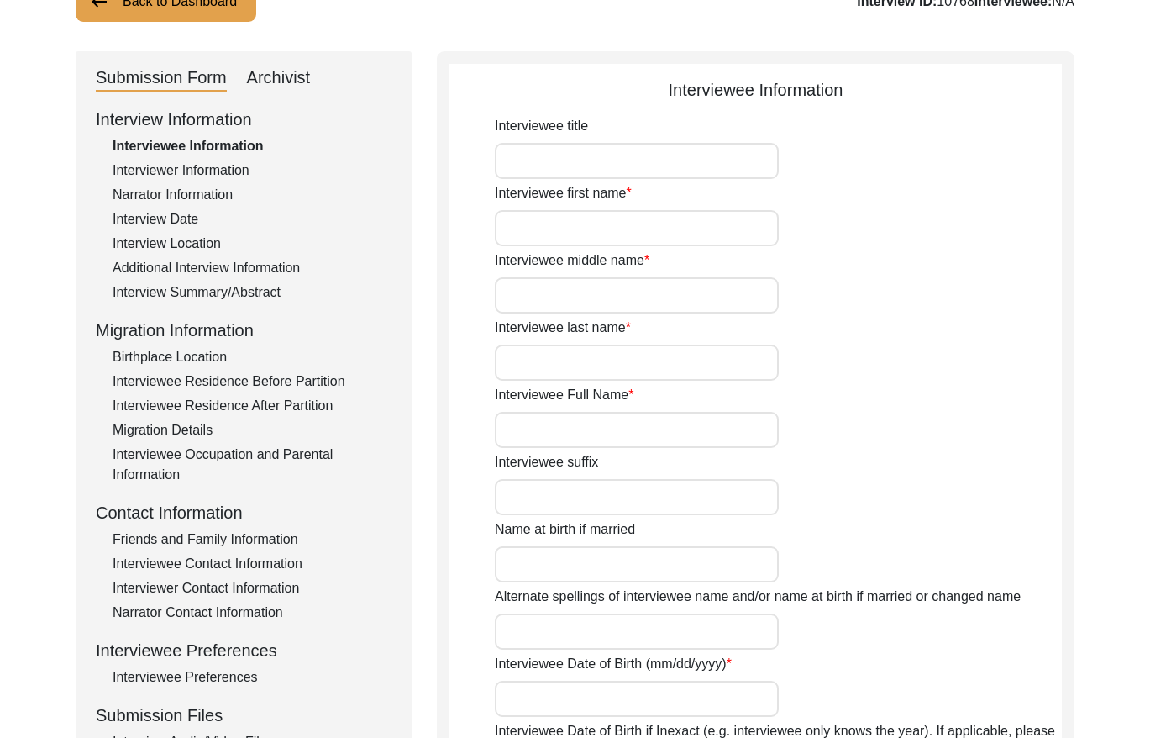
type input "87"
type input "[DEMOGRAPHIC_DATA]"
type input "N/A"
type textarea "N/A"
type input "Bengali"
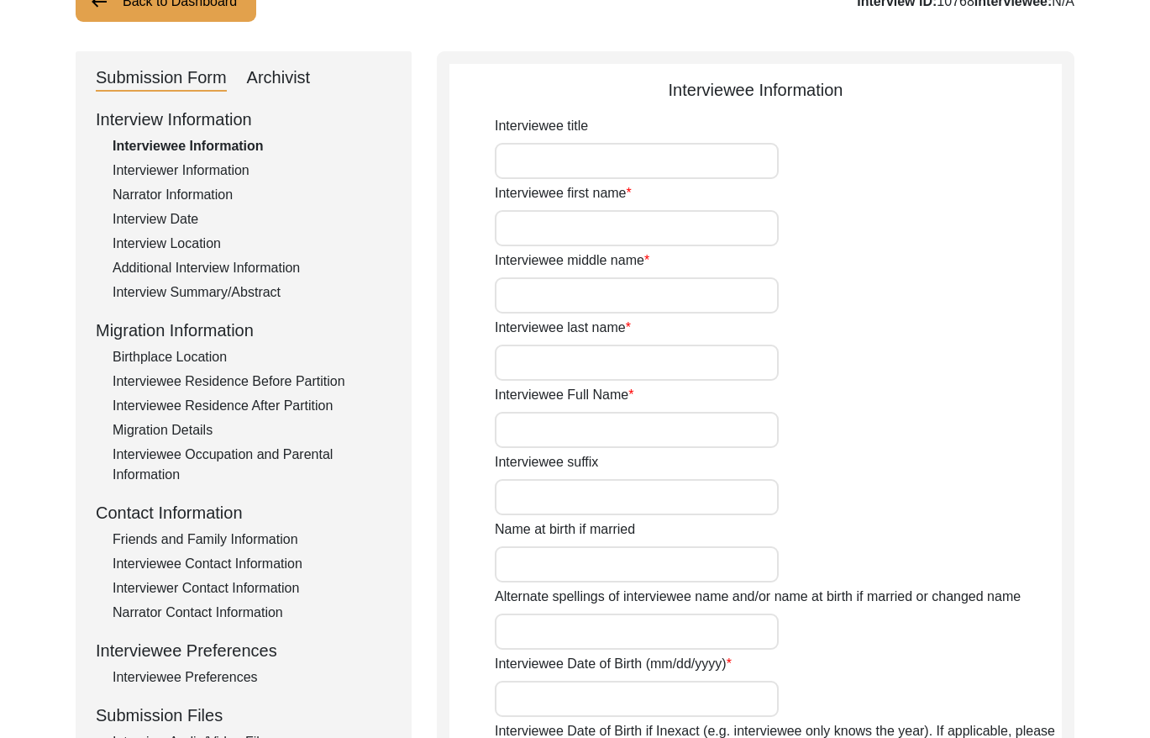
type input "N/A"
type input "[DEMOGRAPHIC_DATA]"
type input "N/A"
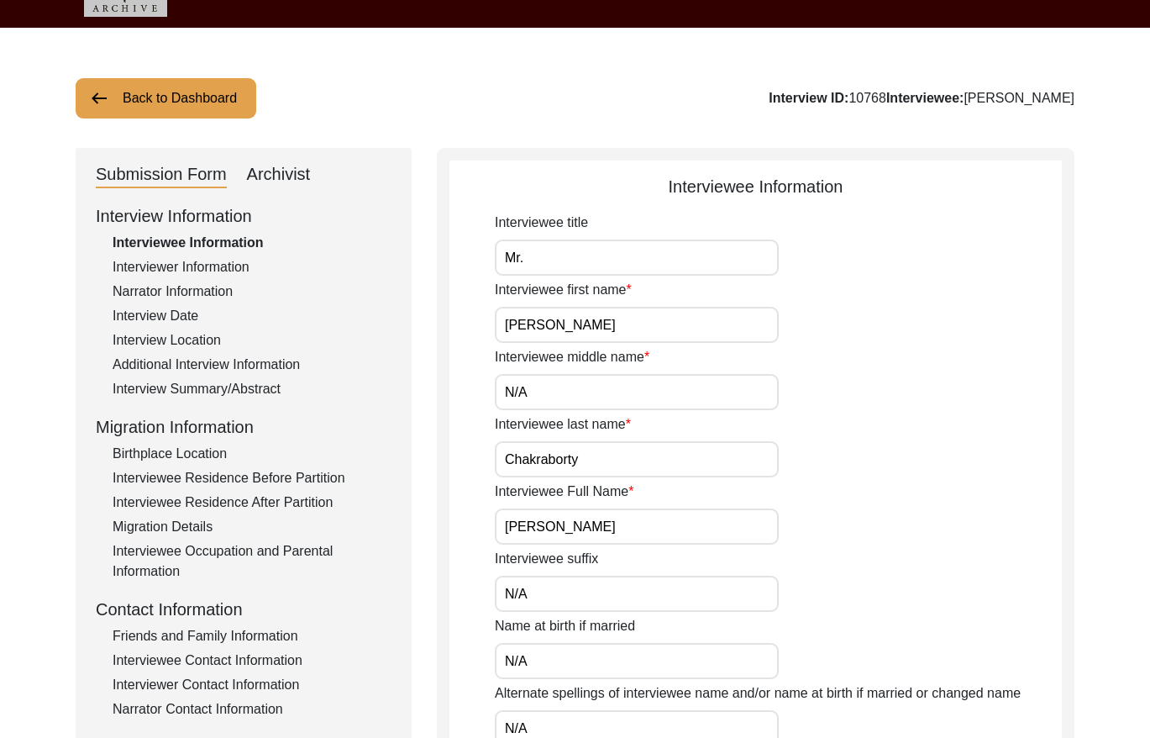
scroll to position [31, 0]
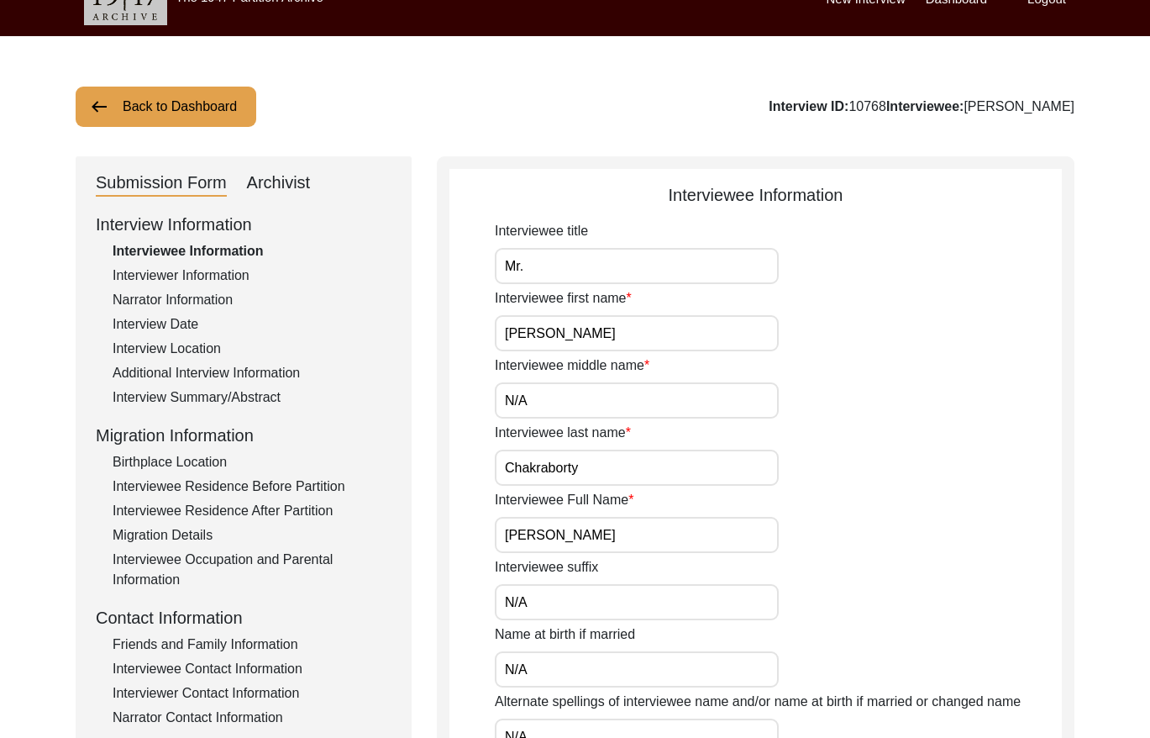
drag, startPoint x: 1076, startPoint y: 110, endPoint x: 923, endPoint y: 104, distance: 153.9
drag, startPoint x: 1080, startPoint y: 105, endPoint x: 927, endPoint y: 109, distance: 153.0
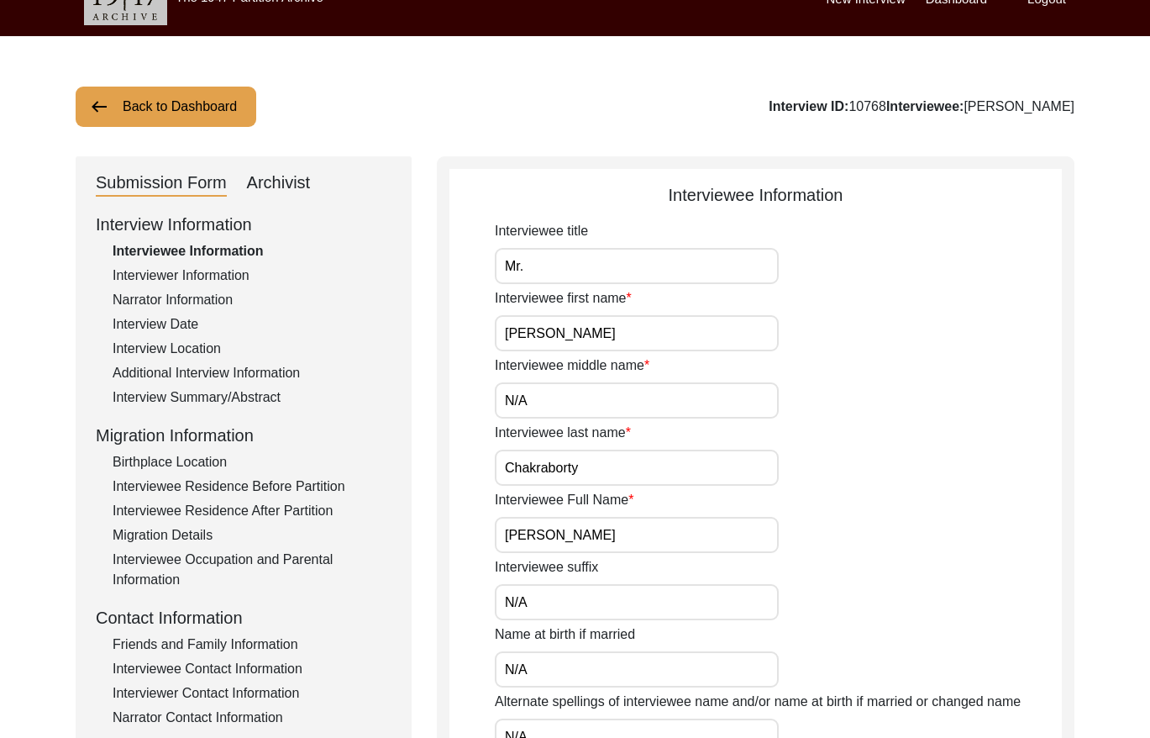
copy div "[PERSON_NAME]"
drag, startPoint x: 156, startPoint y: 321, endPoint x: 409, endPoint y: 317, distance: 252.9
click at [160, 321] on div "Interview Date" at bounding box center [252, 324] width 279 height 20
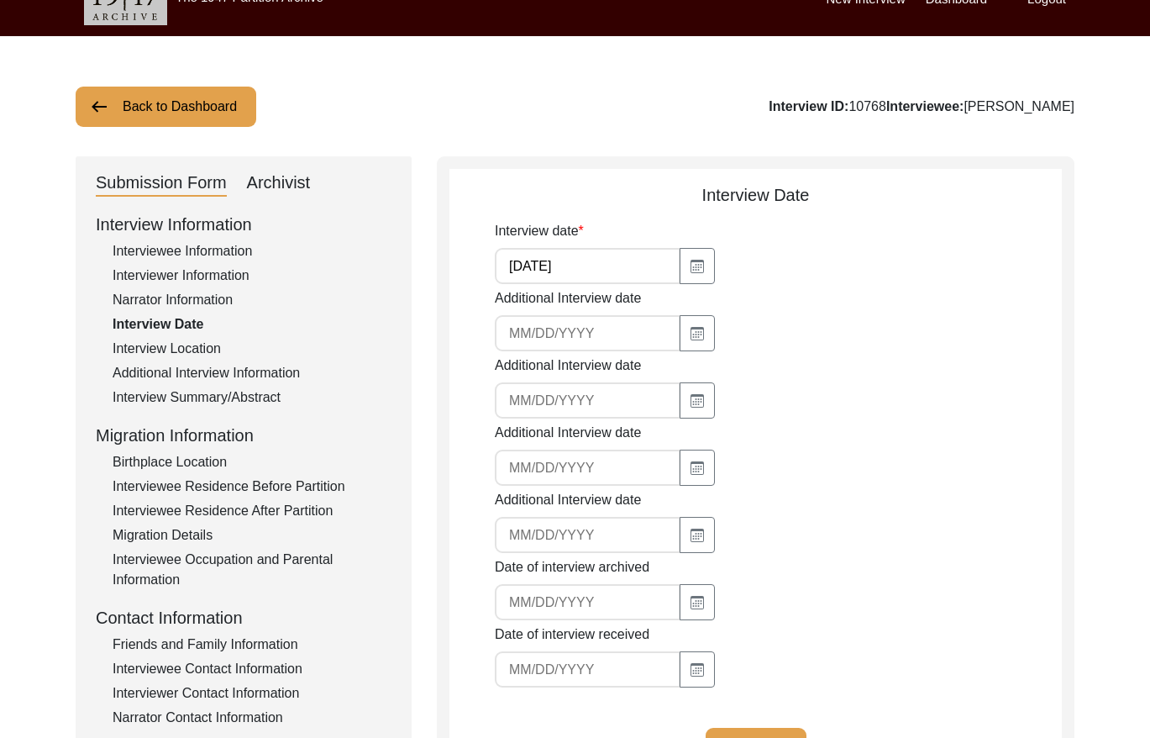
click at [586, 266] on input "[DATE]" at bounding box center [588, 266] width 186 height 36
click at [586, 265] on input "[DATE]" at bounding box center [588, 266] width 186 height 36
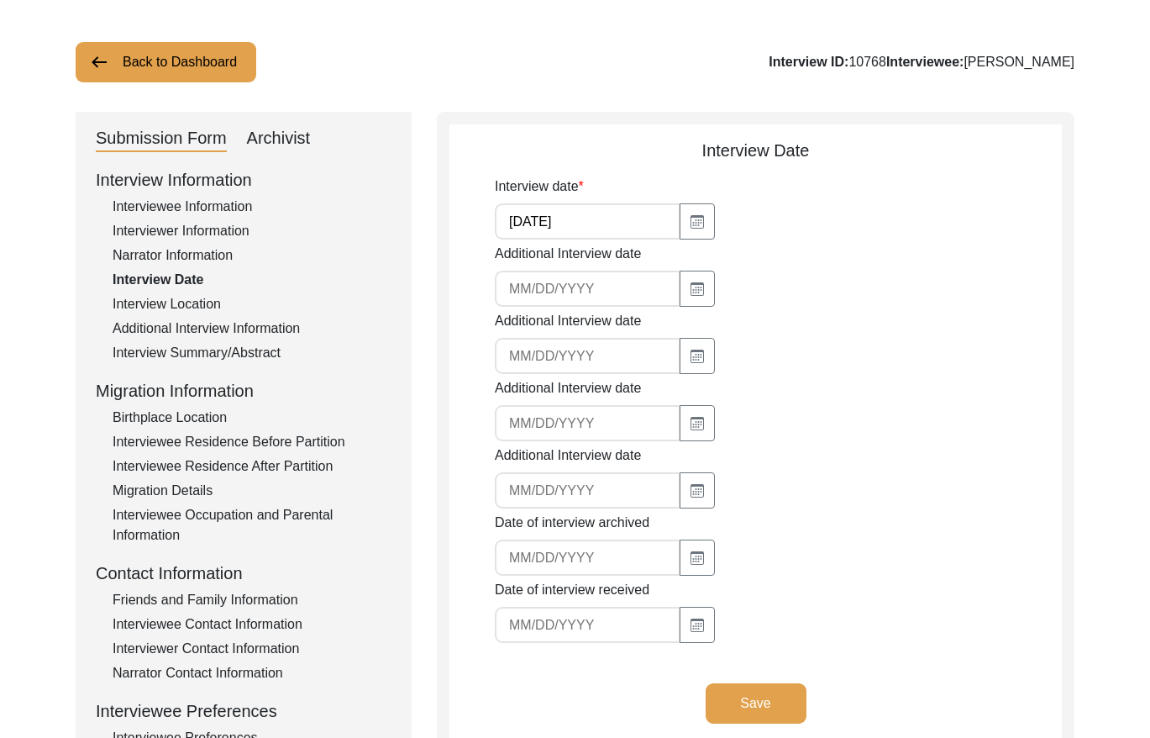
scroll to position [79, 0]
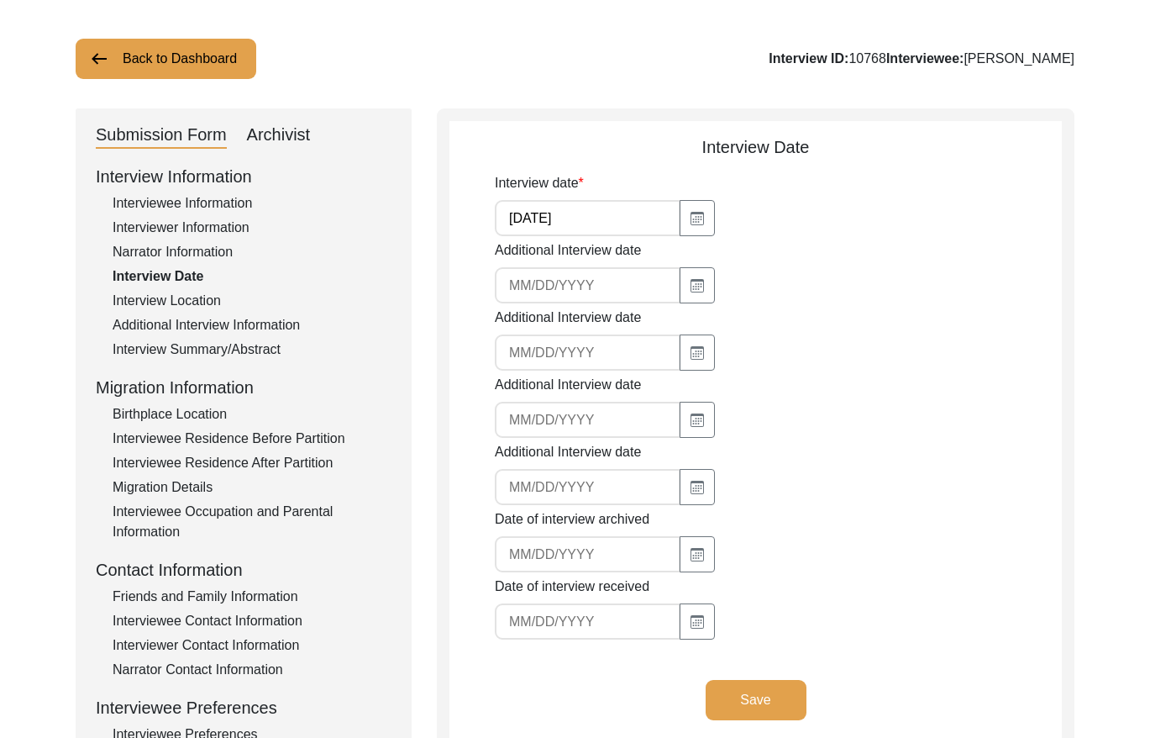
click at [250, 344] on div "Interview Summary/Abstract" at bounding box center [252, 349] width 279 height 20
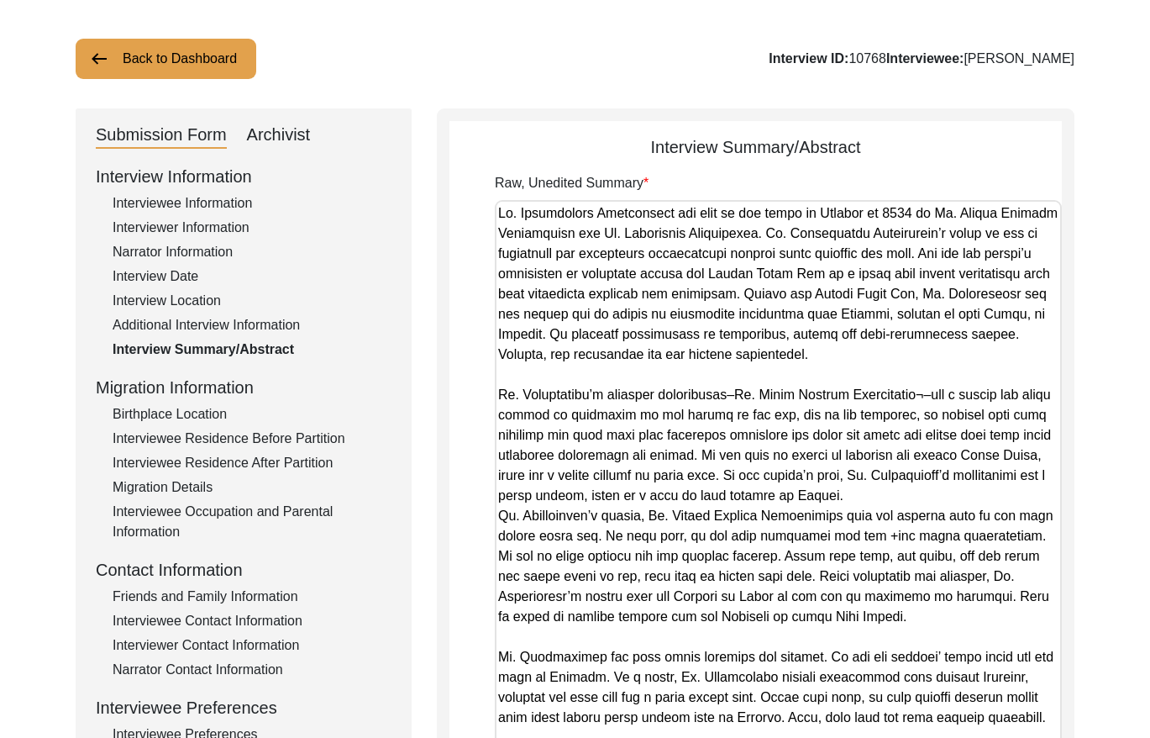
drag, startPoint x: 1054, startPoint y: 302, endPoint x: 958, endPoint y: 712, distance: 421.0
click at [997, 737] on html "The 1947 Partition Archive New Interview Dashboard Logout Back to Dashboard Int…" at bounding box center [575, 550] width 1150 height 1259
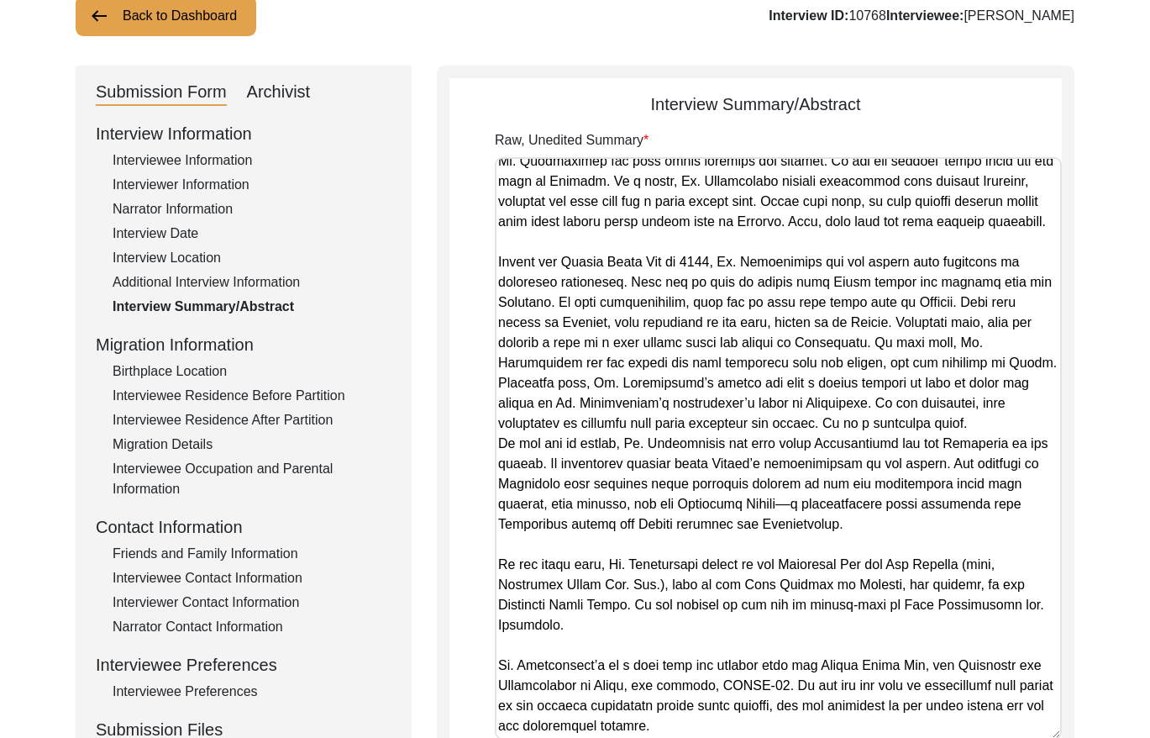
scroll to position [511, 0]
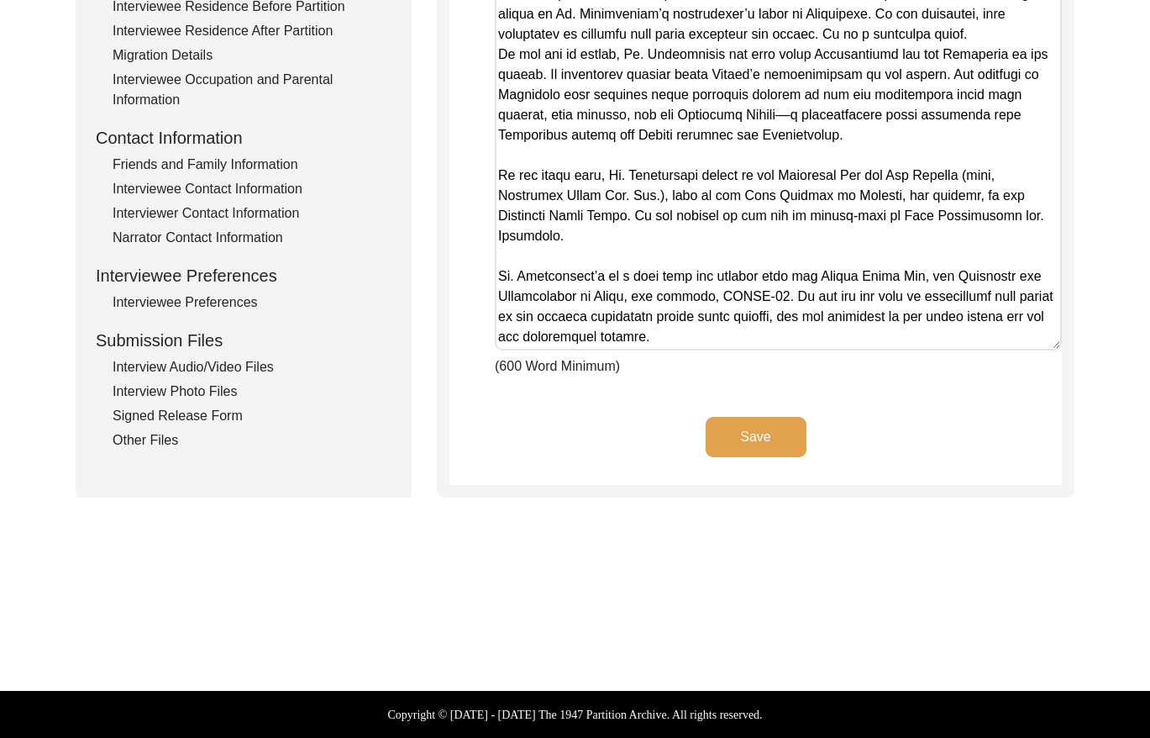
drag, startPoint x: 503, startPoint y: 216, endPoint x: 934, endPoint y: 781, distance: 710.3
click at [934, 737] on html "The 1947 Partition Archive New Interview Dashboard Logout Back to Dashboard Int…" at bounding box center [575, 113] width 1150 height 1248
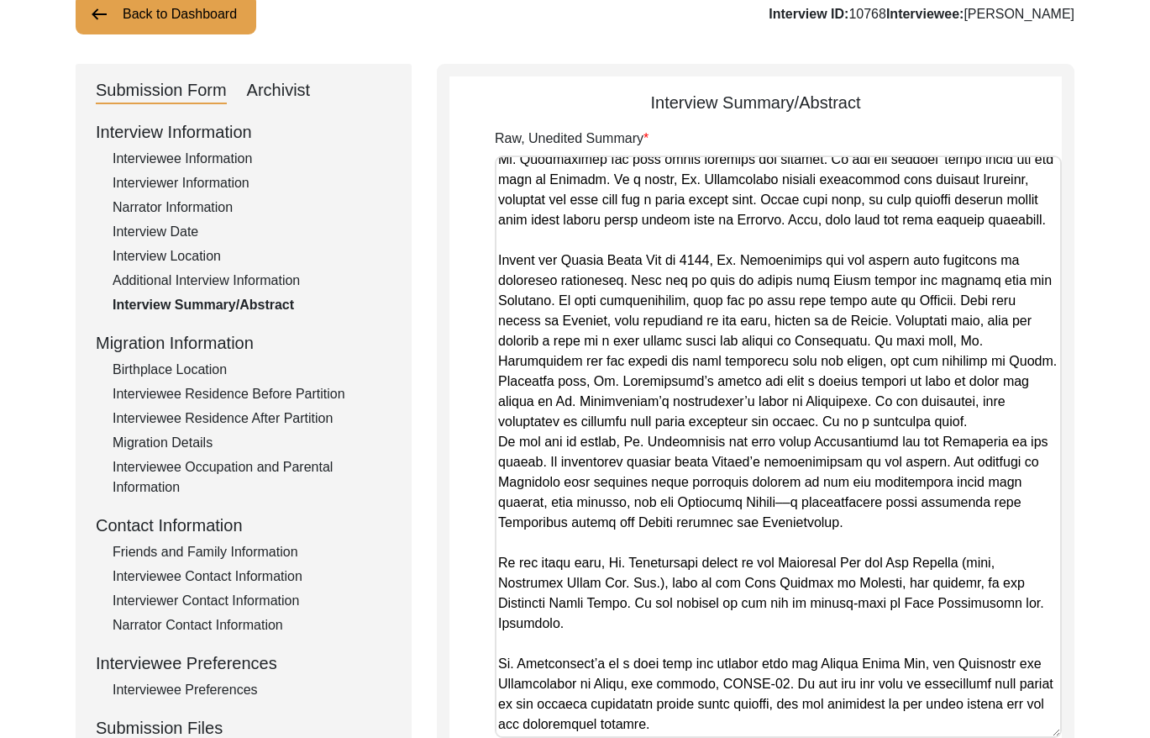
click at [290, 91] on div "Archivist" at bounding box center [279, 90] width 64 height 27
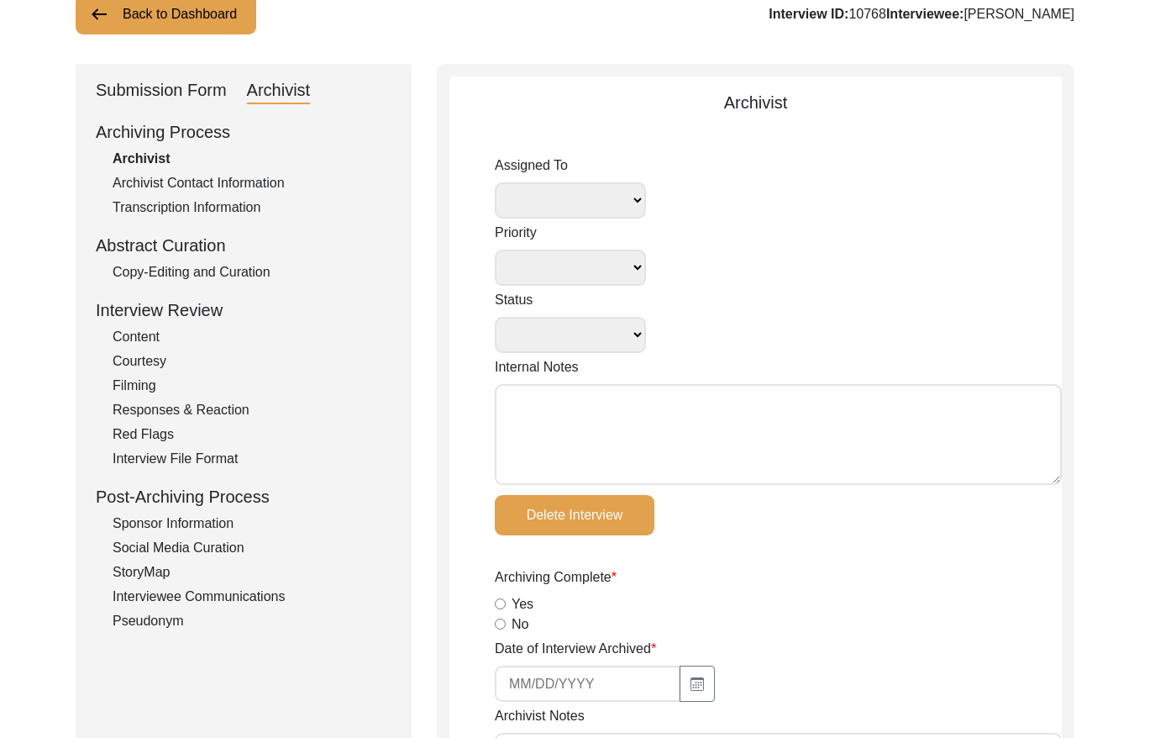
select select
select select "Reviewed"
type textarea "[PERSON_NAME] [DATE]: Re-assigned to [PERSON_NAME] for a final review. [PERSON_…"
radio input "true"
type input "[DATE]"
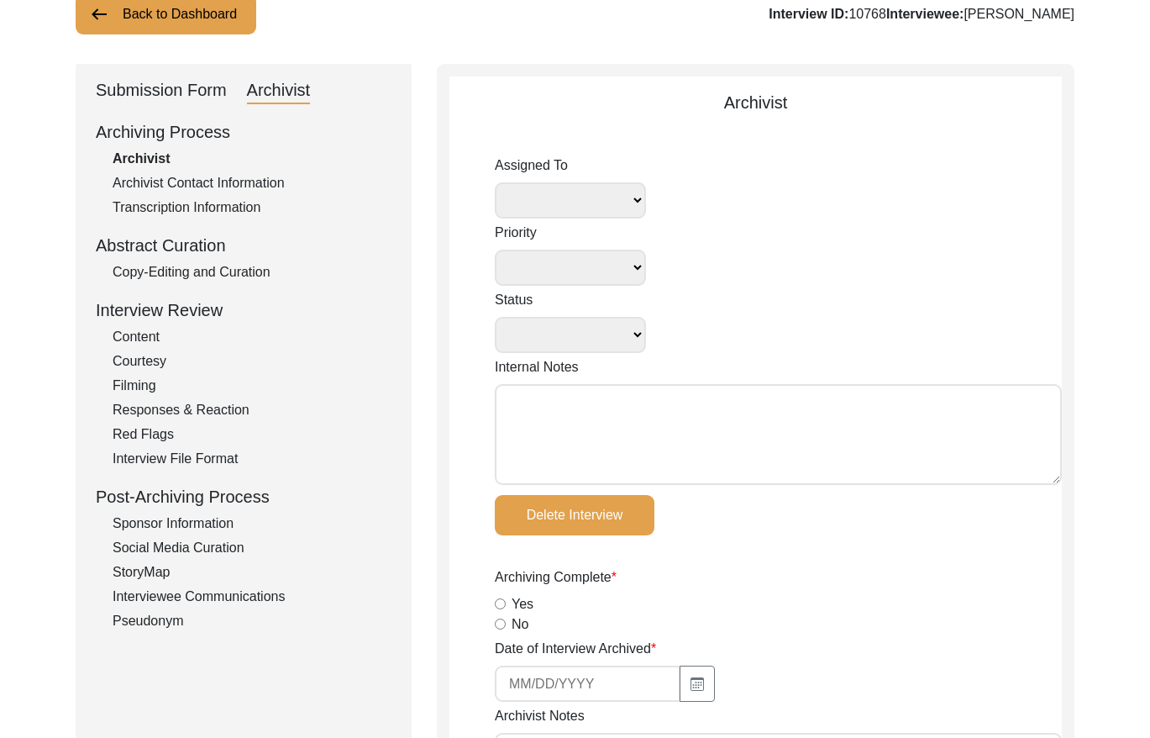
type textarea "Archiving complete No information for second contact Tori [DATE]: video format,…"
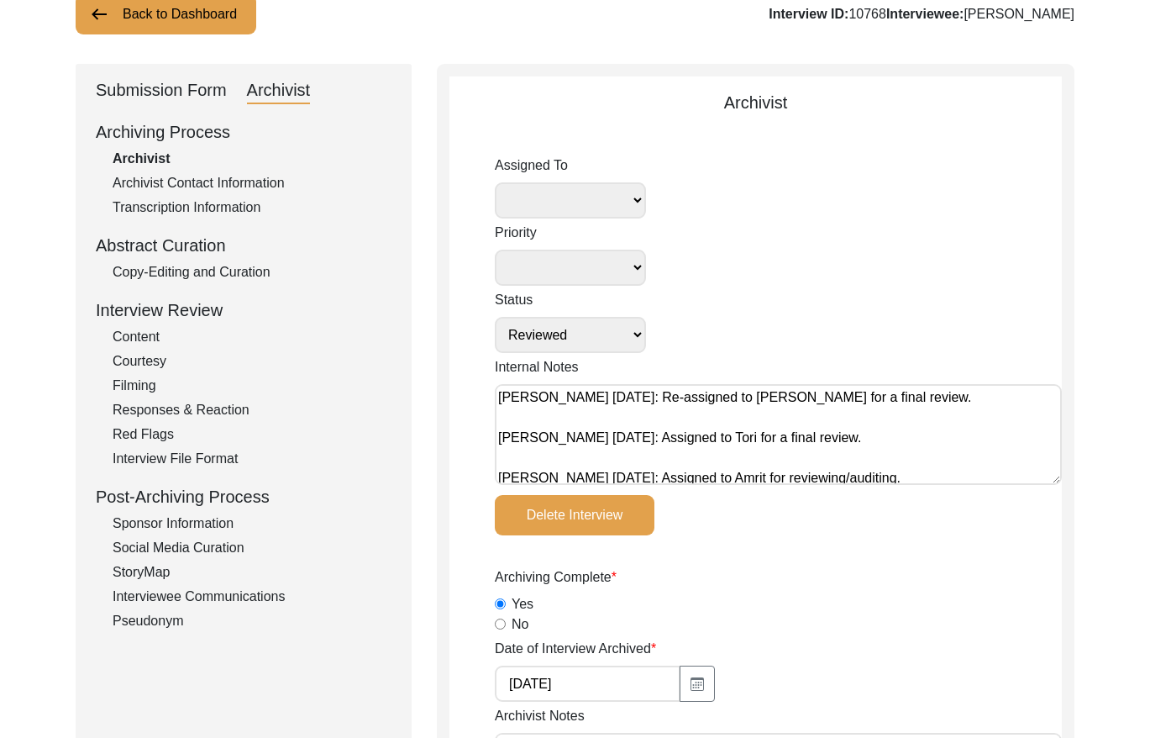
radio input "true"
type textarea "no post-interview form available"
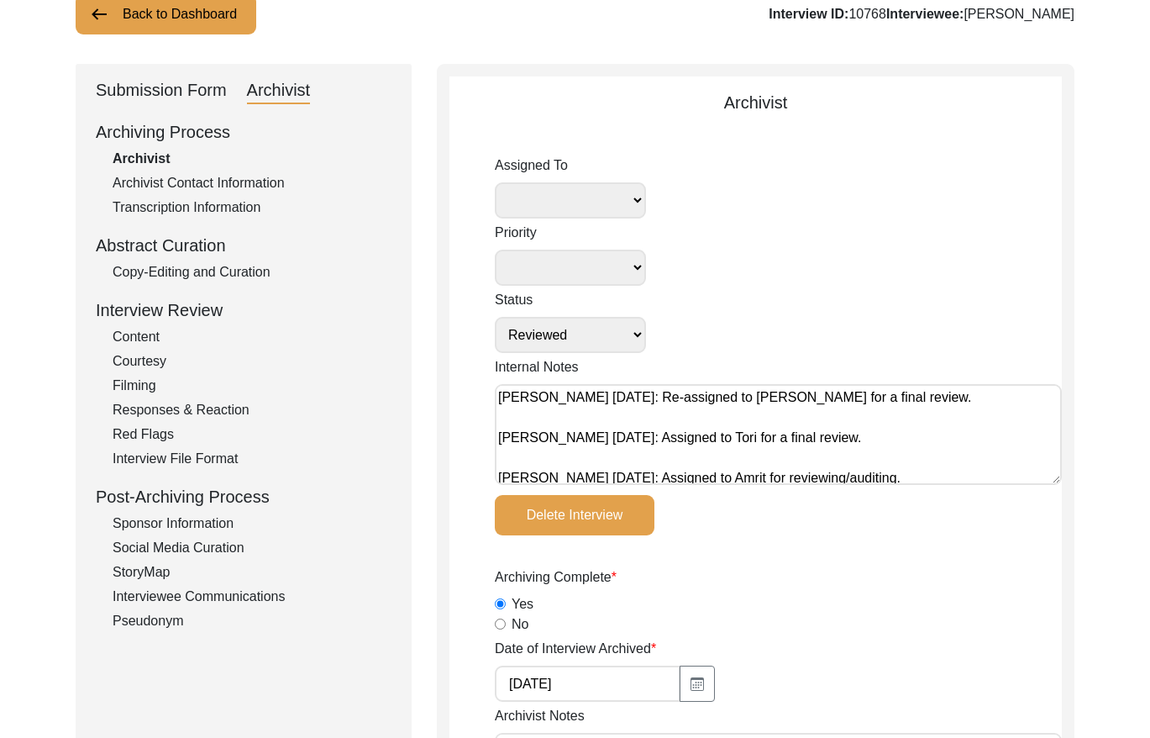
radio input "true"
type input "1:36:23"
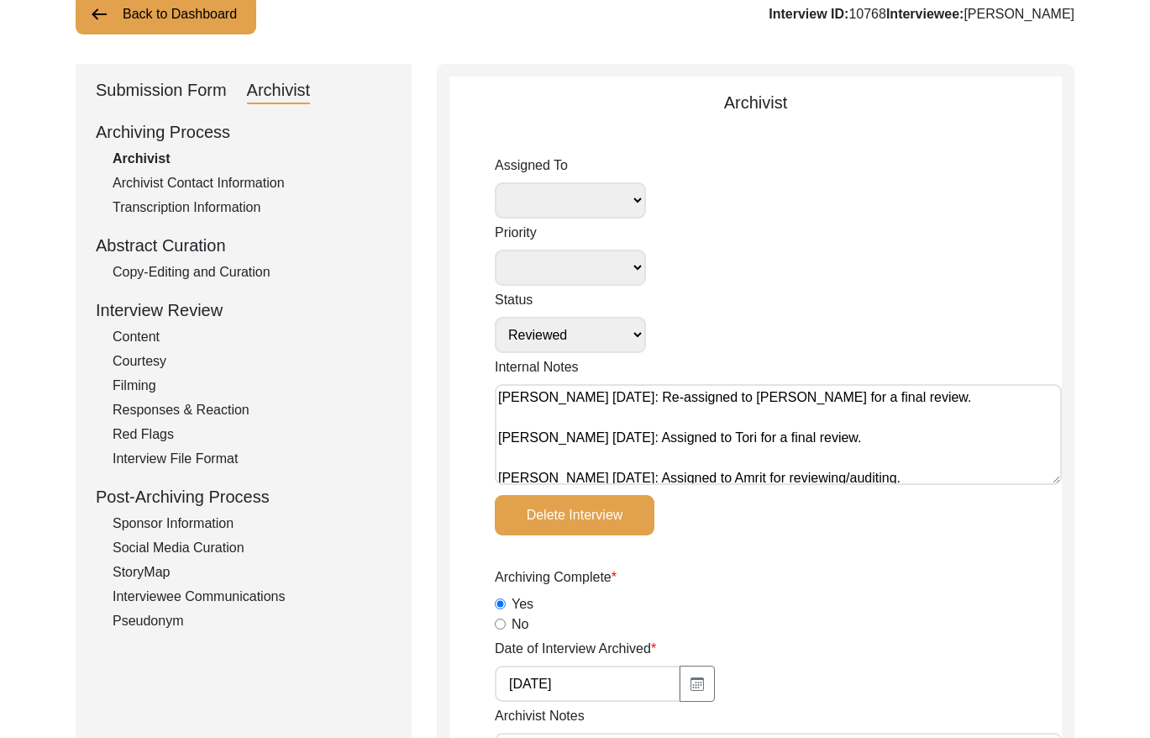
radio input "true"
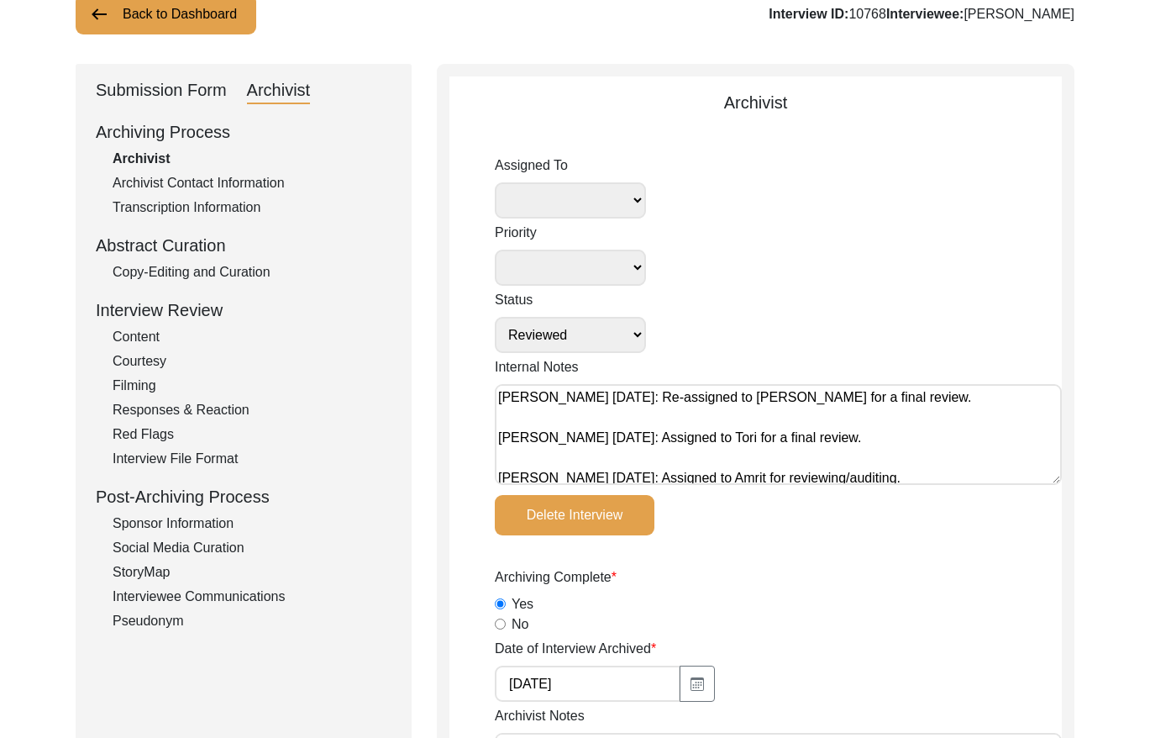
type input "21"
type input "mp4"
select select
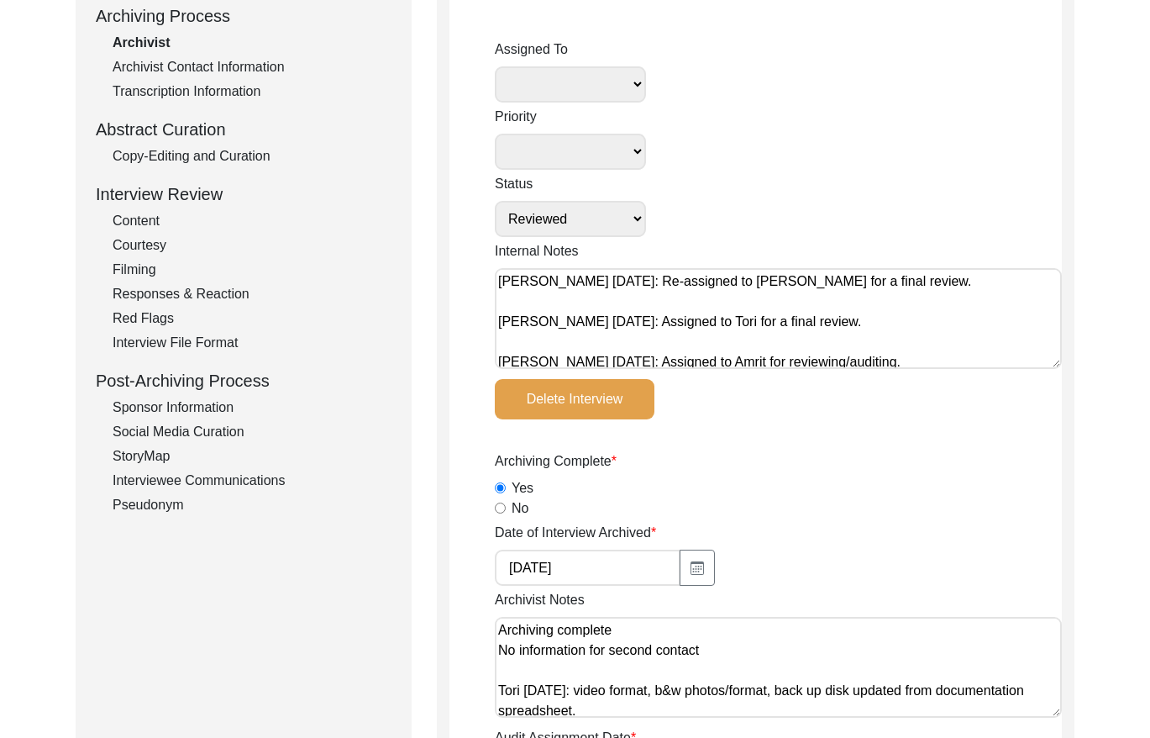
scroll to position [250, 0]
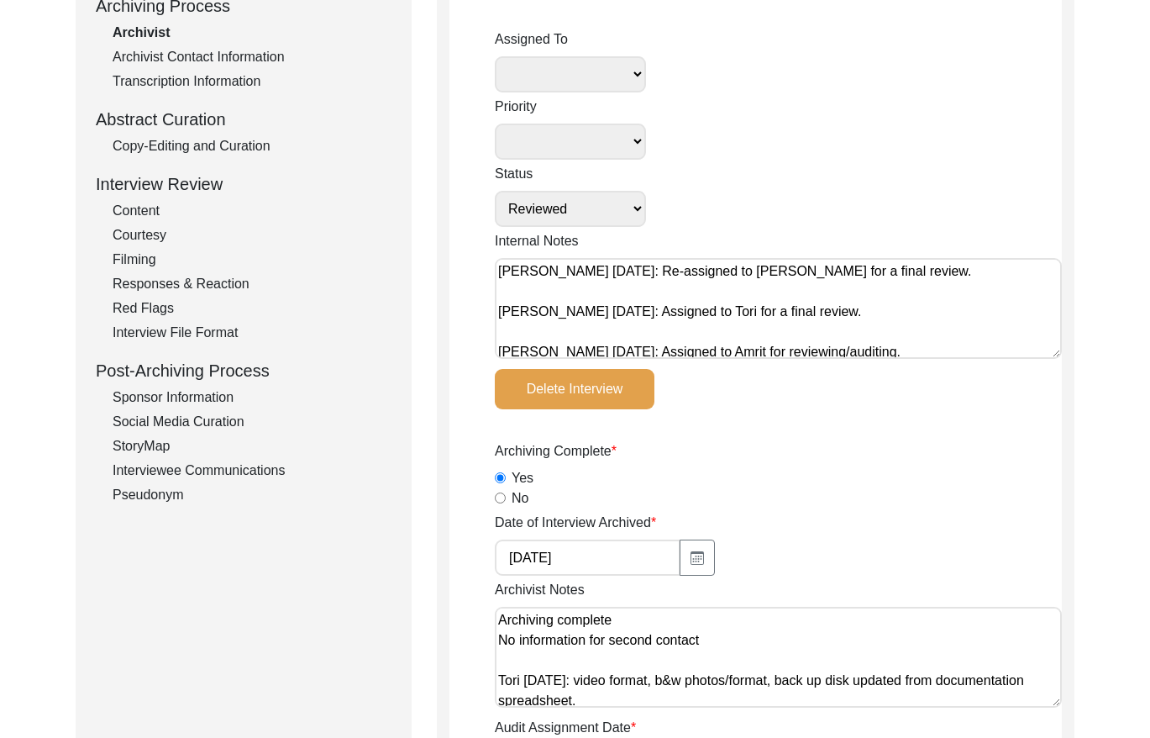
click at [212, 144] on div "Copy-Editing and Curation" at bounding box center [252, 146] width 279 height 20
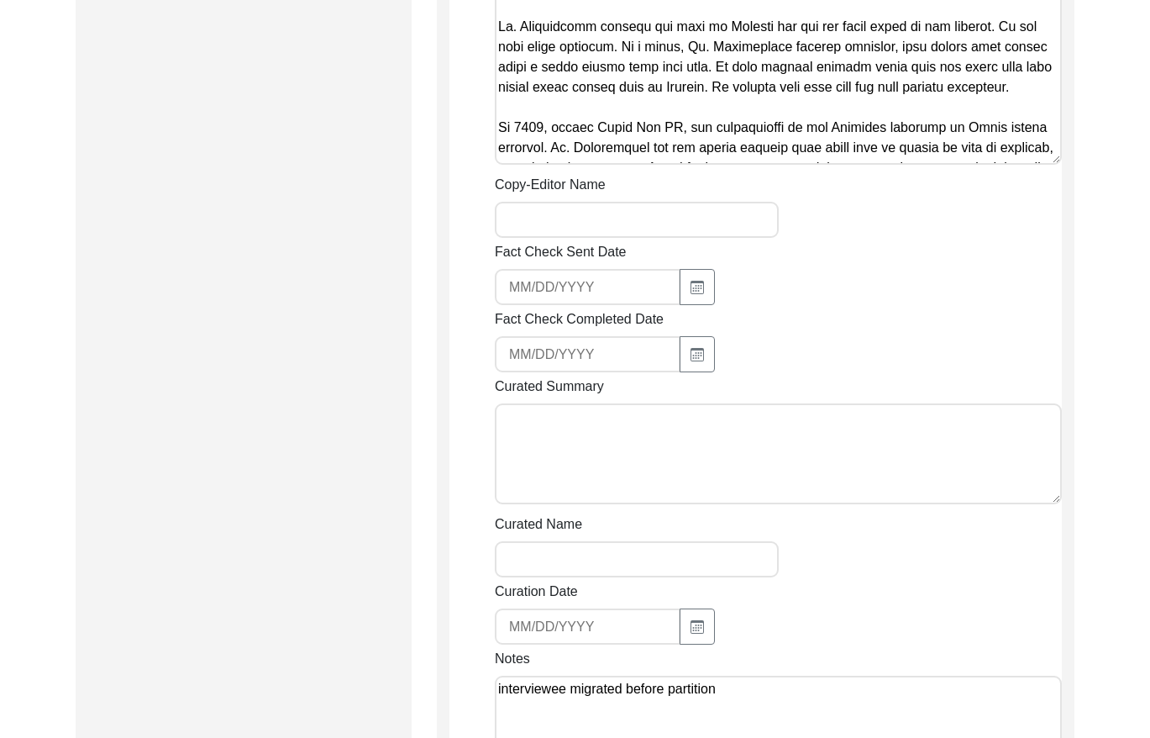
scroll to position [1691, 0]
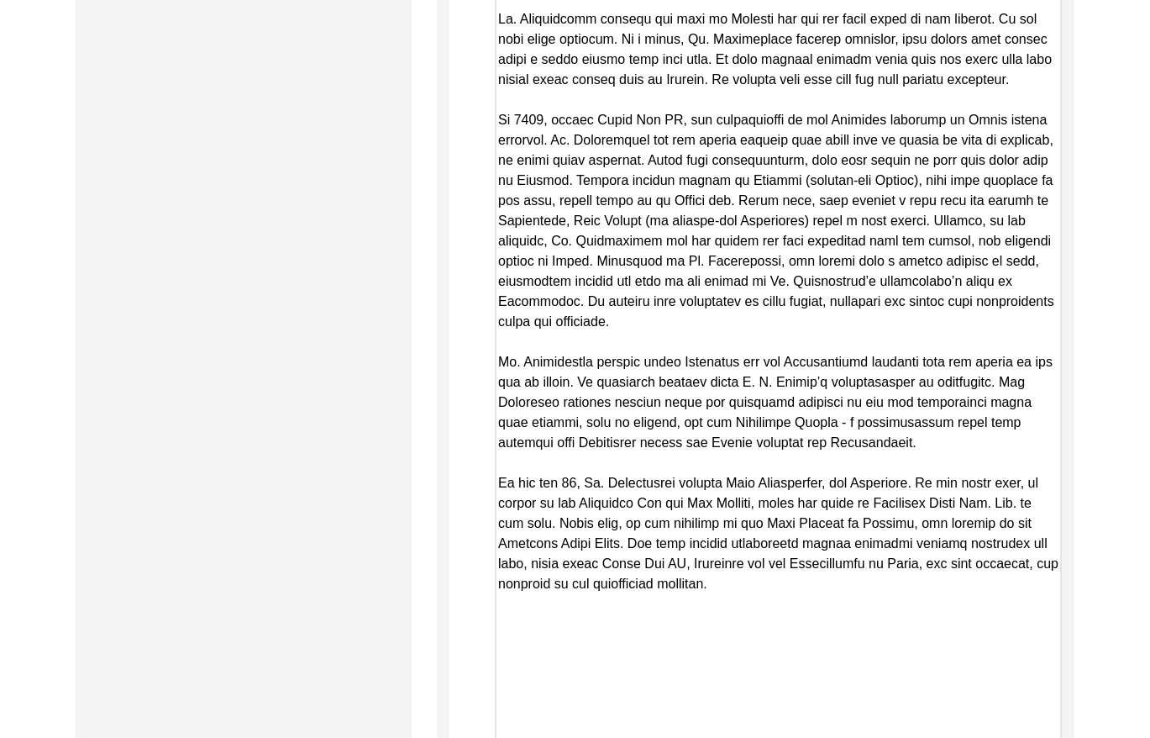
drag, startPoint x: 1055, startPoint y: 132, endPoint x: 1047, endPoint y: 738, distance: 605.8
click at [1047, 737] on html "The 1947 Partition Archive New Interview Dashboard Logout Back to Dashboard Int…" at bounding box center [575, 25] width 1150 height 3433
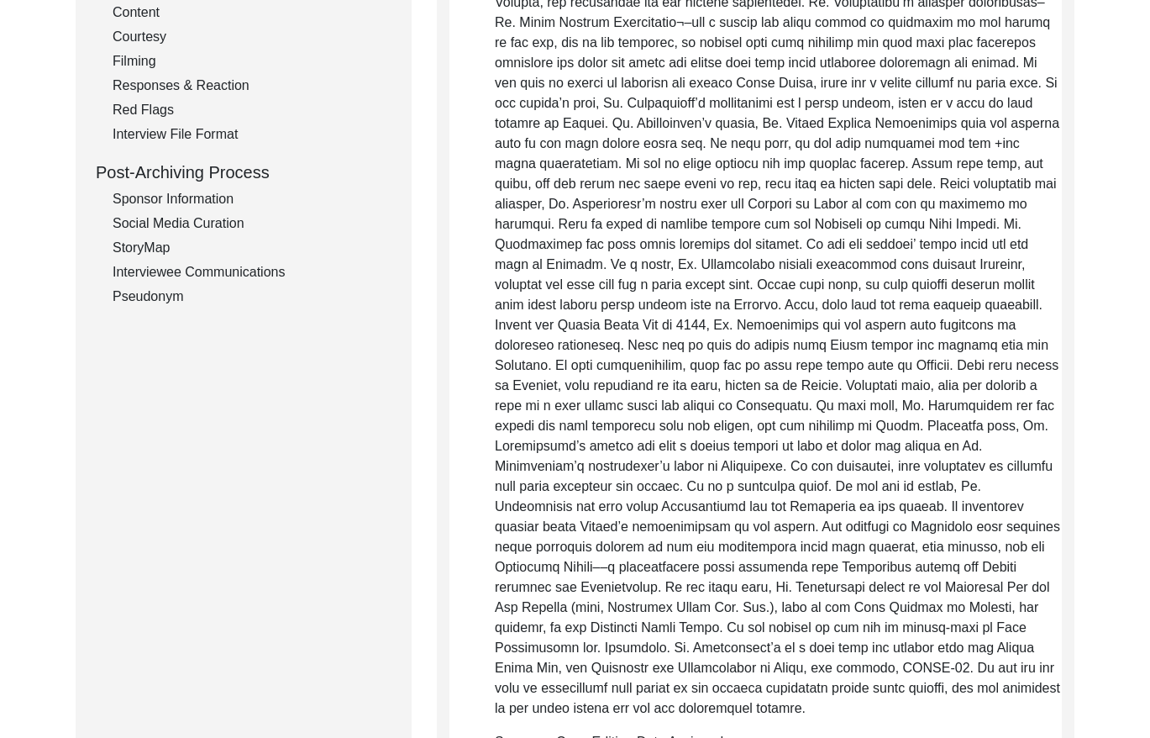
drag, startPoint x: 741, startPoint y: 566, endPoint x: 439, endPoint y: -18, distance: 657.6
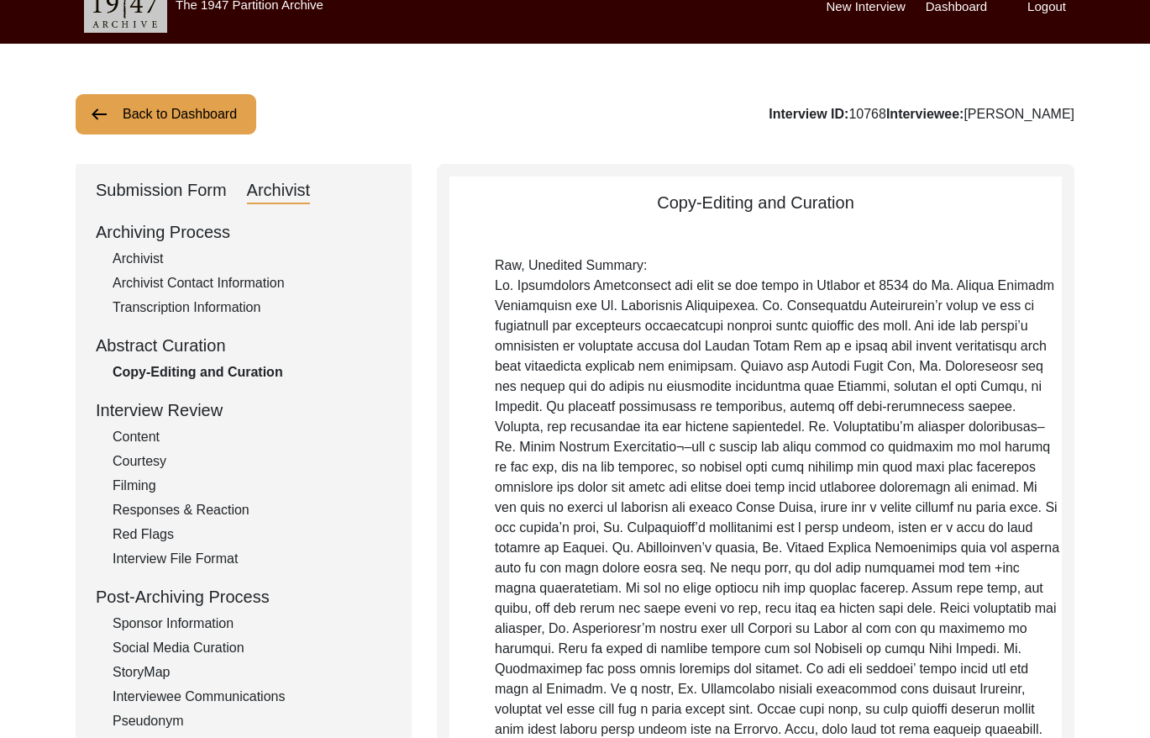
scroll to position [0, 0]
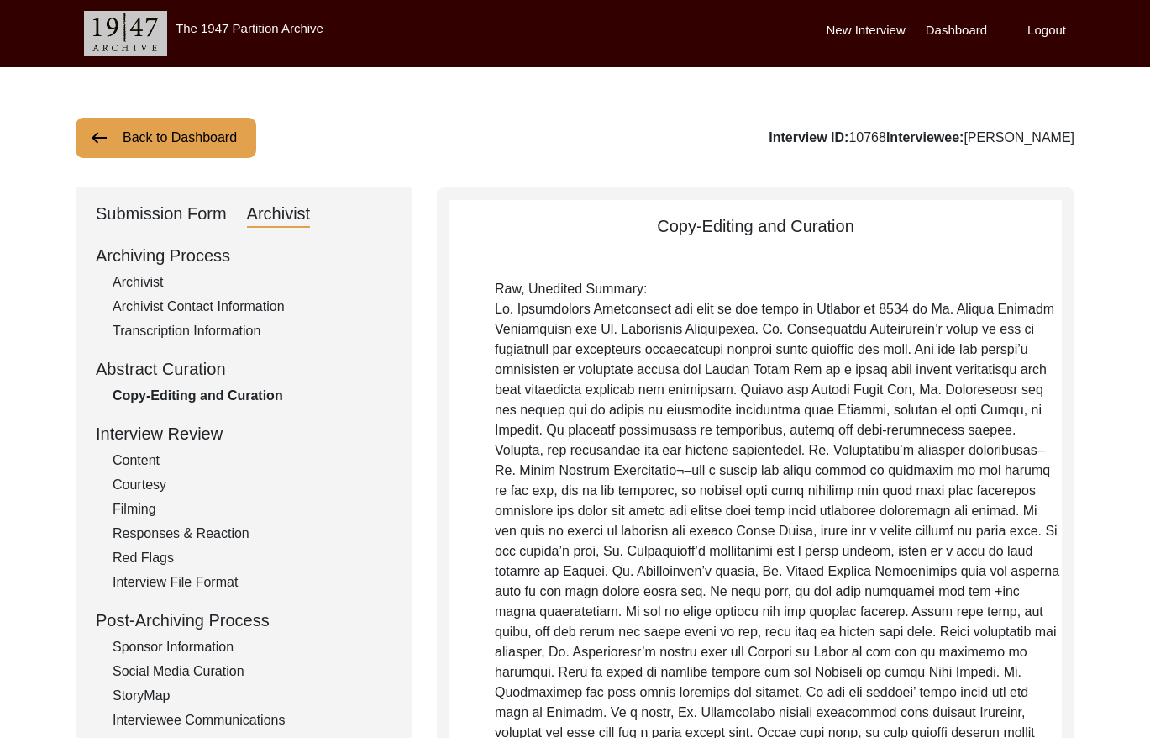
click at [202, 208] on div "Submission Form" at bounding box center [161, 214] width 131 height 27
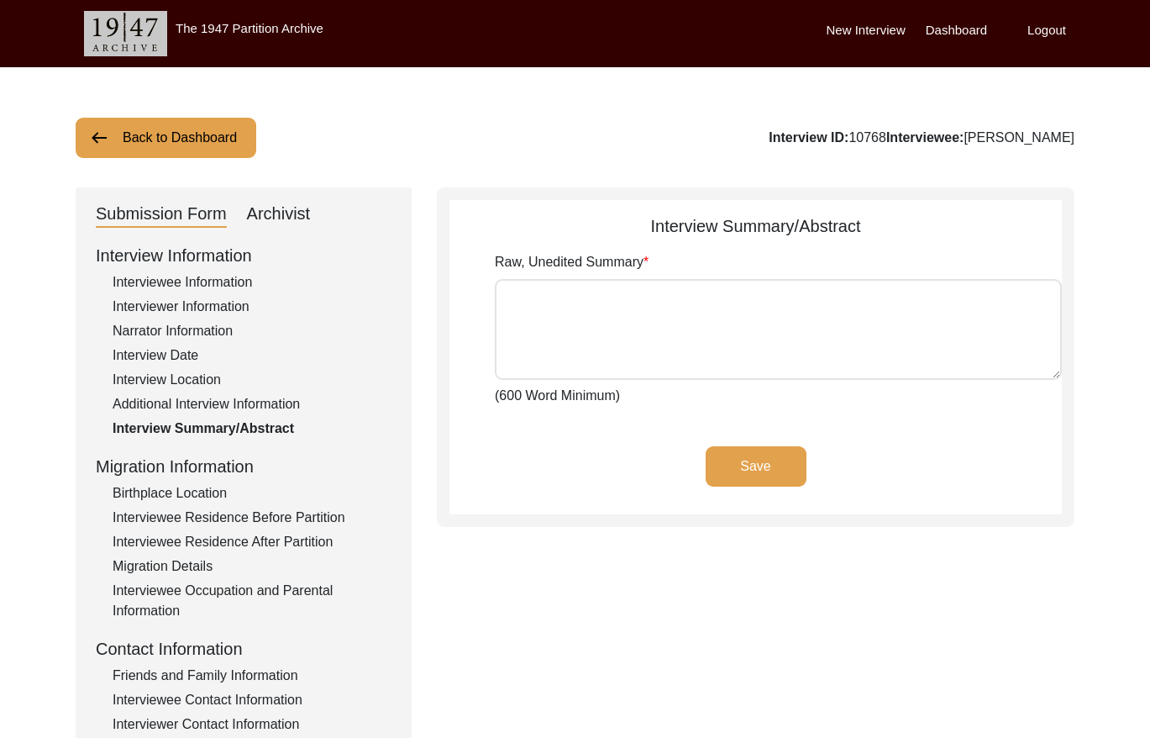
type textarea "Lo. Ipsumdolors Ametconsect adi elit se doe tempo in Utlabor et 3816 do Ma. Ali…"
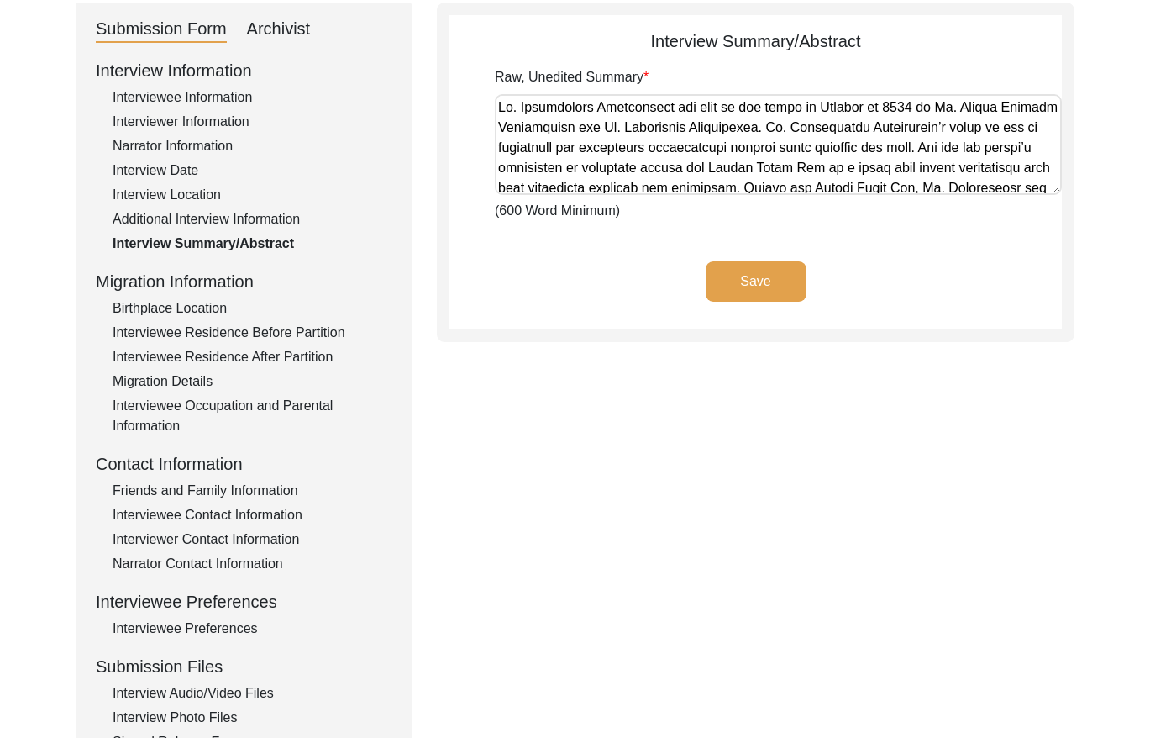
scroll to position [190, 0]
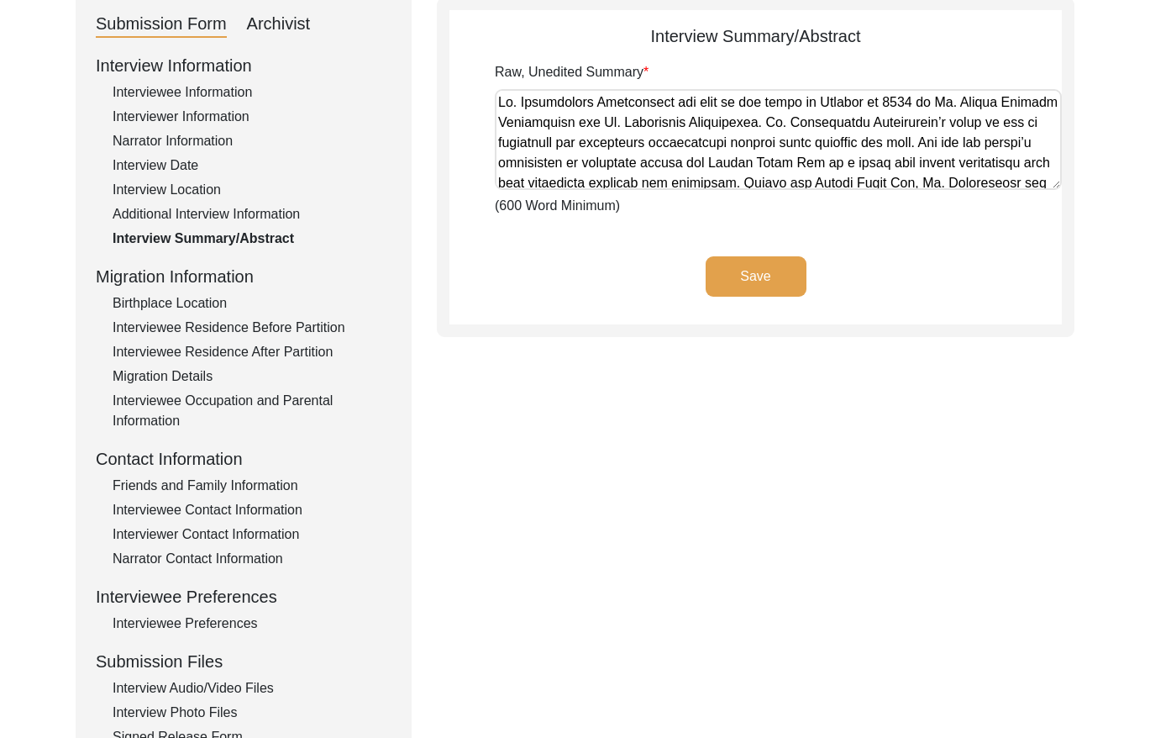
click at [332, 328] on div "Interviewee Residence Before Partition" at bounding box center [252, 328] width 279 height 20
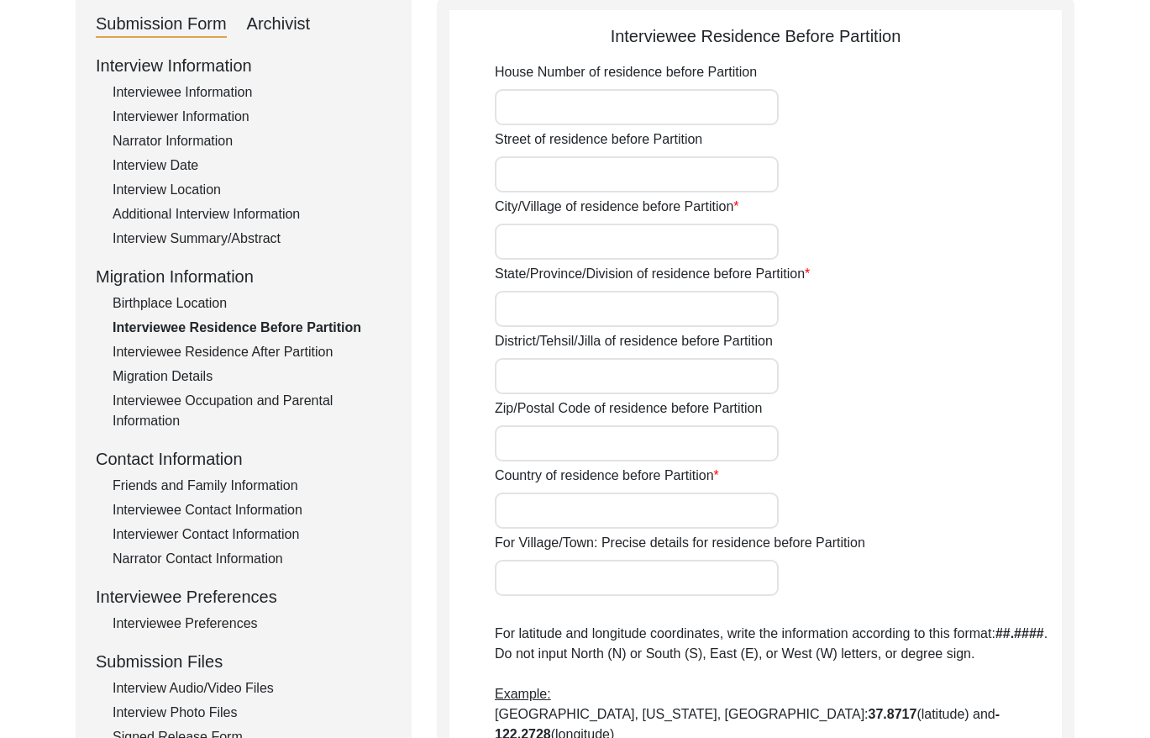
type input "Kanungopar"
type input "Chattogram Division"
type input "Chattogram"
type input "[GEOGRAPHIC_DATA]"
type input "[GEOGRAPHIC_DATA], [GEOGRAPHIC_DATA], [GEOGRAPHIC_DATA], [GEOGRAPHIC_DATA], [GE…"
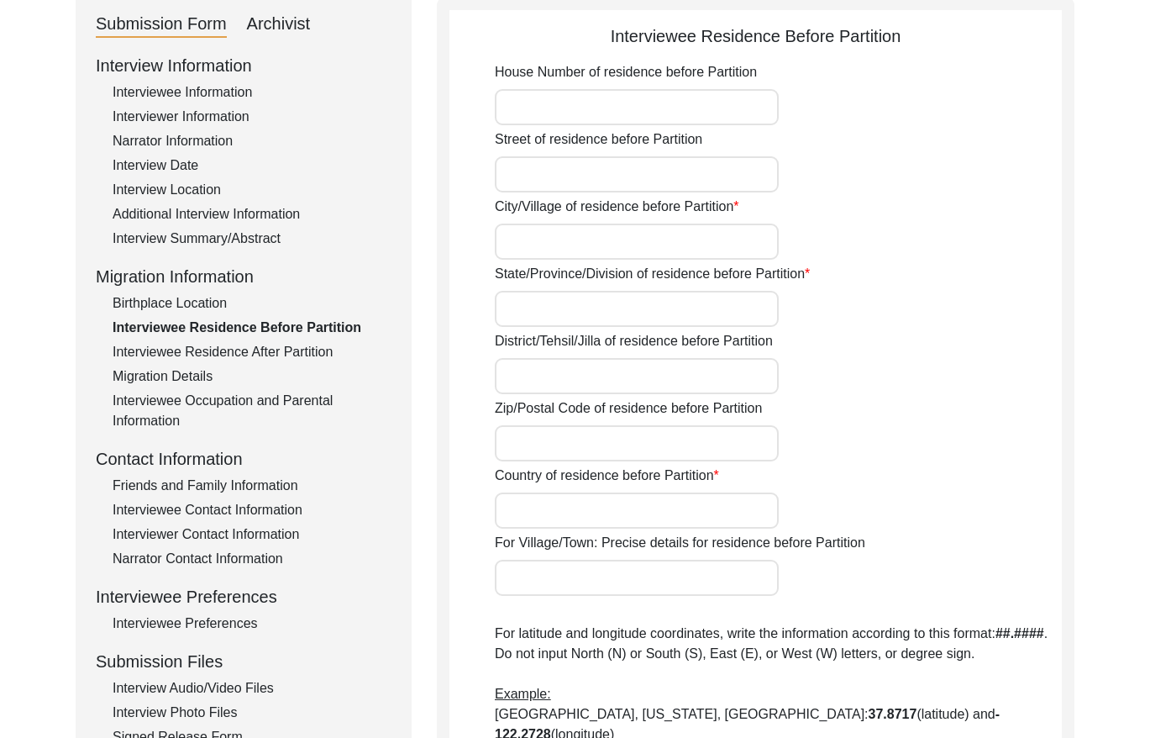
type input "Kanungopara, Chattogram Division, [GEOGRAPHIC_DATA]"
type input "22.3827"
type input "91.9683"
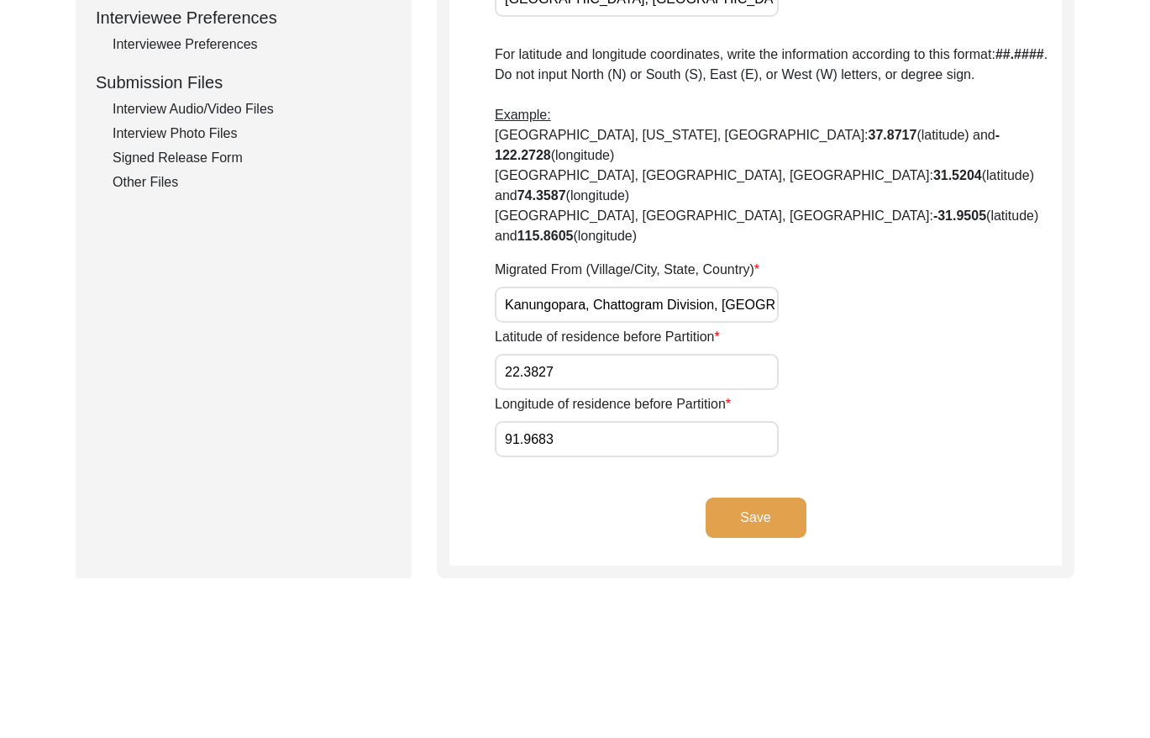
scroll to position [0, 17]
drag, startPoint x: 576, startPoint y: 244, endPoint x: 837, endPoint y: 241, distance: 260.5
click at [837, 260] on div "Migrated From (Village/City, State, Country) [GEOGRAPHIC_DATA], [GEOGRAPHIC_DAT…" at bounding box center [778, 291] width 567 height 63
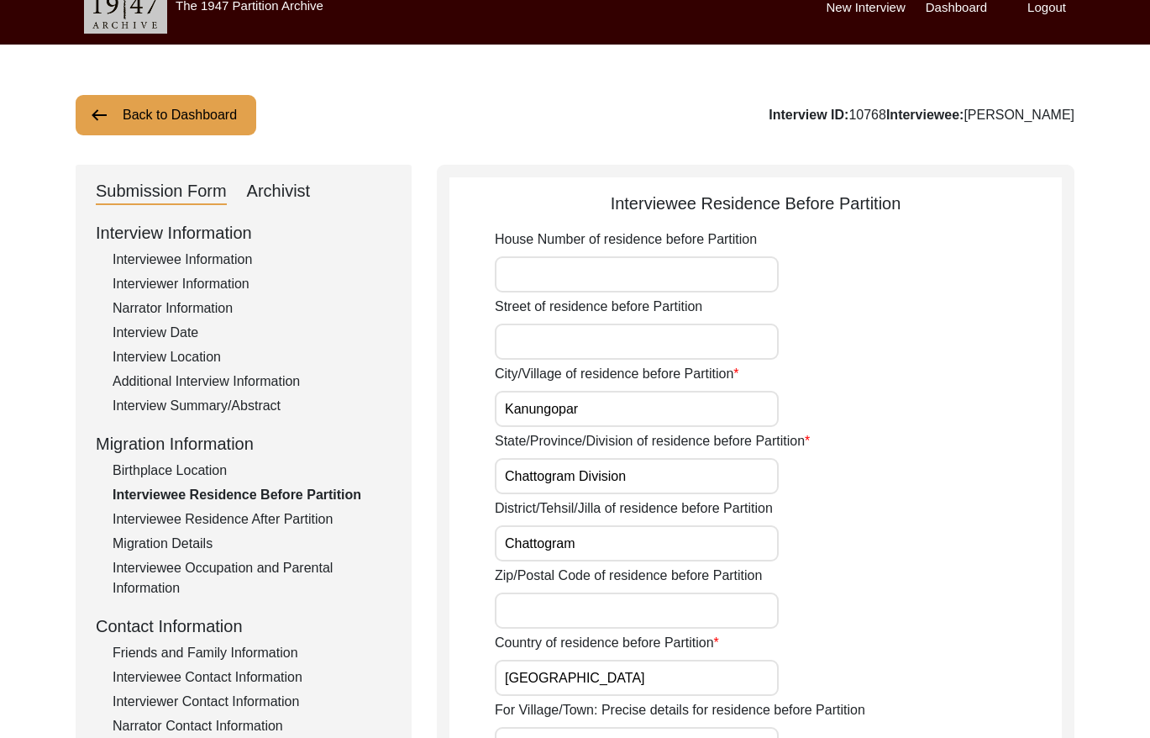
scroll to position [34, 0]
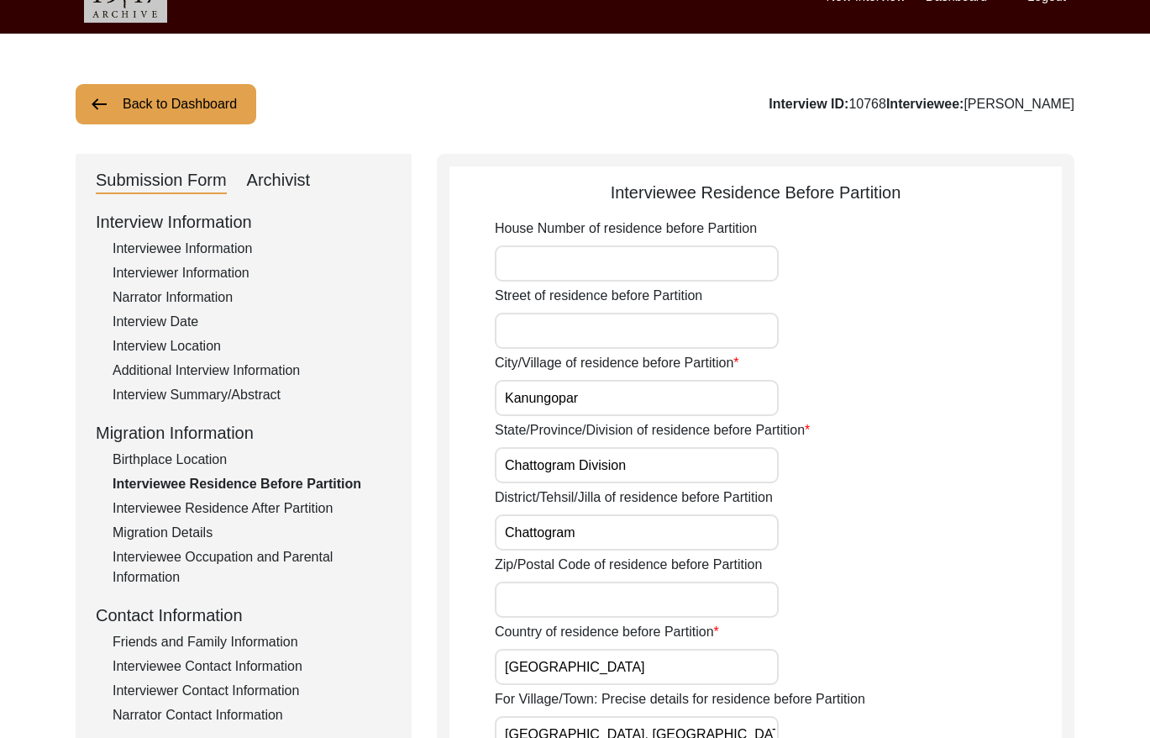
click at [192, 460] on div "Birthplace Location" at bounding box center [252, 459] width 279 height 20
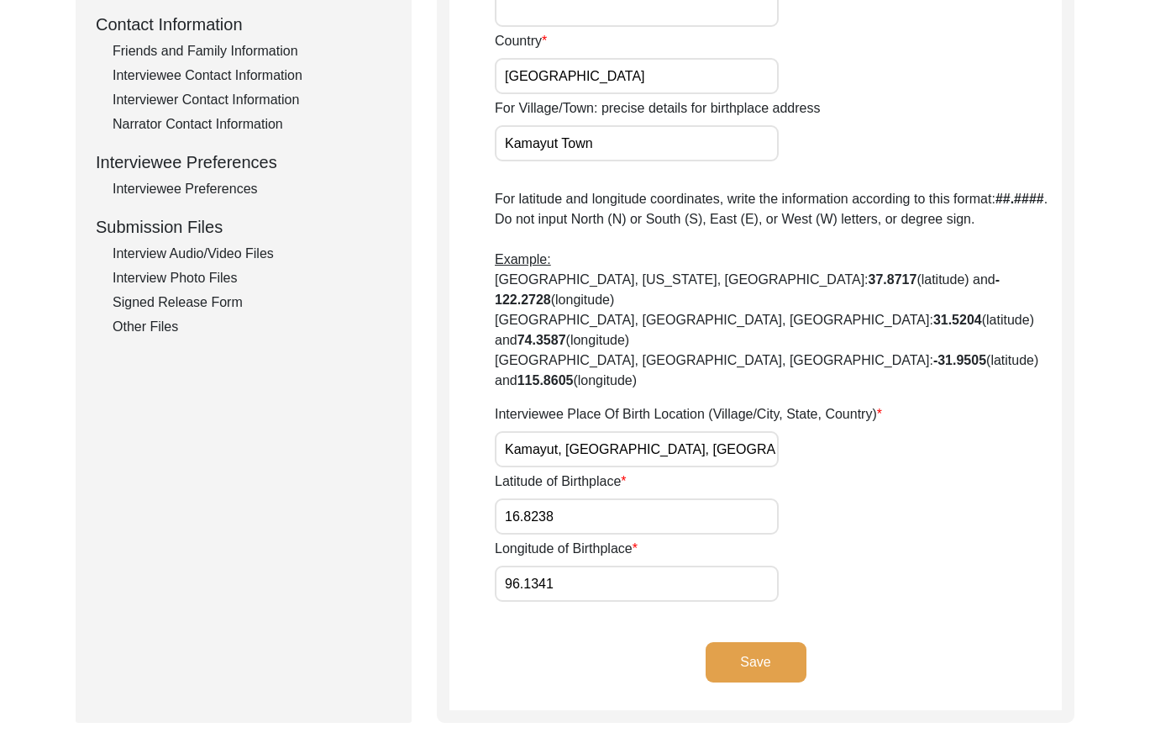
scroll to position [649, 0]
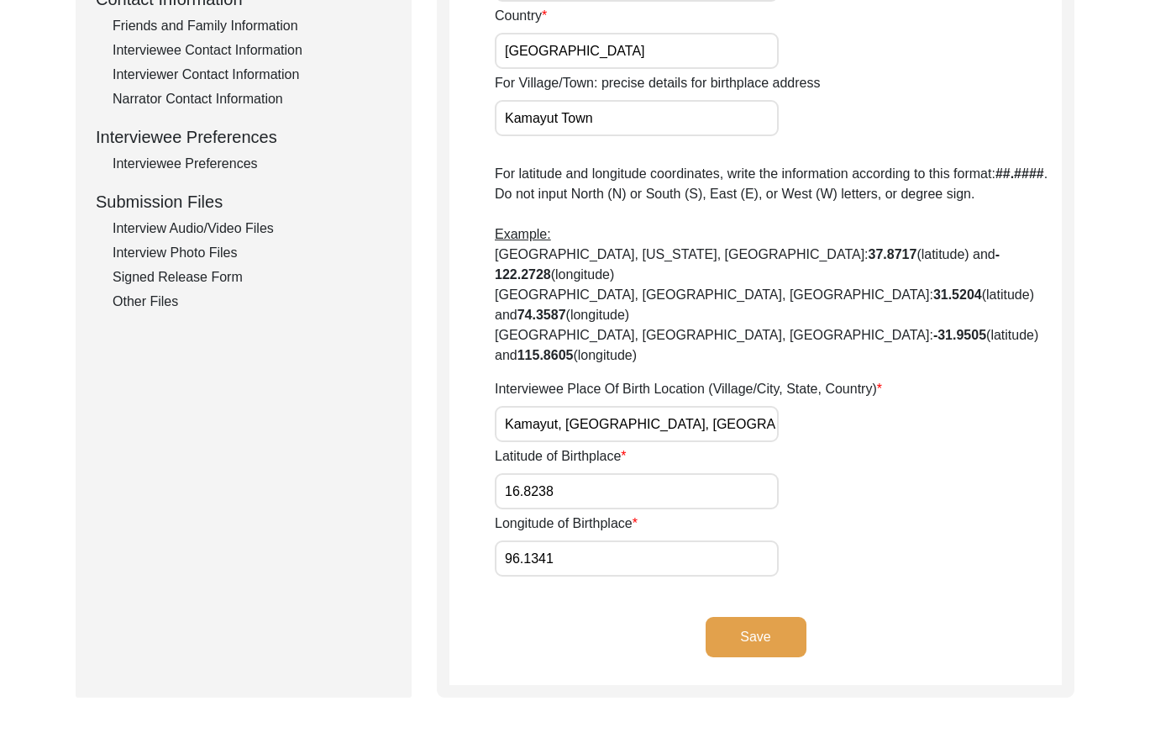
drag, startPoint x: 546, startPoint y: 360, endPoint x: 464, endPoint y: 357, distance: 82.4
click at [464, 357] on app-birthplace-location "Birthplace Location House [GEOGRAPHIC_DATA]/[GEOGRAPHIC_DATA]/Province/Division…" at bounding box center [755, 124] width 612 height 1121
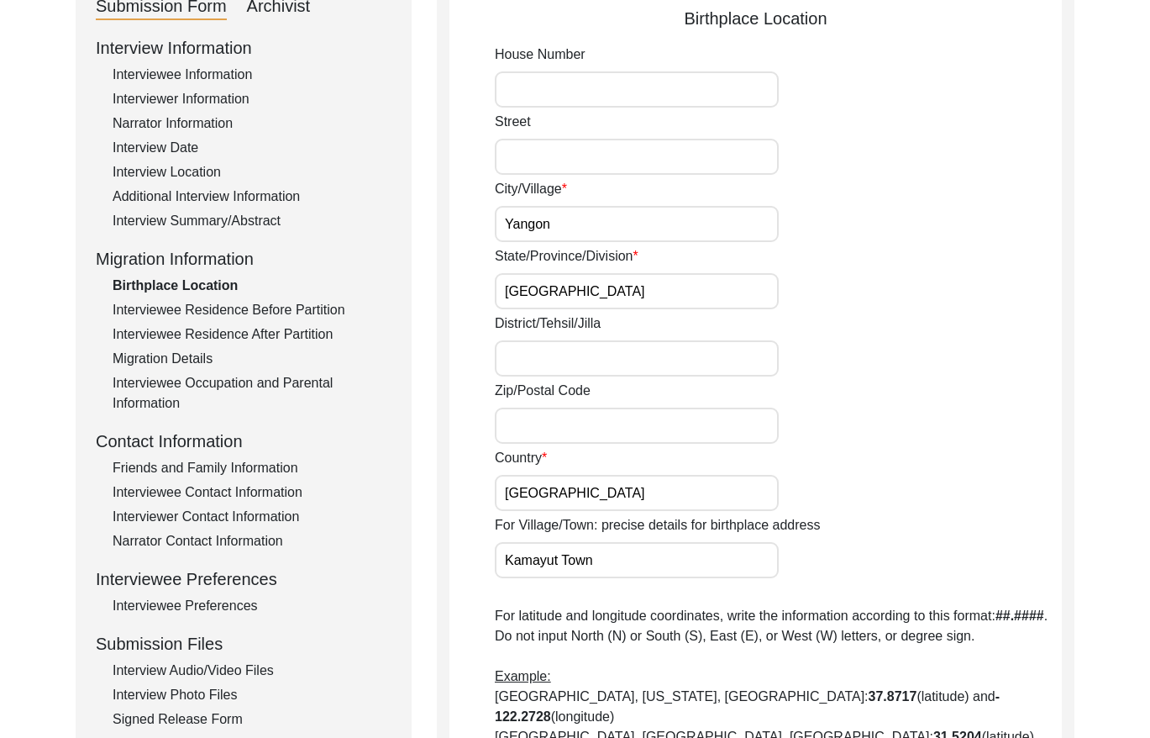
scroll to position [0, 0]
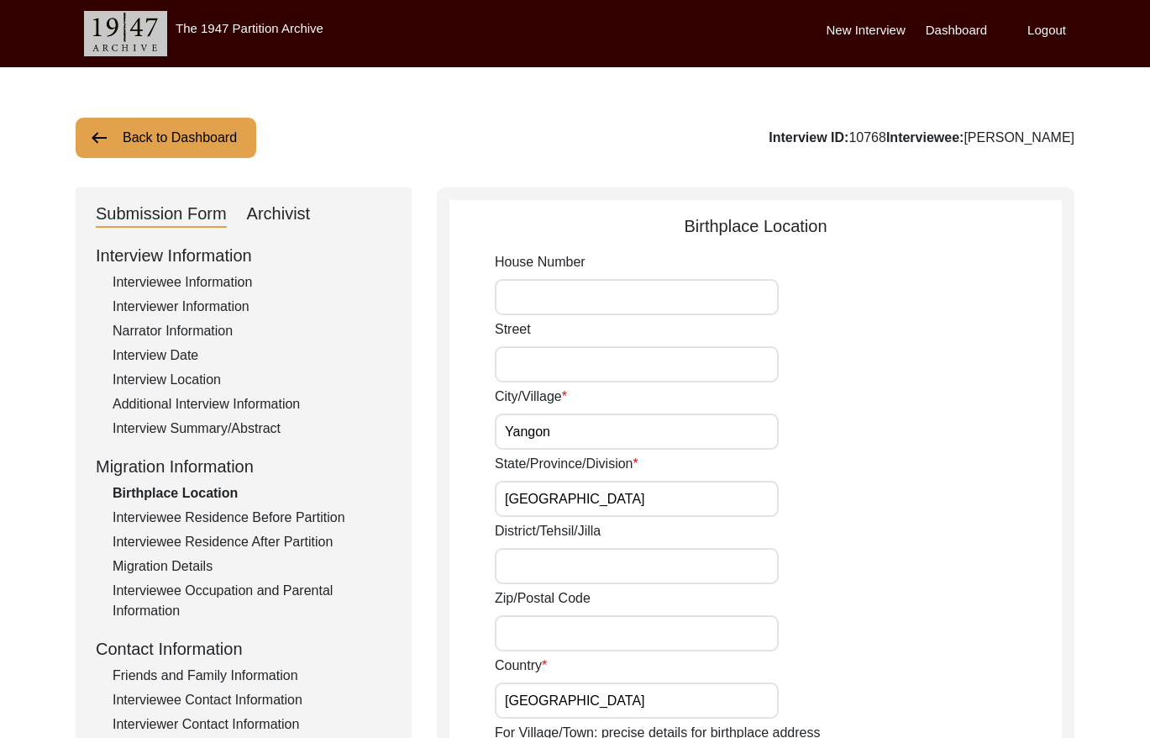
click at [146, 148] on button "Back to Dashboard" at bounding box center [166, 138] width 181 height 40
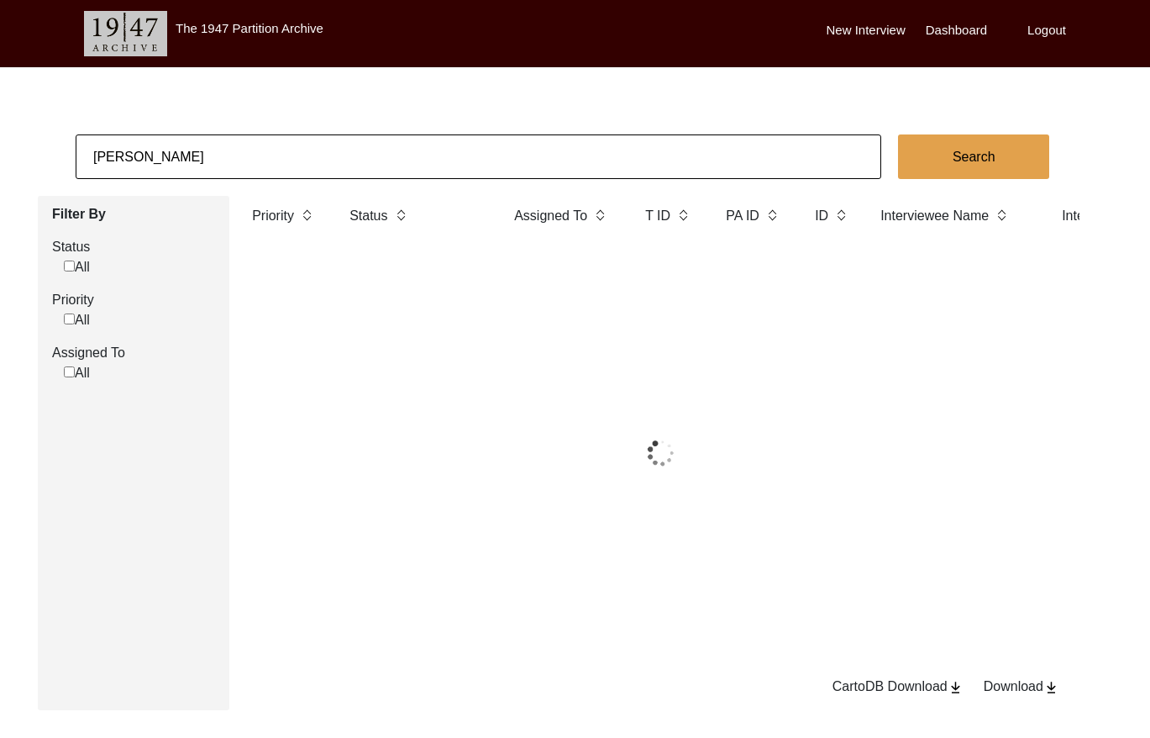
click at [258, 148] on input "[PERSON_NAME]" at bounding box center [479, 156] width 806 height 45
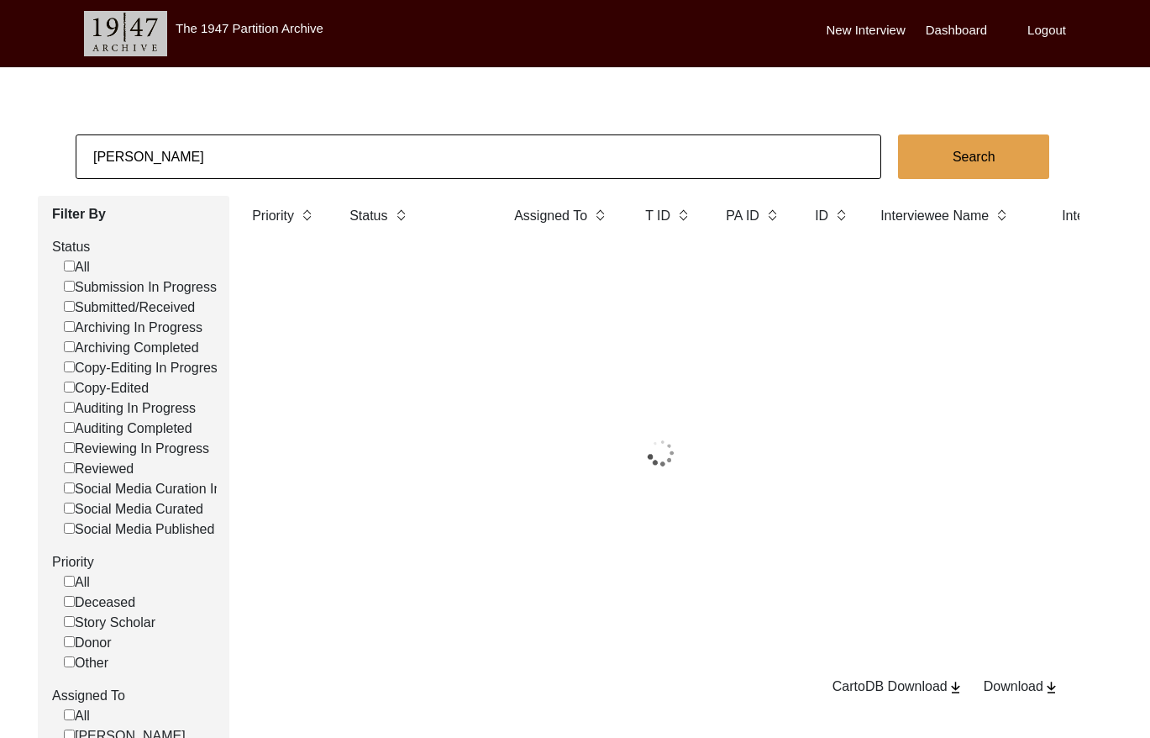
click at [258, 148] on input "[PERSON_NAME]" at bounding box center [479, 156] width 806 height 45
paste input "PA13250"
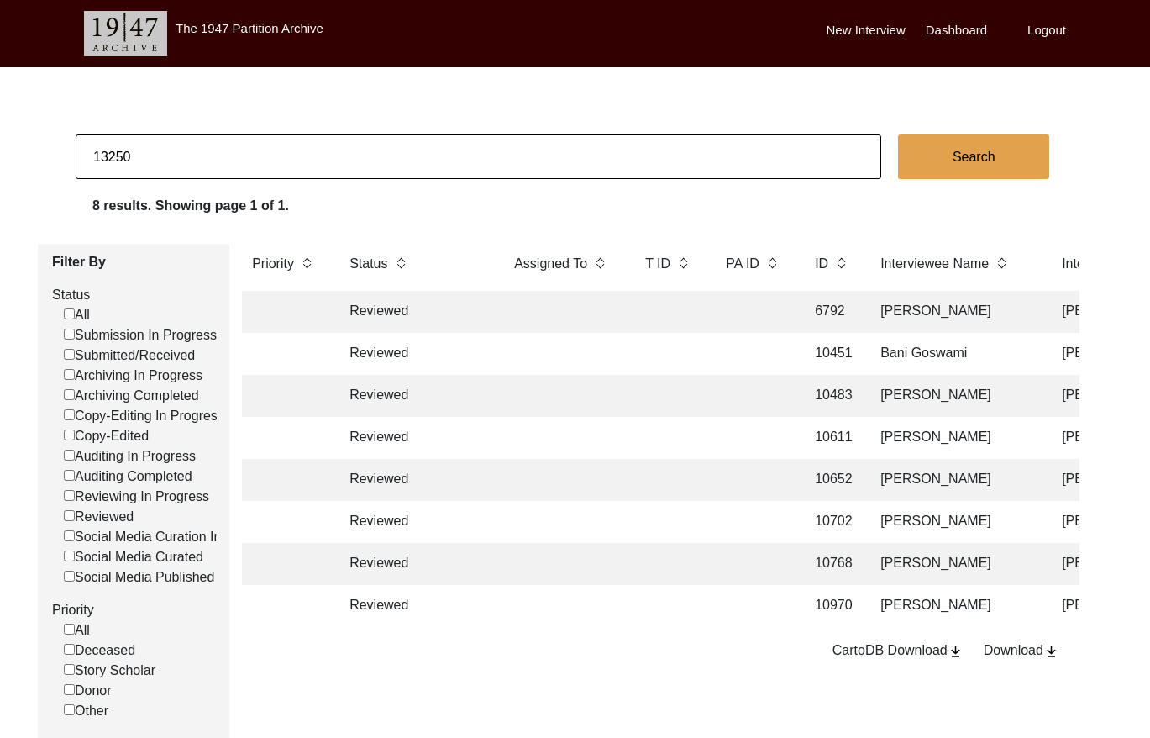
type input "13250"
checkbox input "false"
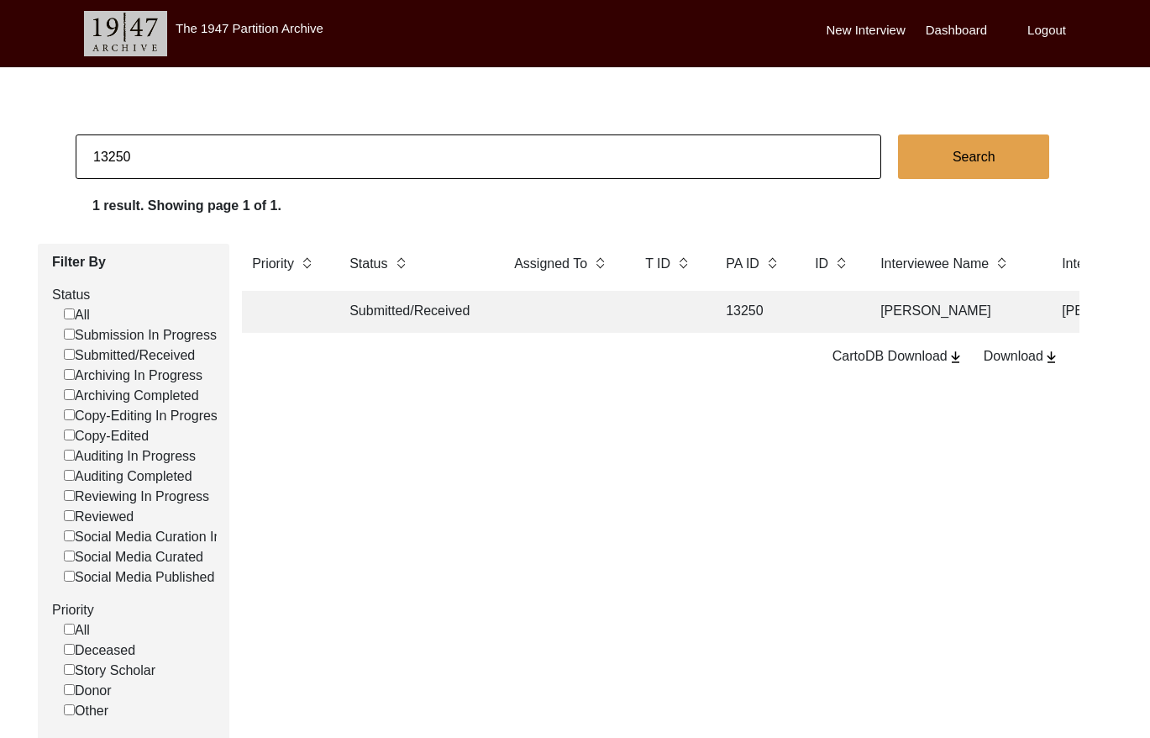
click at [780, 307] on td "13250" at bounding box center [754, 312] width 76 height 42
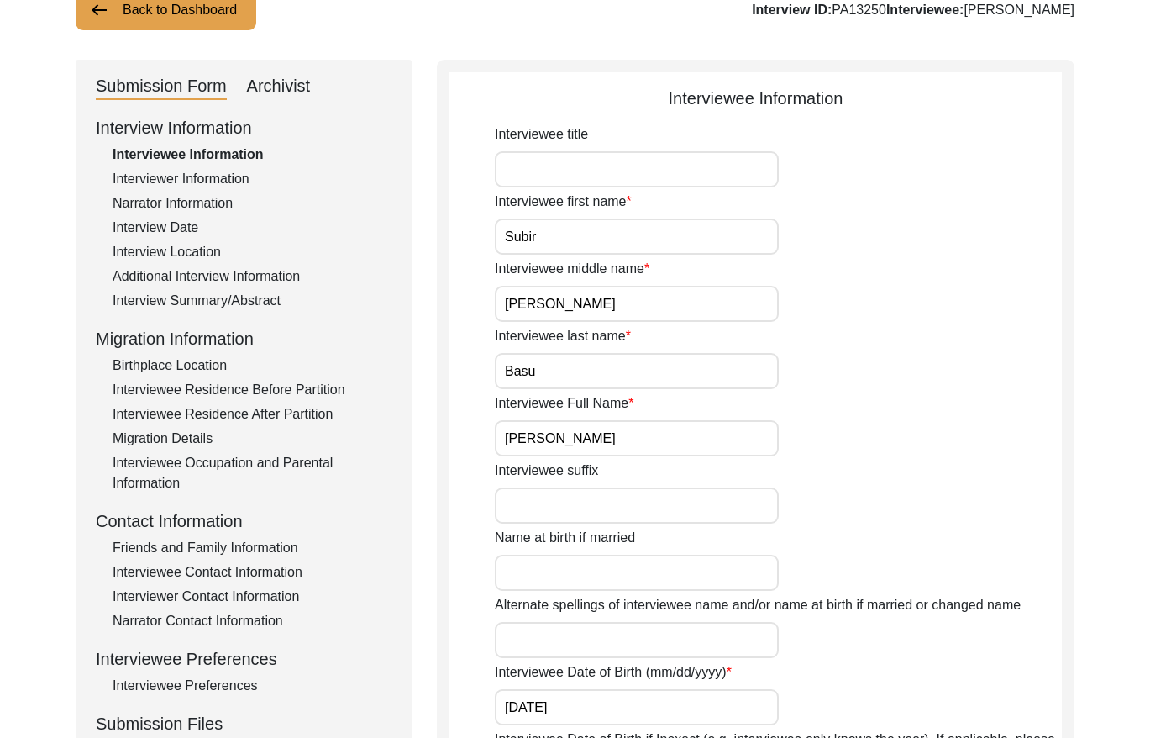
scroll to position [130, 0]
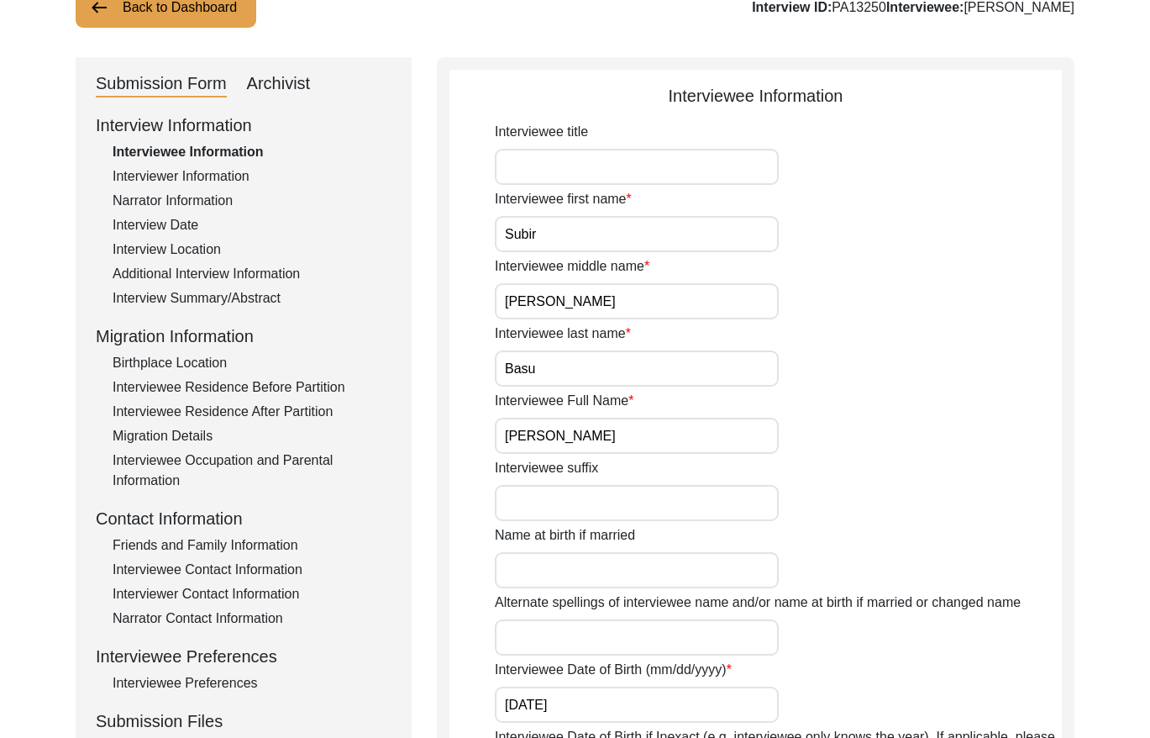
click at [654, 434] on input "[PERSON_NAME]" at bounding box center [637, 436] width 284 height 36
click at [655, 433] on input "[PERSON_NAME]" at bounding box center [637, 436] width 284 height 36
click at [656, 433] on input "[PERSON_NAME]" at bounding box center [637, 436] width 284 height 36
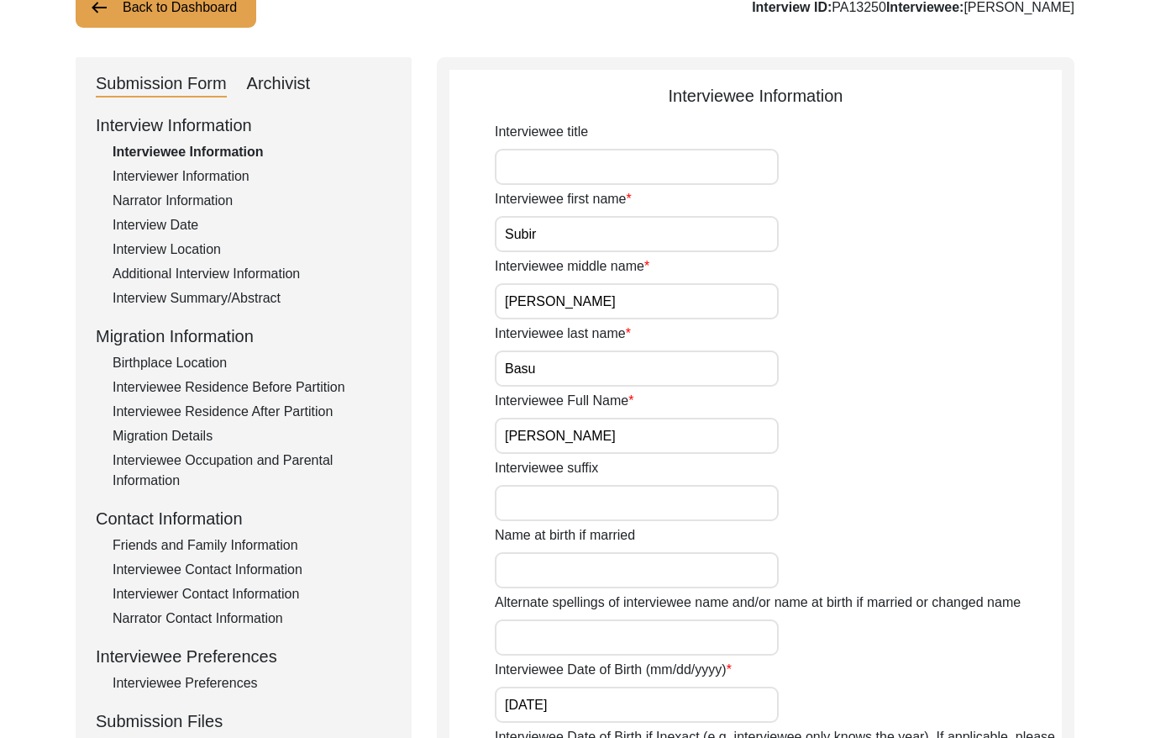
click at [656, 433] on input "[PERSON_NAME]" at bounding box center [637, 436] width 284 height 36
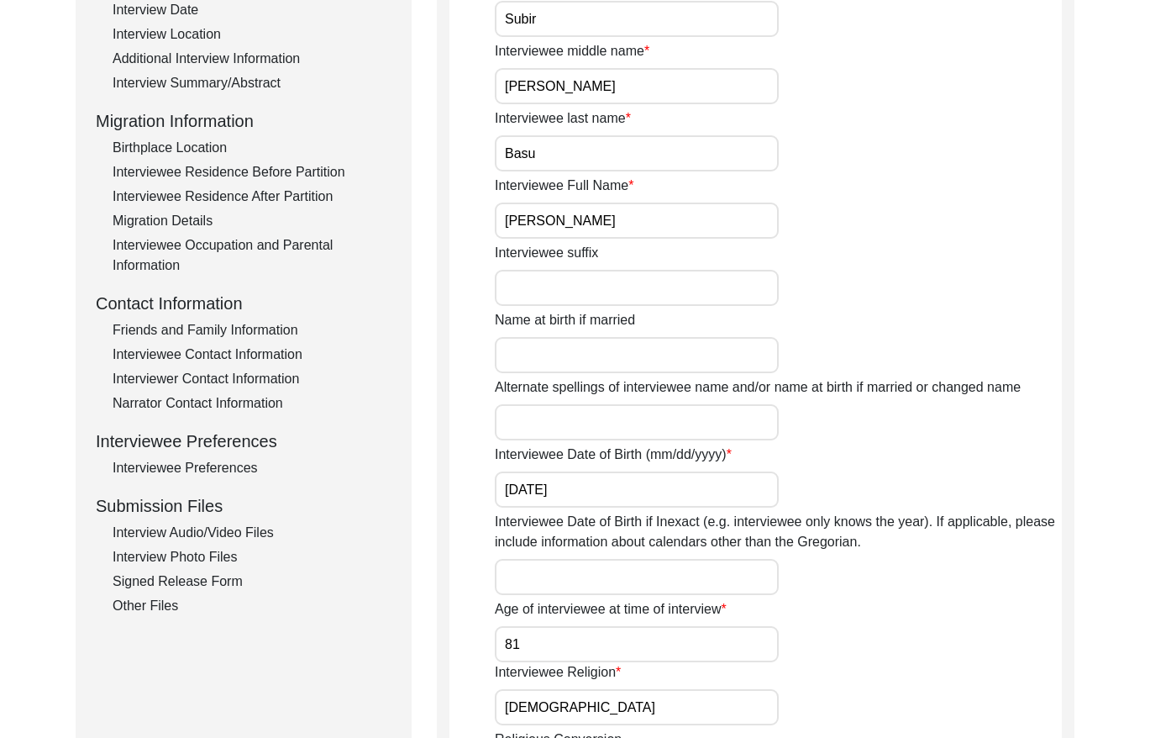
scroll to position [344, 0]
drag, startPoint x: 184, startPoint y: 9, endPoint x: 286, endPoint y: 21, distance: 102.3
click at [185, 9] on div "Interview Date" at bounding box center [252, 11] width 279 height 20
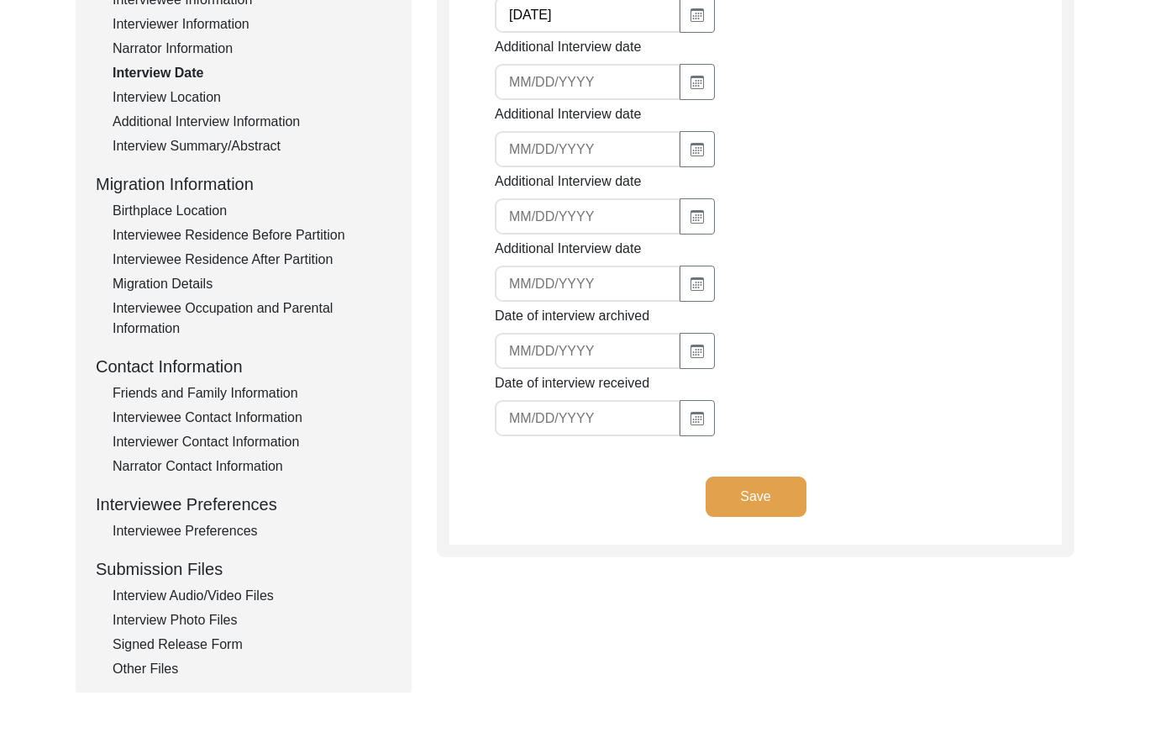
scroll to position [205, 0]
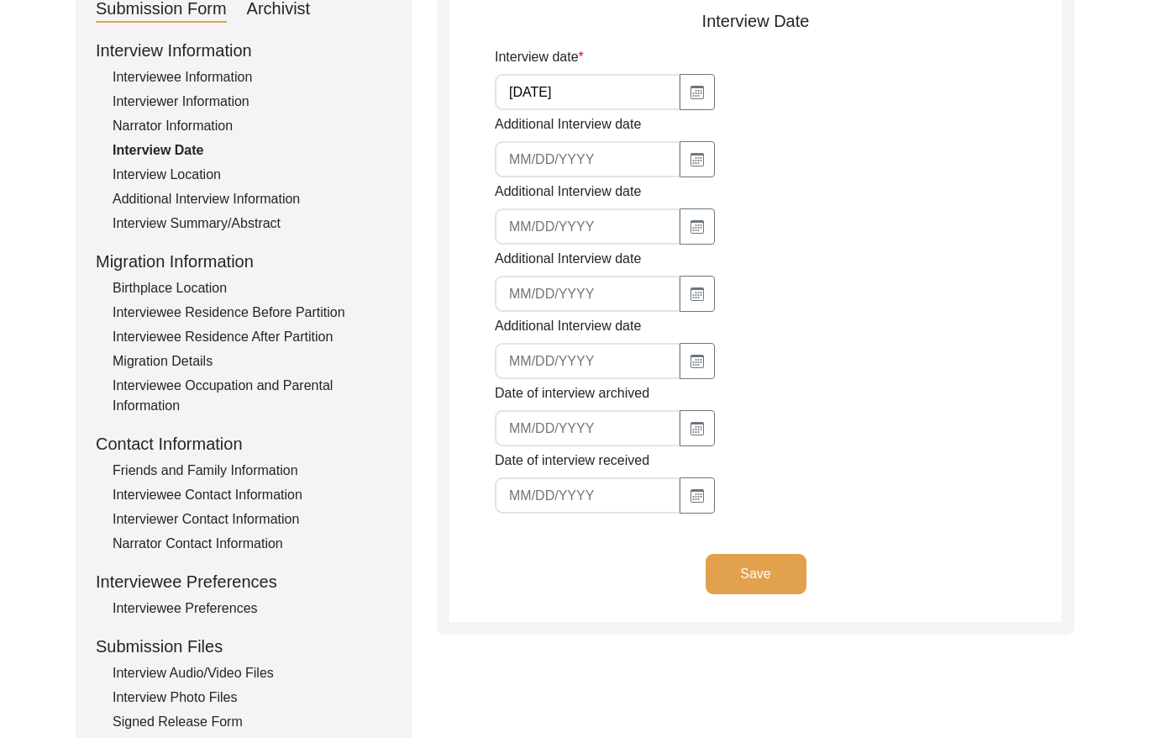
click at [621, 99] on input "[DATE]" at bounding box center [588, 92] width 186 height 36
drag, startPoint x: 204, startPoint y: 218, endPoint x: 434, endPoint y: 213, distance: 230.3
click at [205, 218] on div "Interview Summary/Abstract" at bounding box center [252, 223] width 279 height 20
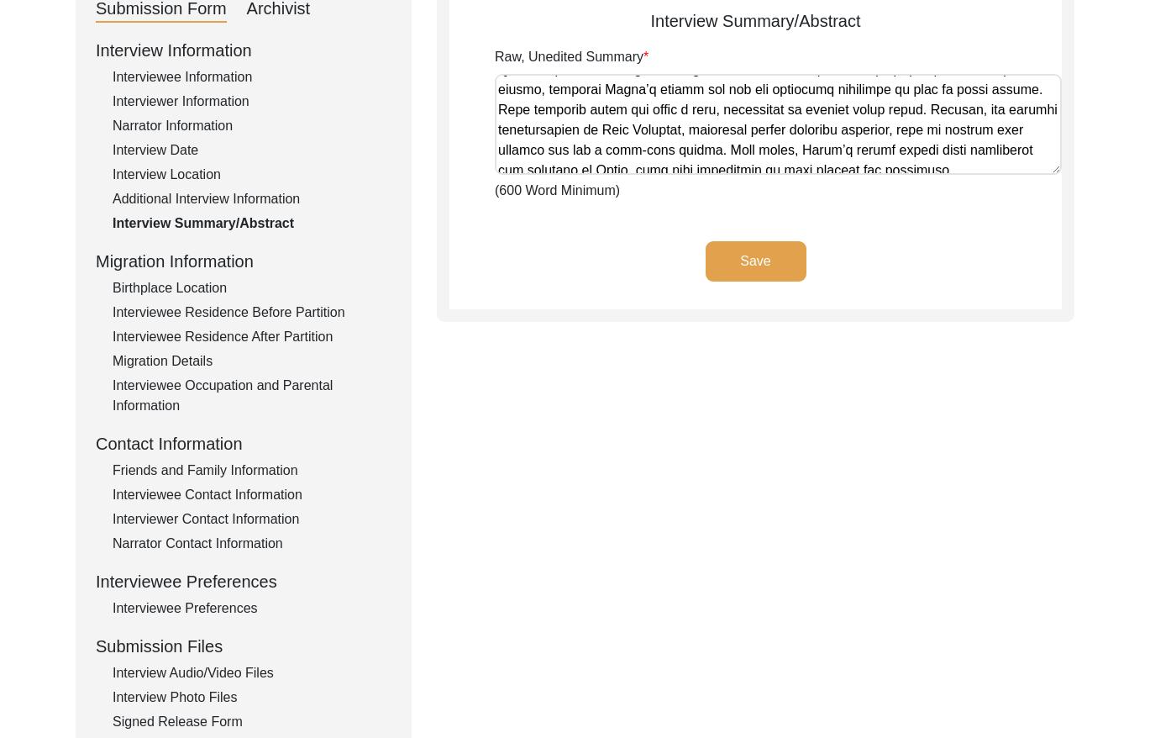
scroll to position [1217, 0]
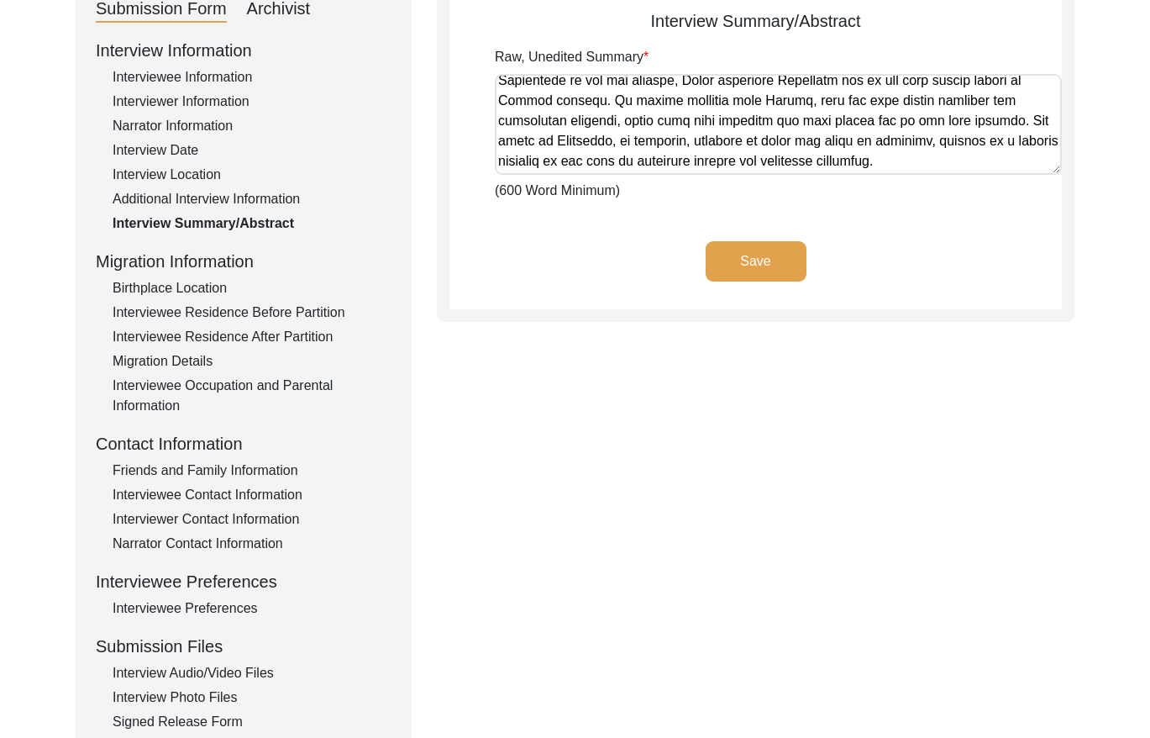
drag, startPoint x: 501, startPoint y: 89, endPoint x: 1049, endPoint y: 236, distance: 567.2
click at [1049, 236] on app-archivist-abstract-curation "Interview Summary/Abstract Raw, Unedited Summary (600 Word Minimum) Save" at bounding box center [755, 158] width 612 height 301
